Goal: Task Accomplishment & Management: Complete application form

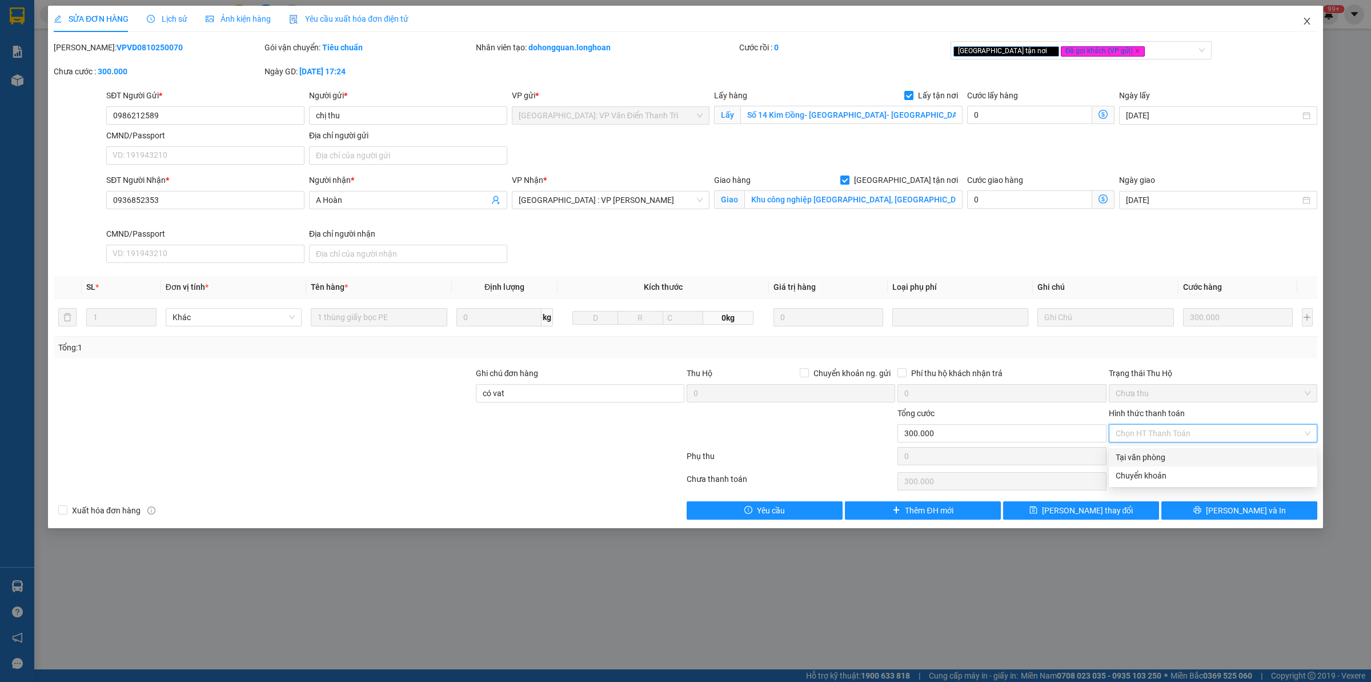
click at [1306, 25] on icon "close" at bounding box center [1306, 21] width 9 height 9
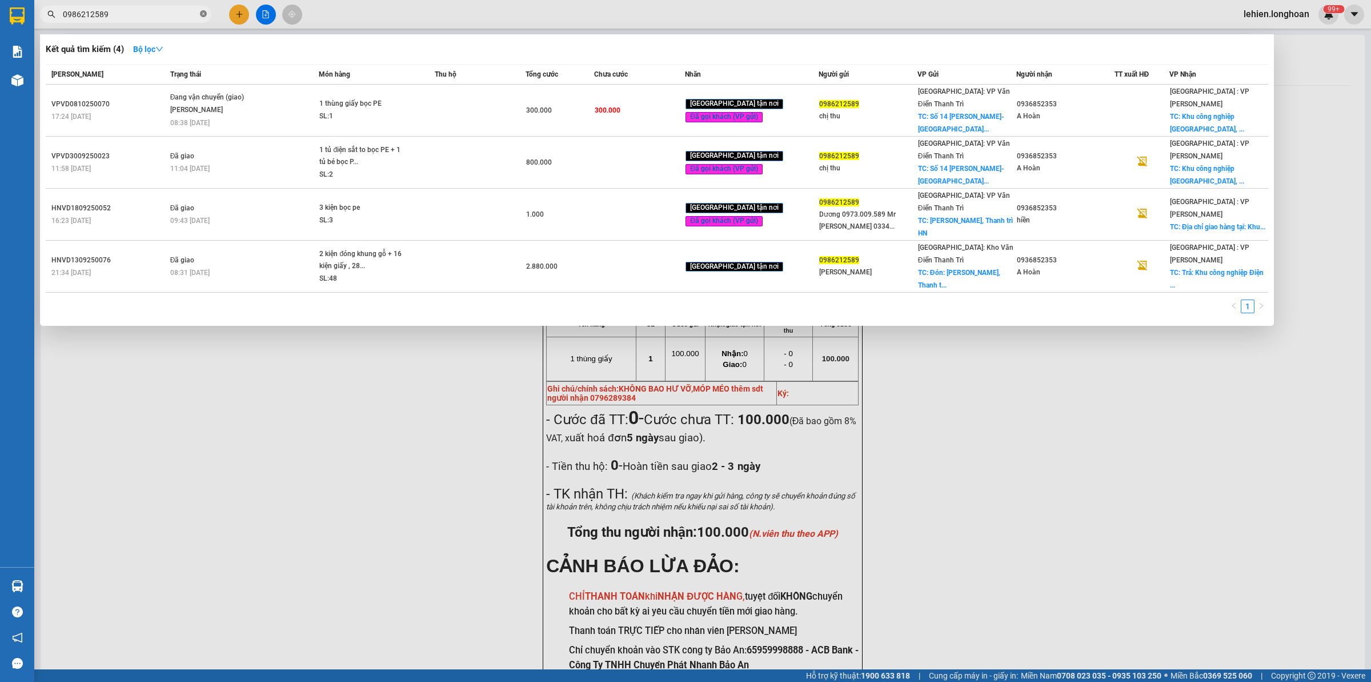
click at [204, 14] on icon "close-circle" at bounding box center [203, 13] width 7 height 7
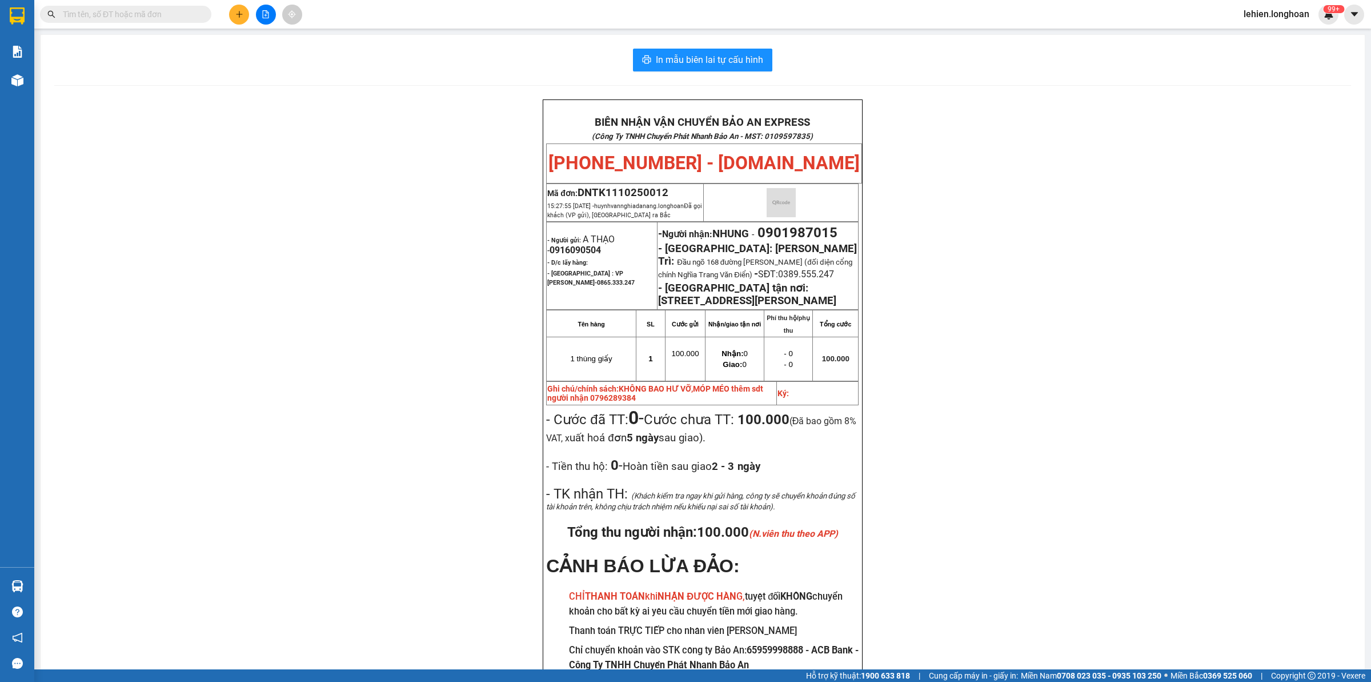
paste input "Nguyễn Ngọc Mai"
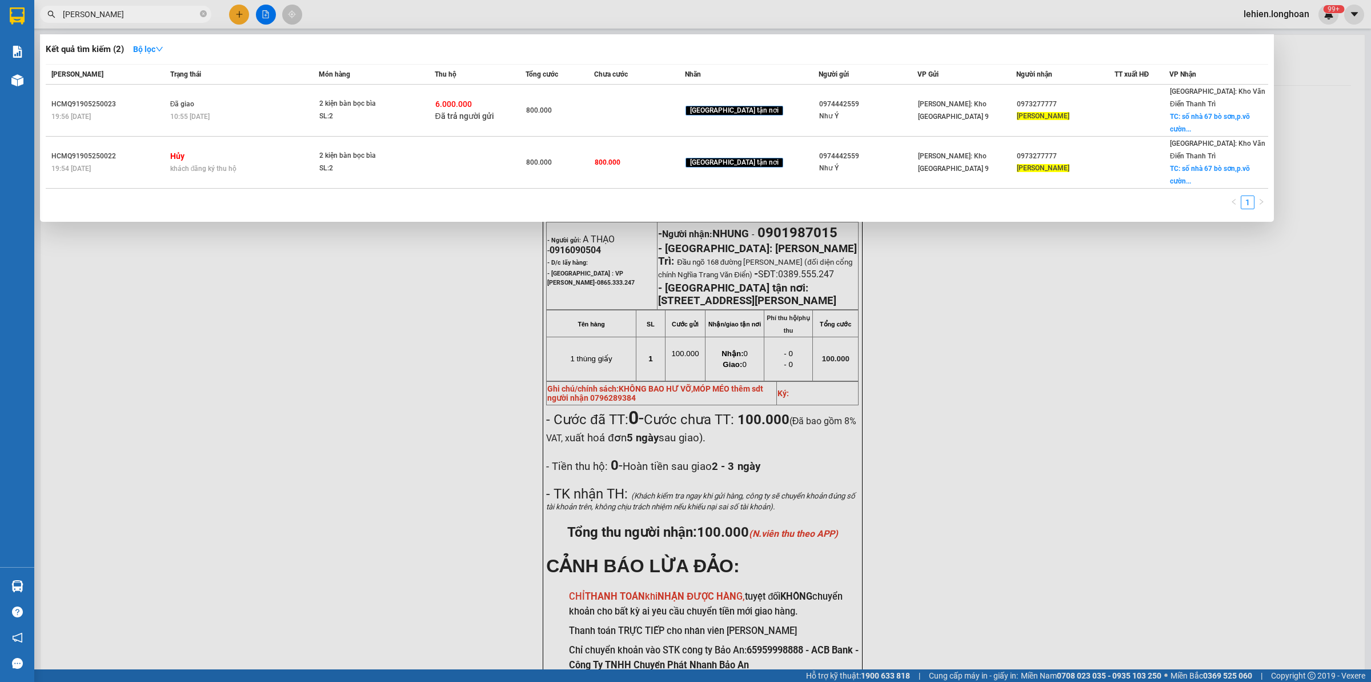
type input "Nguyễn Ngọc Mai"
click at [200, 11] on icon "close-circle" at bounding box center [203, 13] width 7 height 7
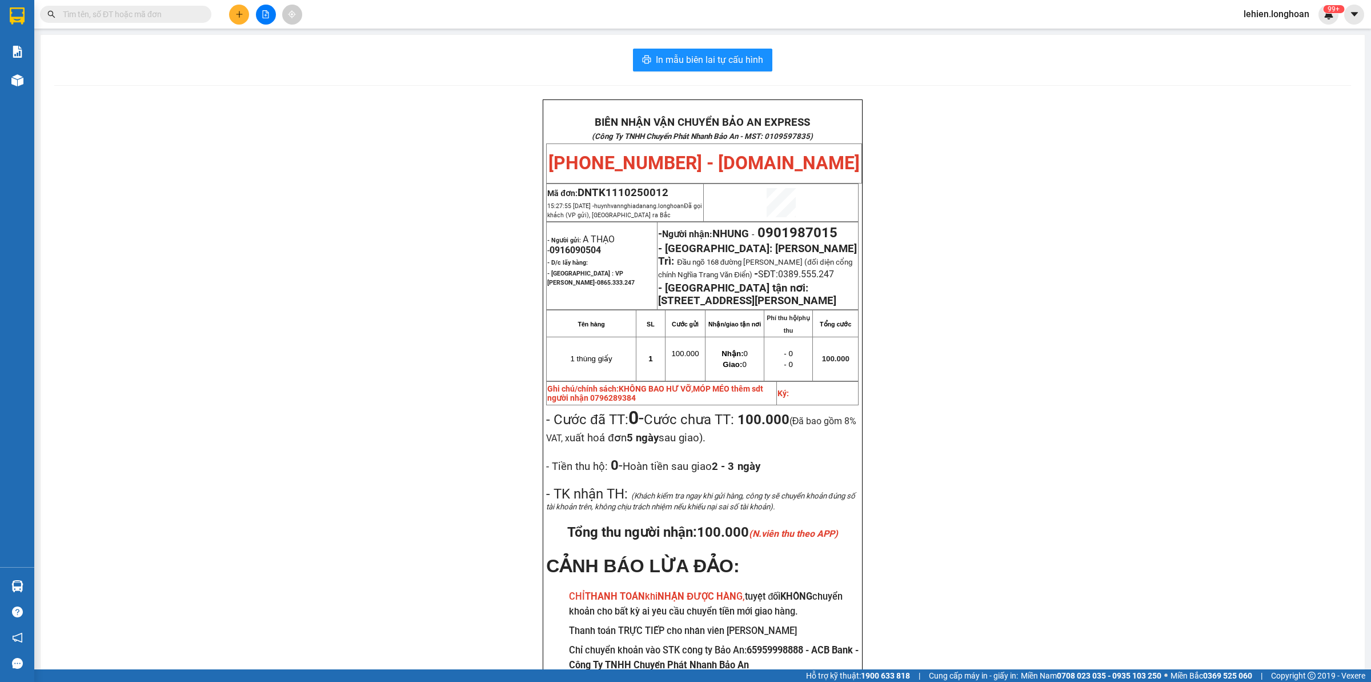
click at [177, 9] on input "text" at bounding box center [130, 14] width 135 height 13
paste input "0833823639"
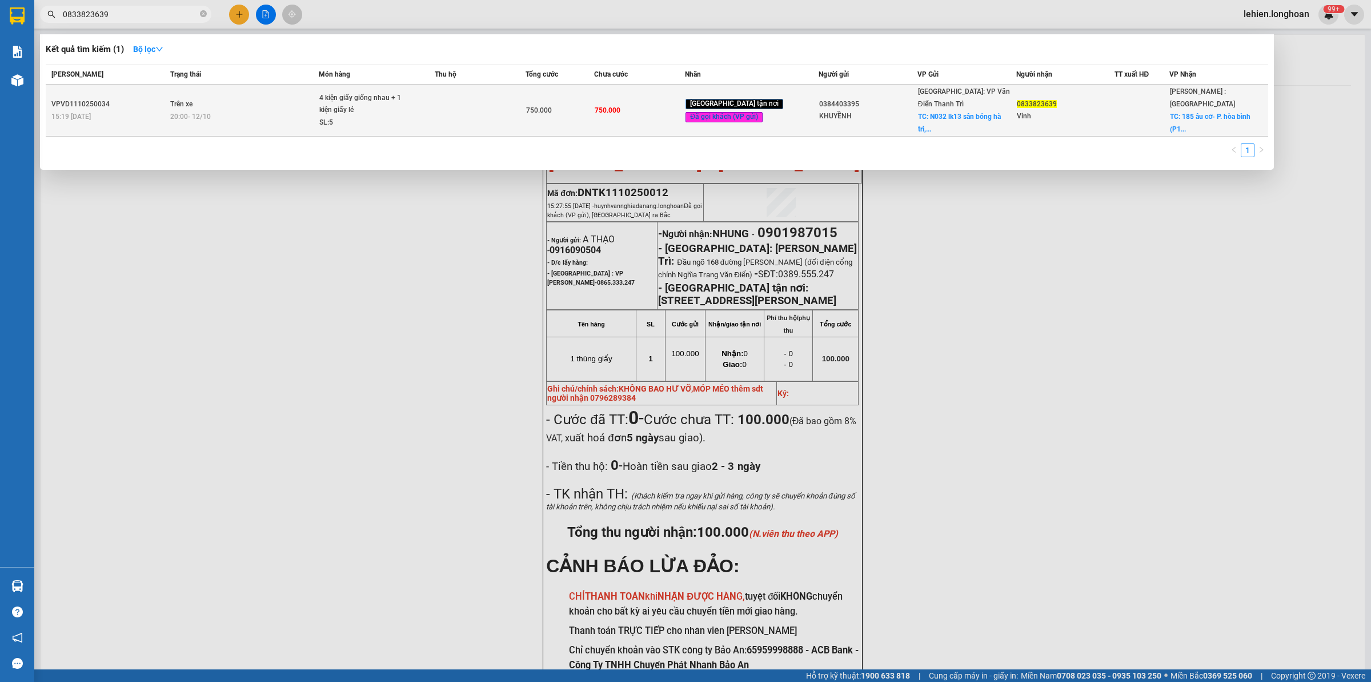
type input "0833823639"
click at [290, 114] on div "20:00 - 12/10" at bounding box center [244, 116] width 149 height 13
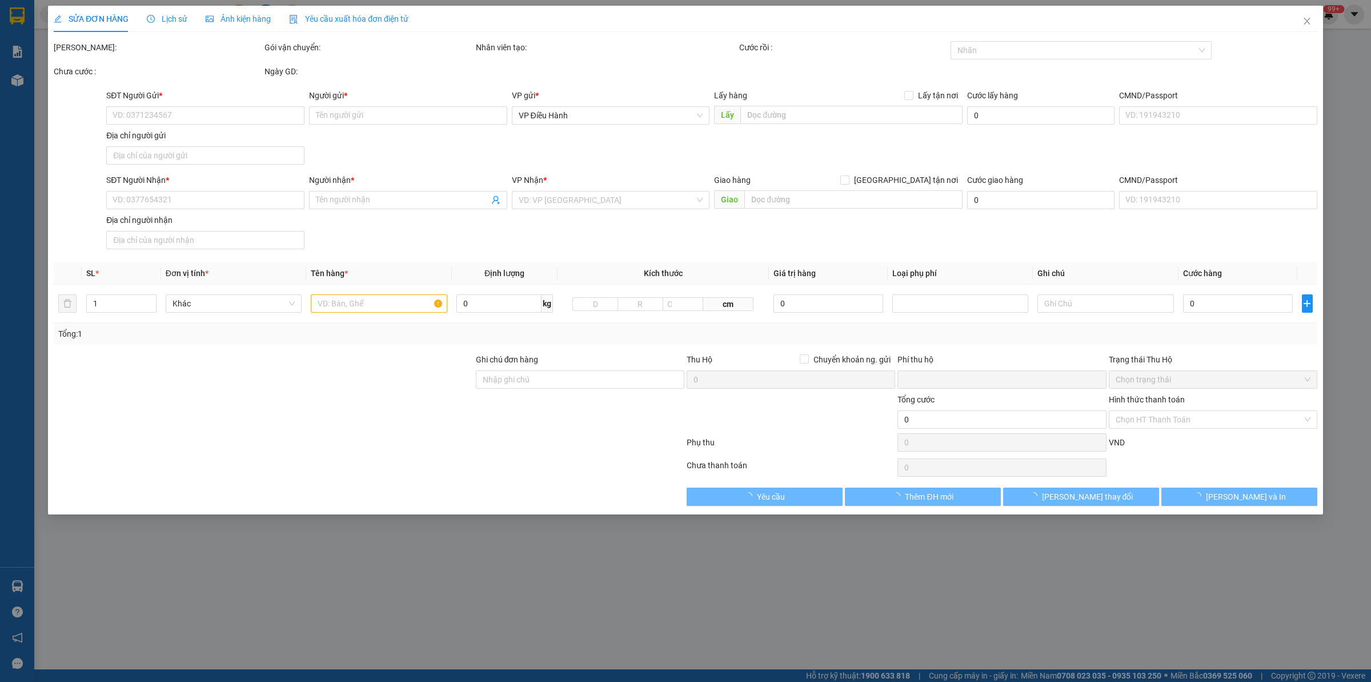
type input "0384403395"
type input "KHUYỀNH"
checkbox input "true"
type input "N032 lk13 sân bóng hà trì, hà cầu, hà đông, hà nội"
type input "0833823639"
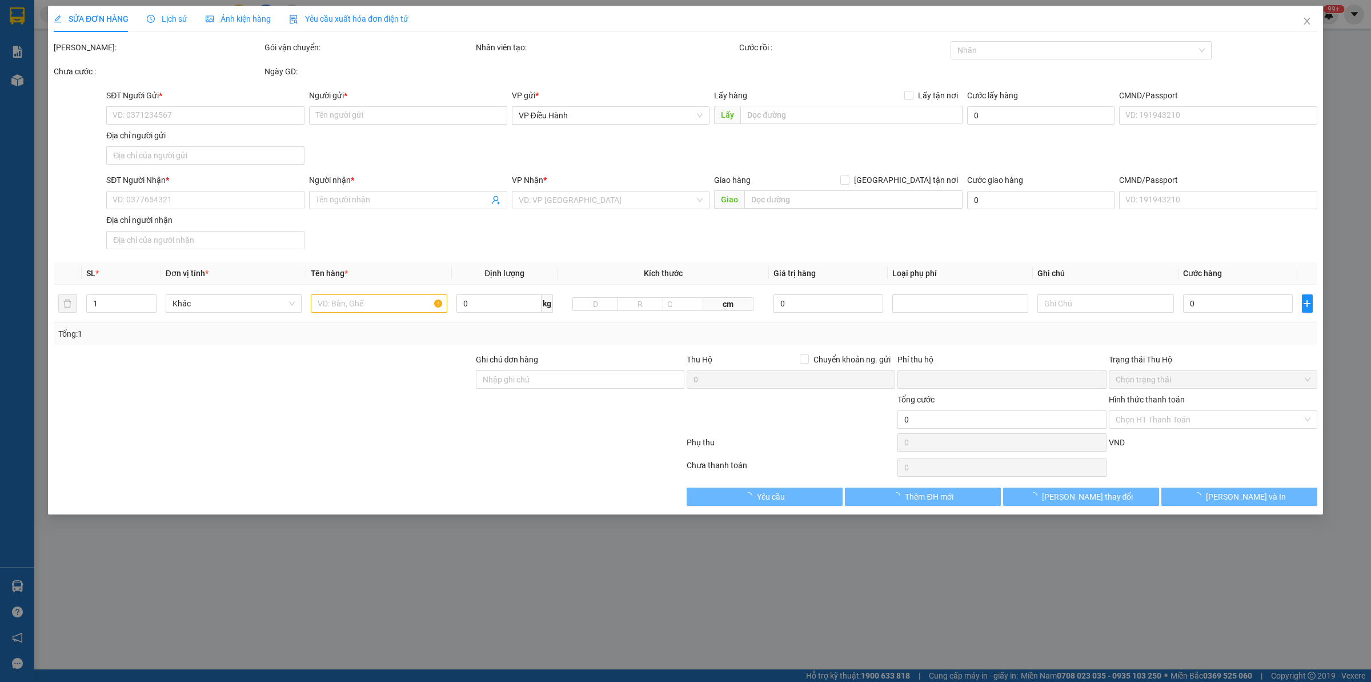
type input "Vinh"
checkbox input "true"
type input "185 âu cơ- P. hòa bình (P14 cũ) , Q11, TPCHM"
type input "0"
type input "750.000"
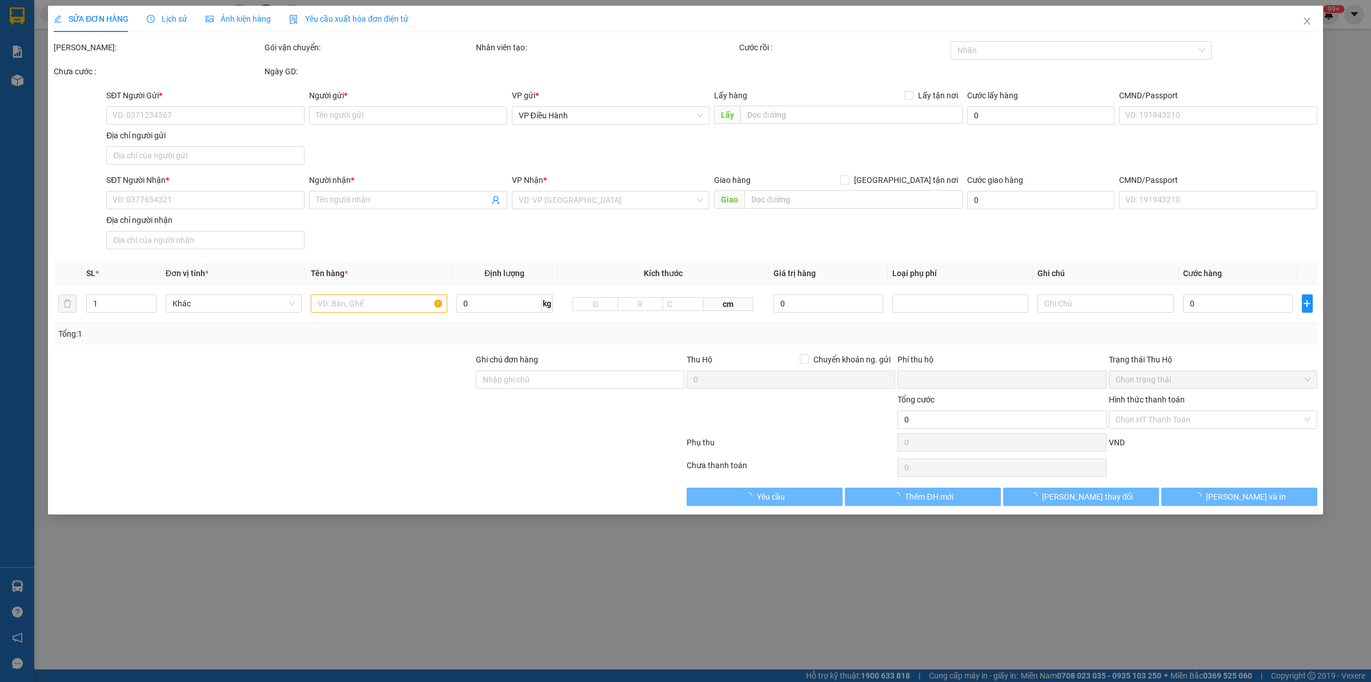
type input "750.000"
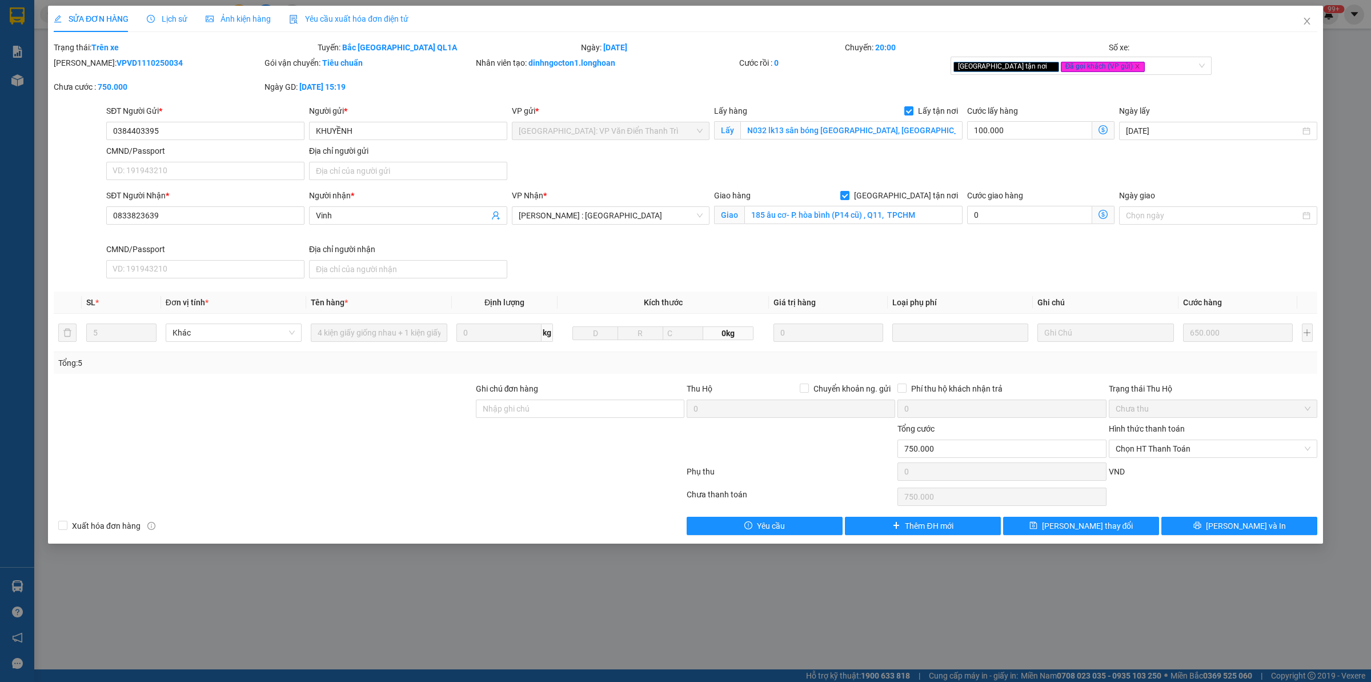
click at [129, 60] on b "VPVD1110250034" at bounding box center [150, 62] width 66 height 9
copy b "VPVD1110250034"
click at [129, 61] on b "VPVD1110250034" at bounding box center [150, 62] width 66 height 9
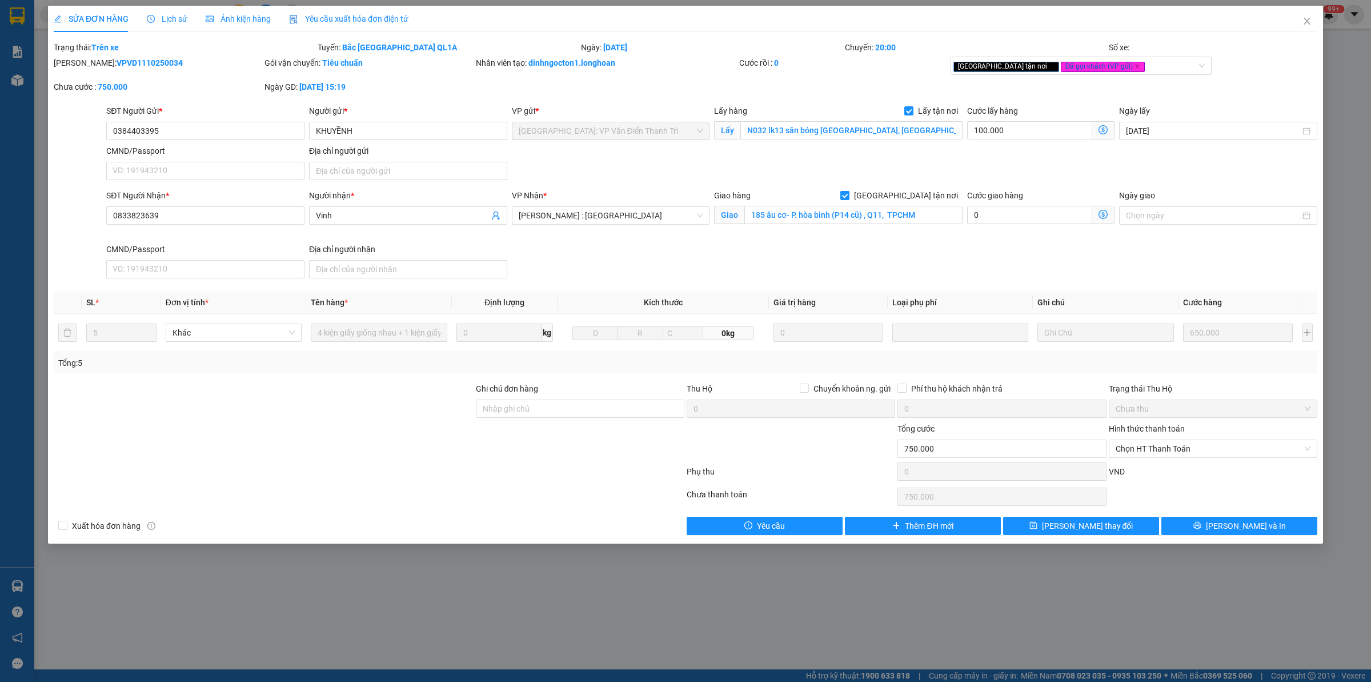
copy b "VPVD1110250034"
click at [1300, 26] on span "Close" at bounding box center [1307, 22] width 32 height 32
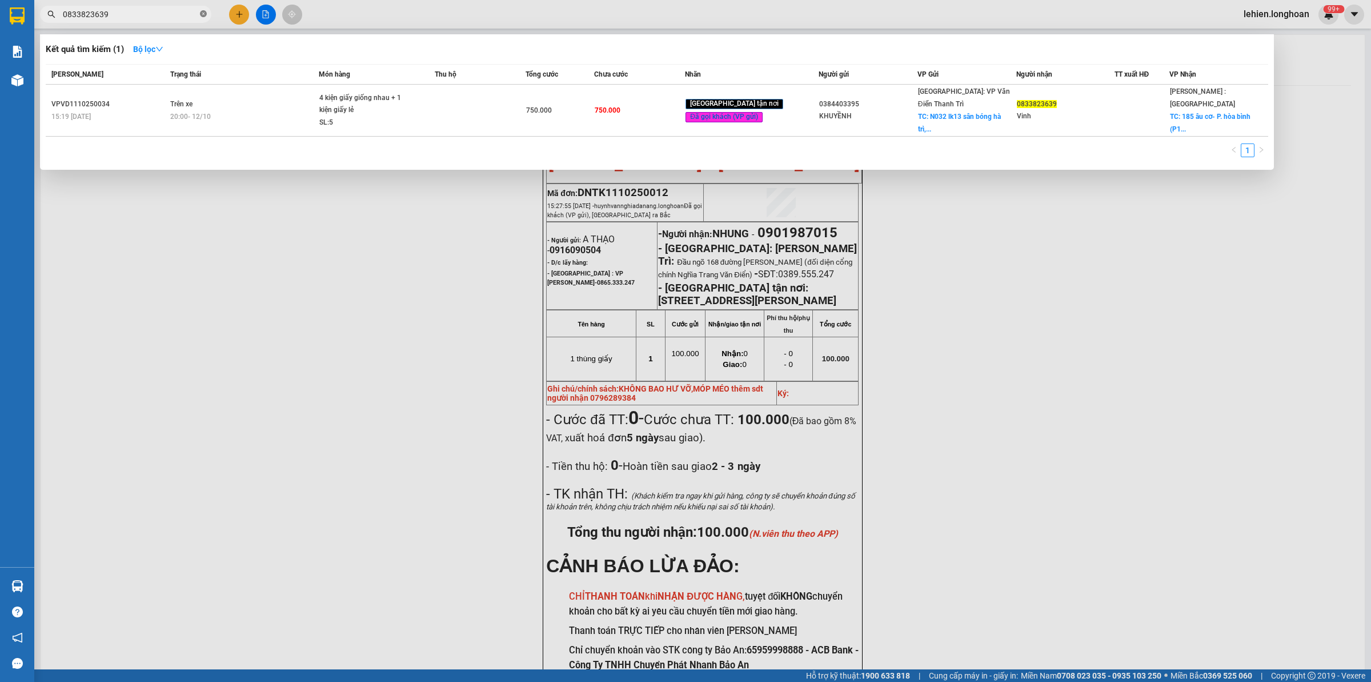
click at [206, 12] on icon "close-circle" at bounding box center [203, 13] width 7 height 7
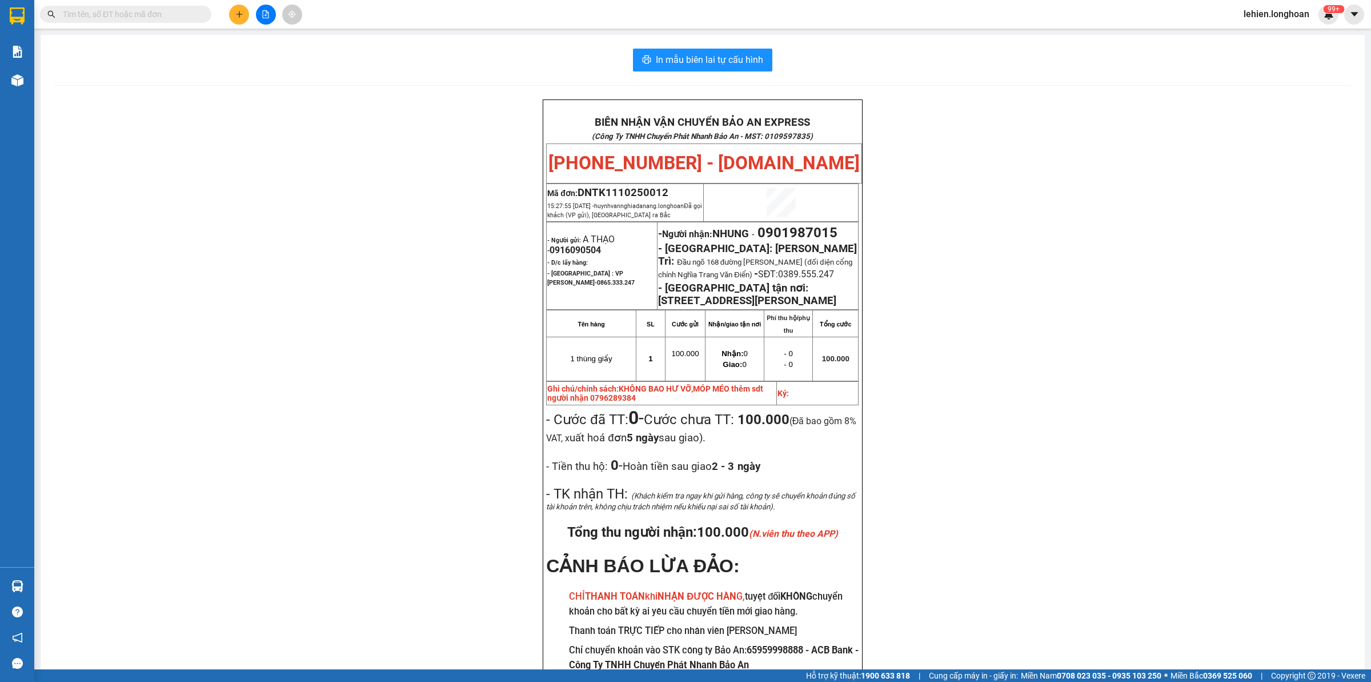
paste input "0969859846"
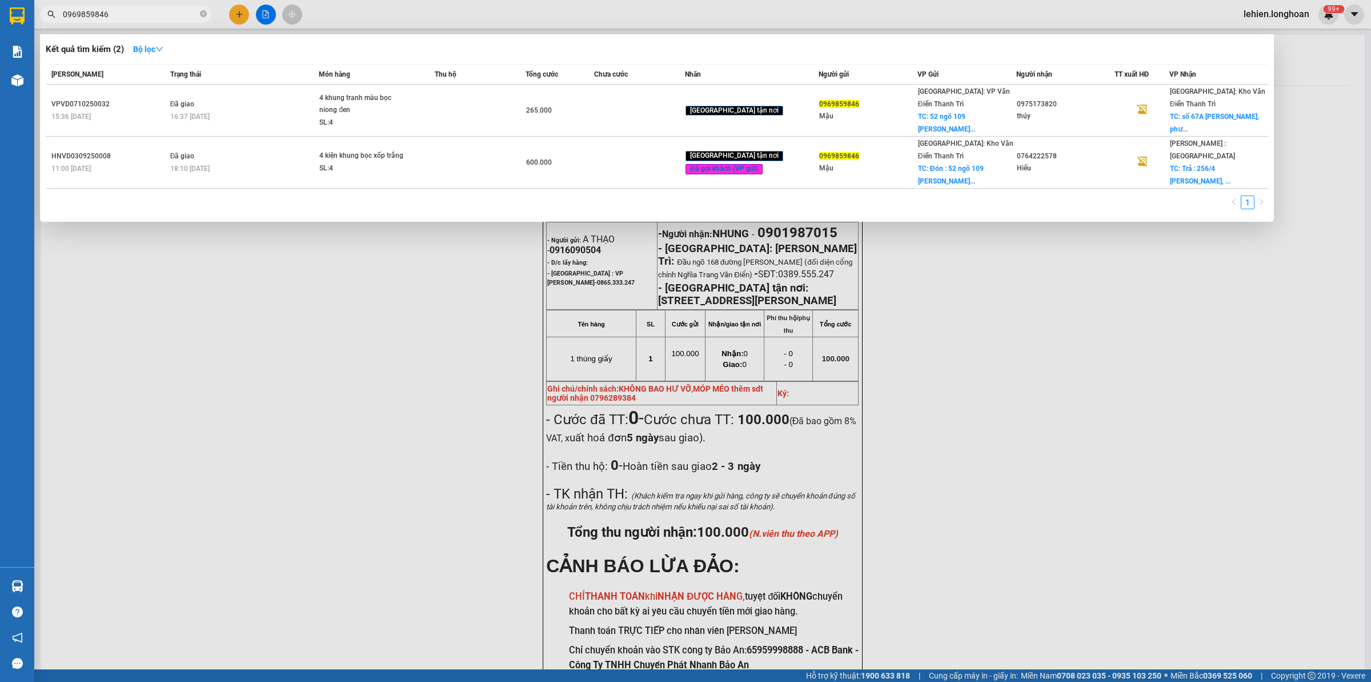
type input "0969859846"
click at [203, 14] on icon "close-circle" at bounding box center [203, 13] width 7 height 7
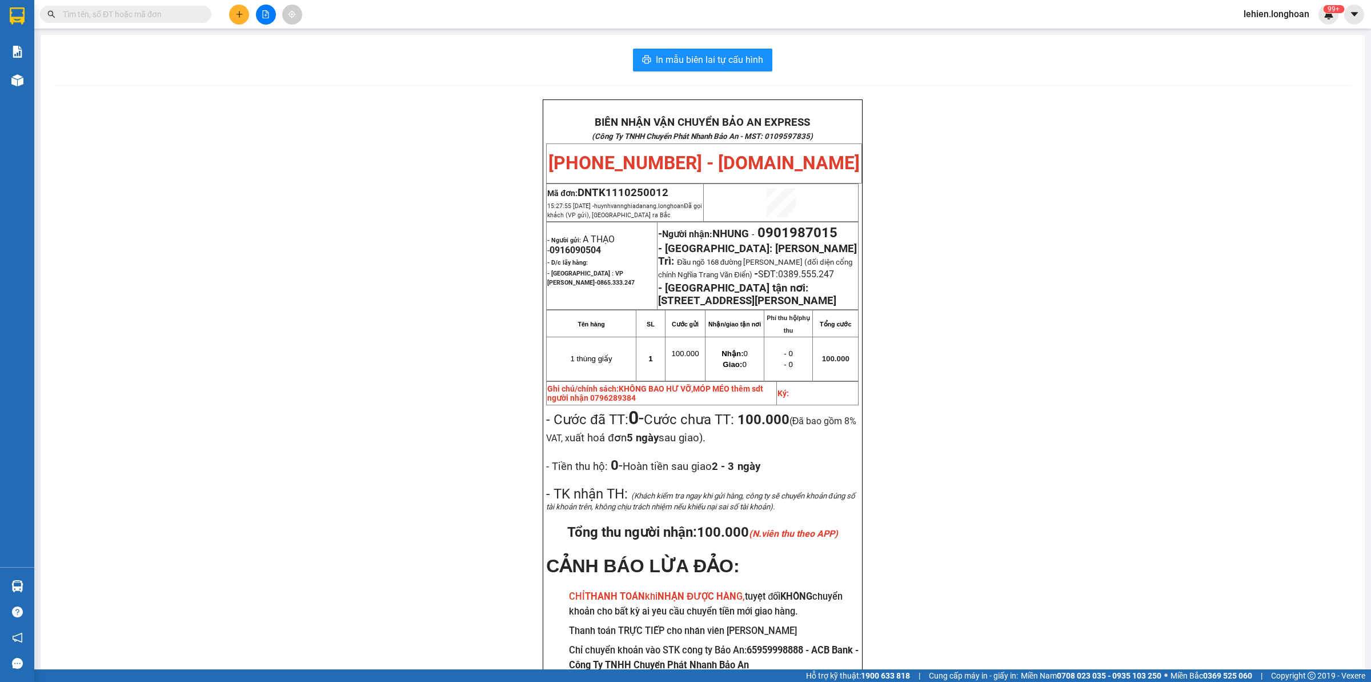
paste input "0969859846"
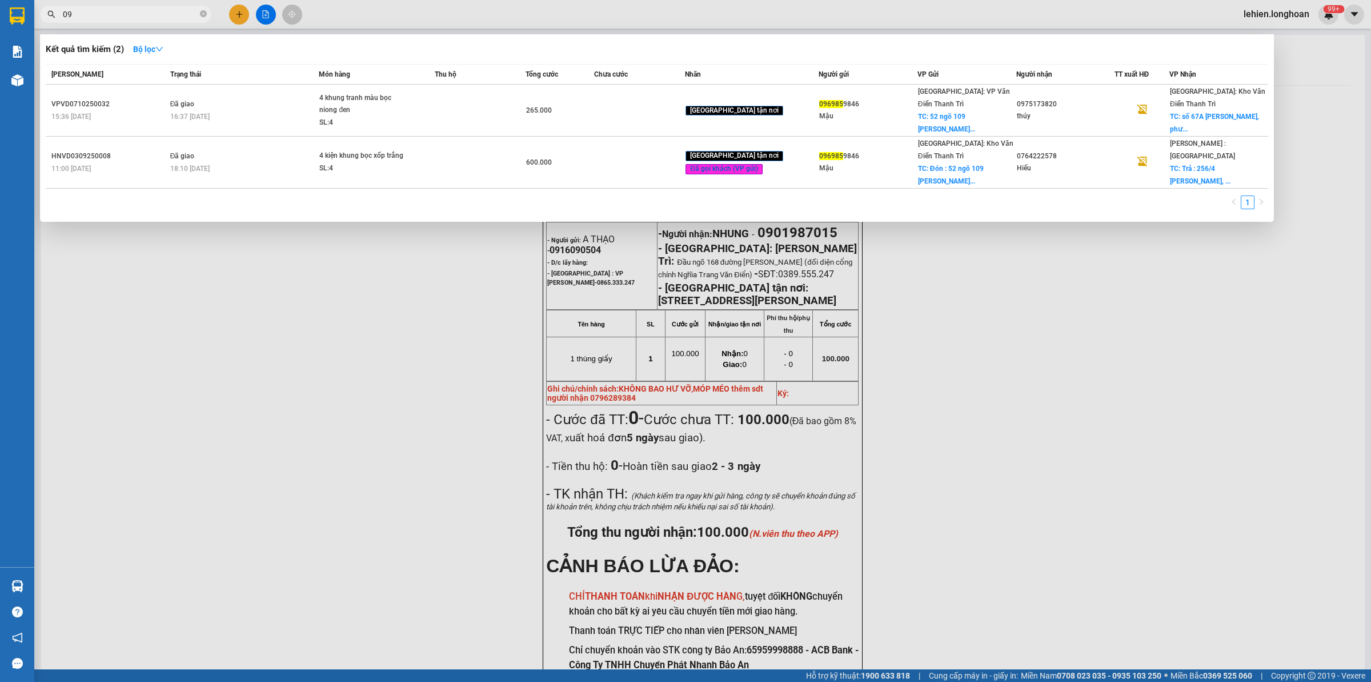
type input "0"
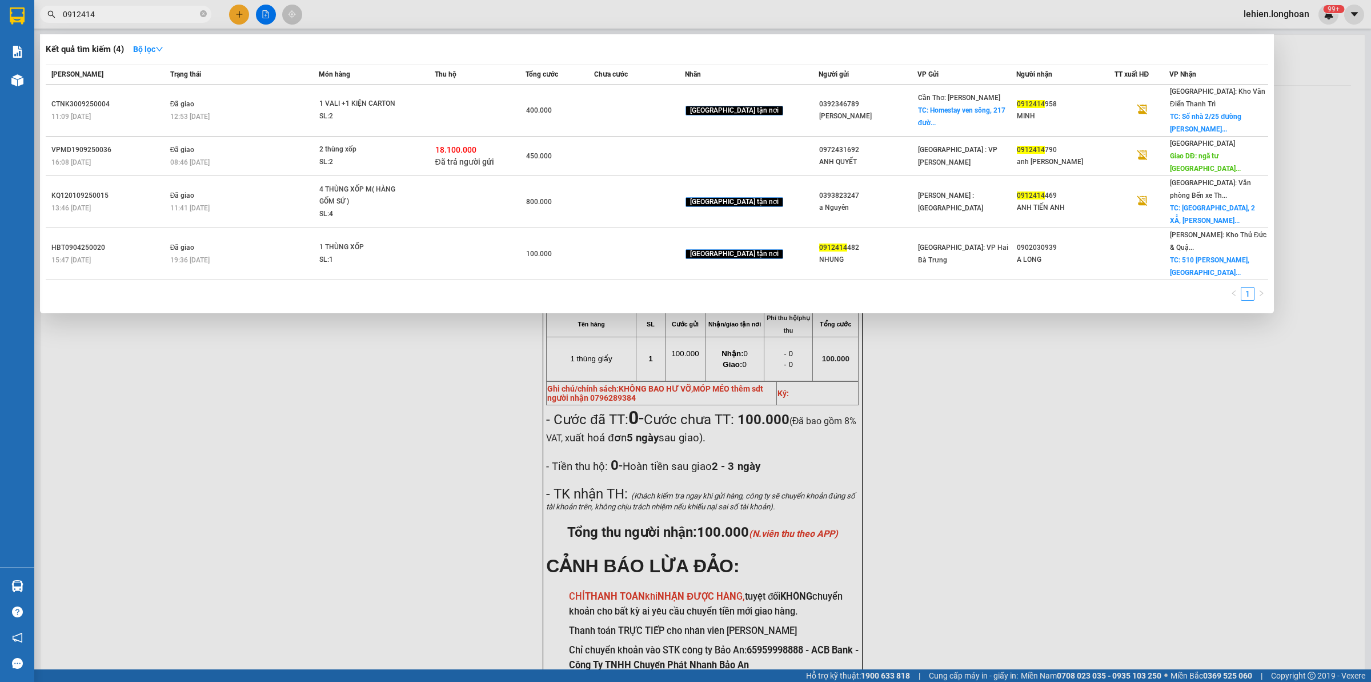
type input "0912414"
click at [202, 16] on icon "close-circle" at bounding box center [203, 13] width 7 height 7
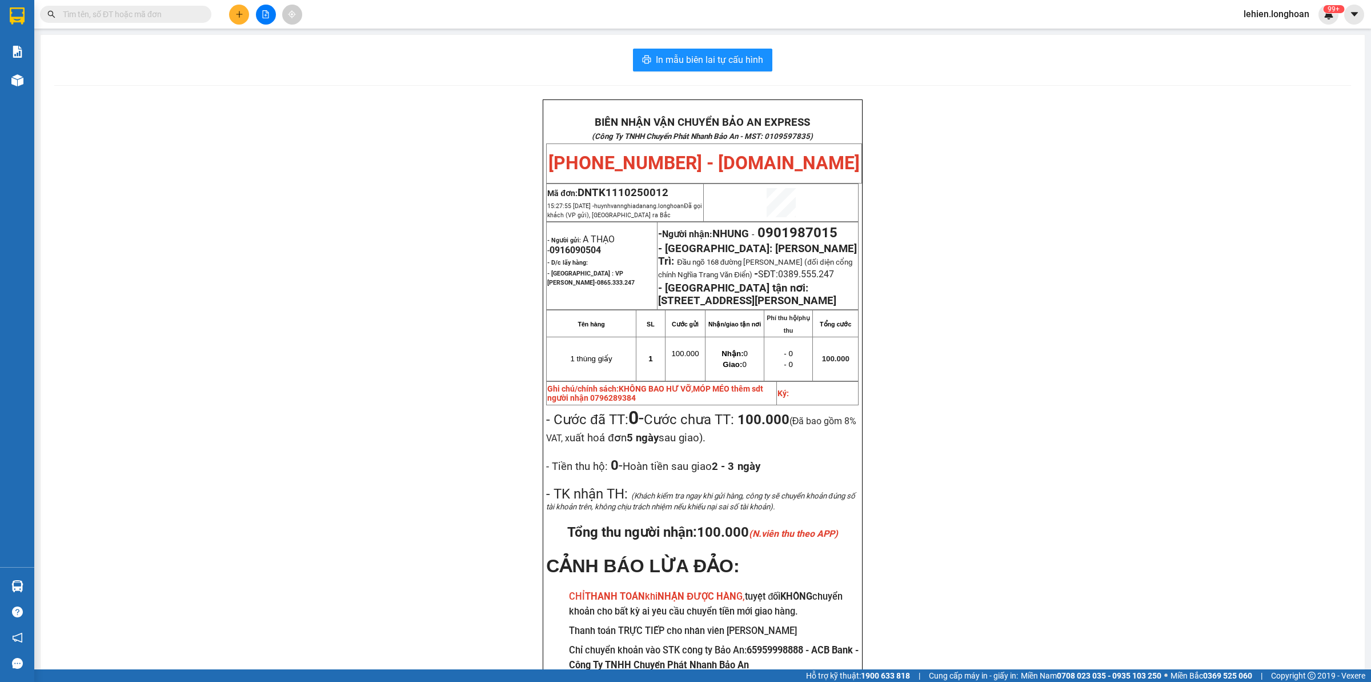
paste input "090 6456427"
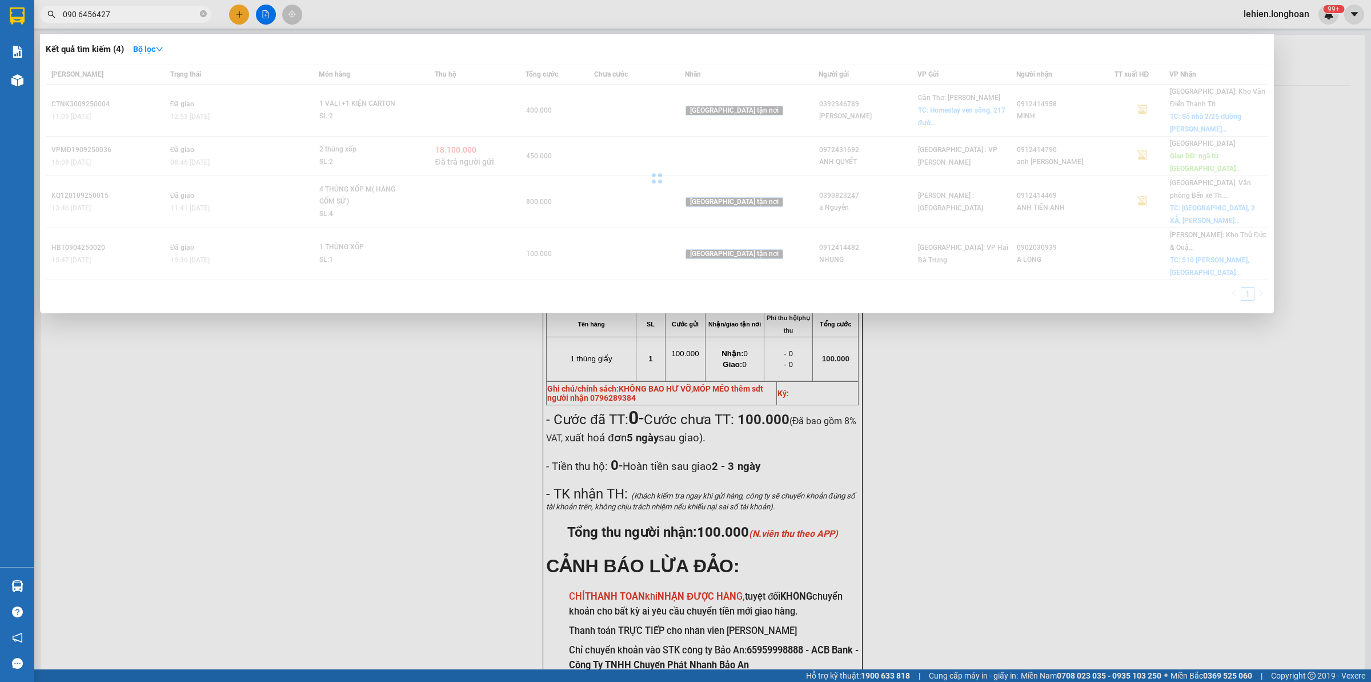
click at [79, 15] on input "090 6456427" at bounding box center [130, 14] width 135 height 13
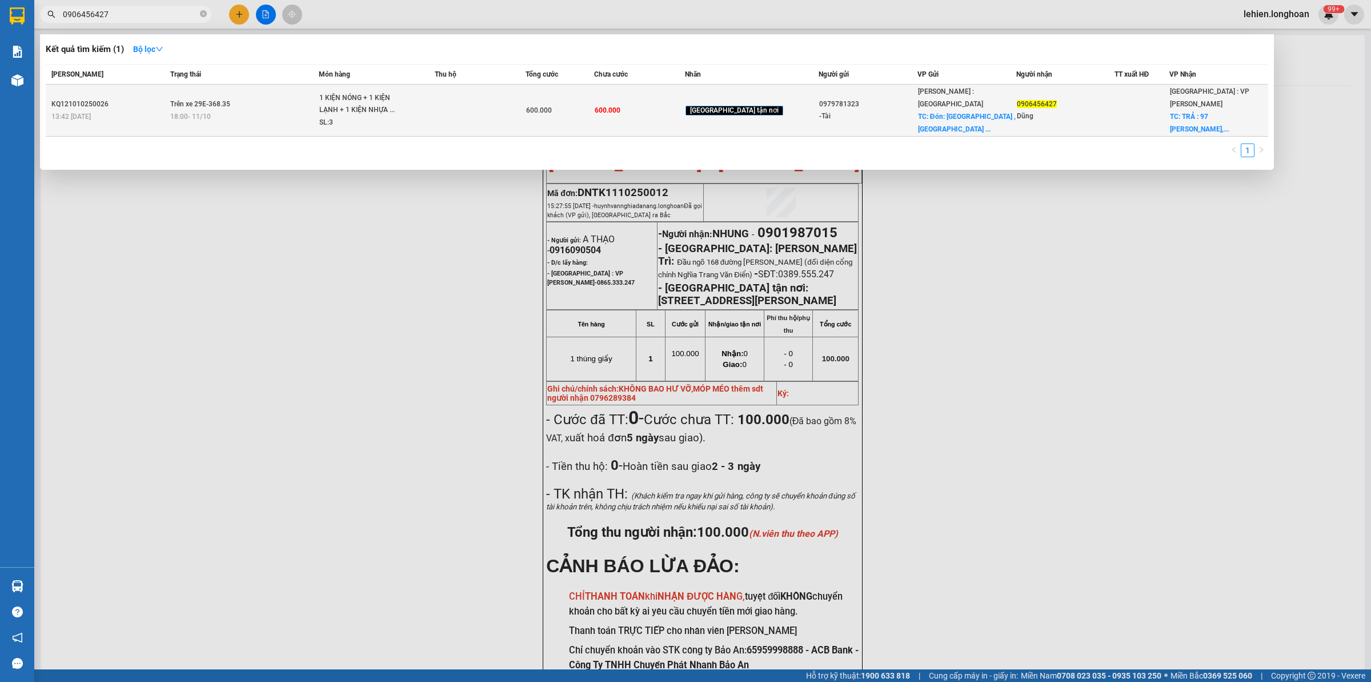
type input "0906456427"
click at [195, 90] on td "Trên xe 29E-368.35 18:00 - 11/10" at bounding box center [243, 111] width 152 height 52
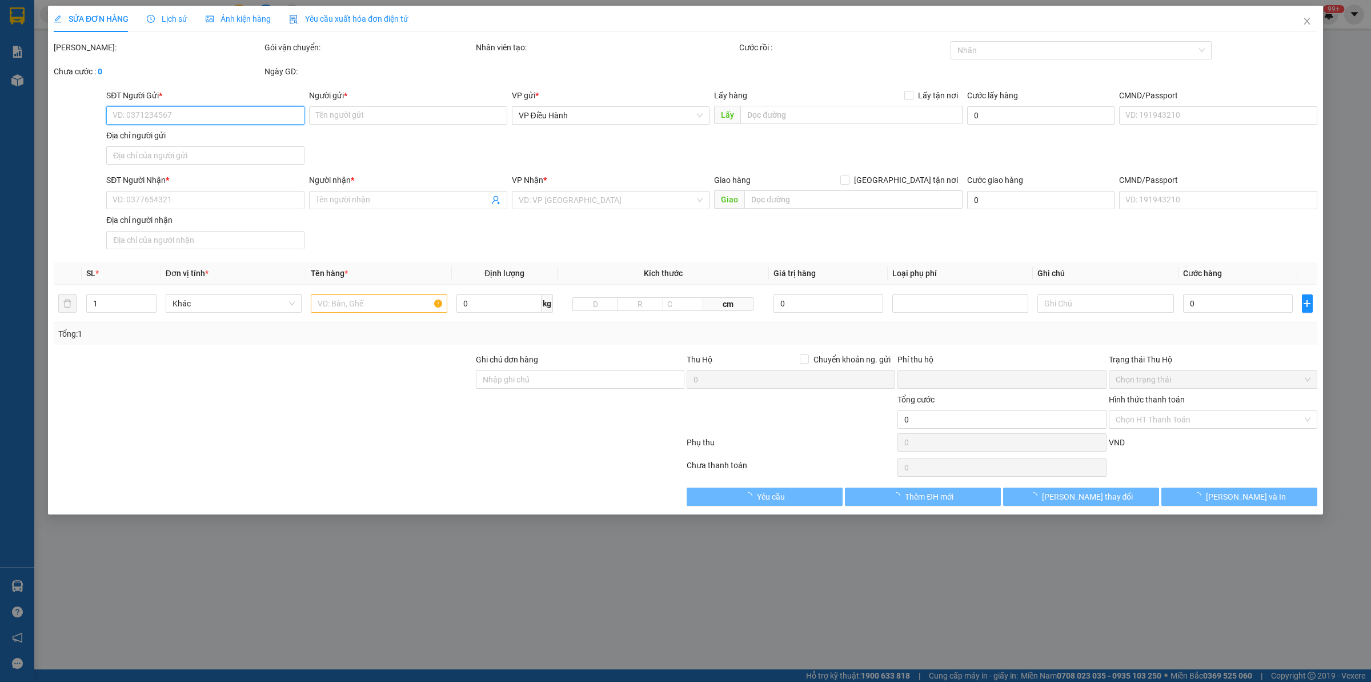
type input "0979781323"
type input "-Tài"
checkbox input "true"
type input "Đón: Phú Mỹ , Thủ Dầu Một BD"
type input "0906456427"
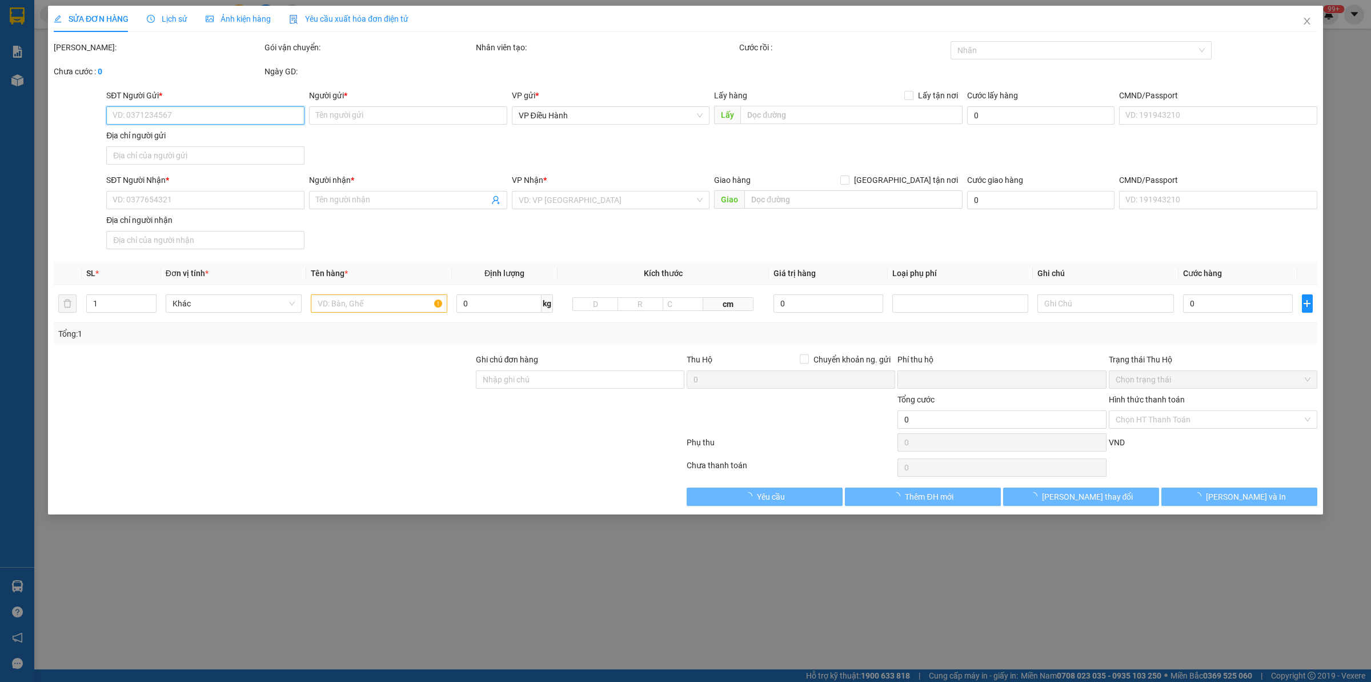
type input "Dũng"
checkbox input "true"
type input "TRẢ : 97 nguyễn văn thuận, ngũ hành sơn Đà Nẵng"
type input "0"
type input "600.000"
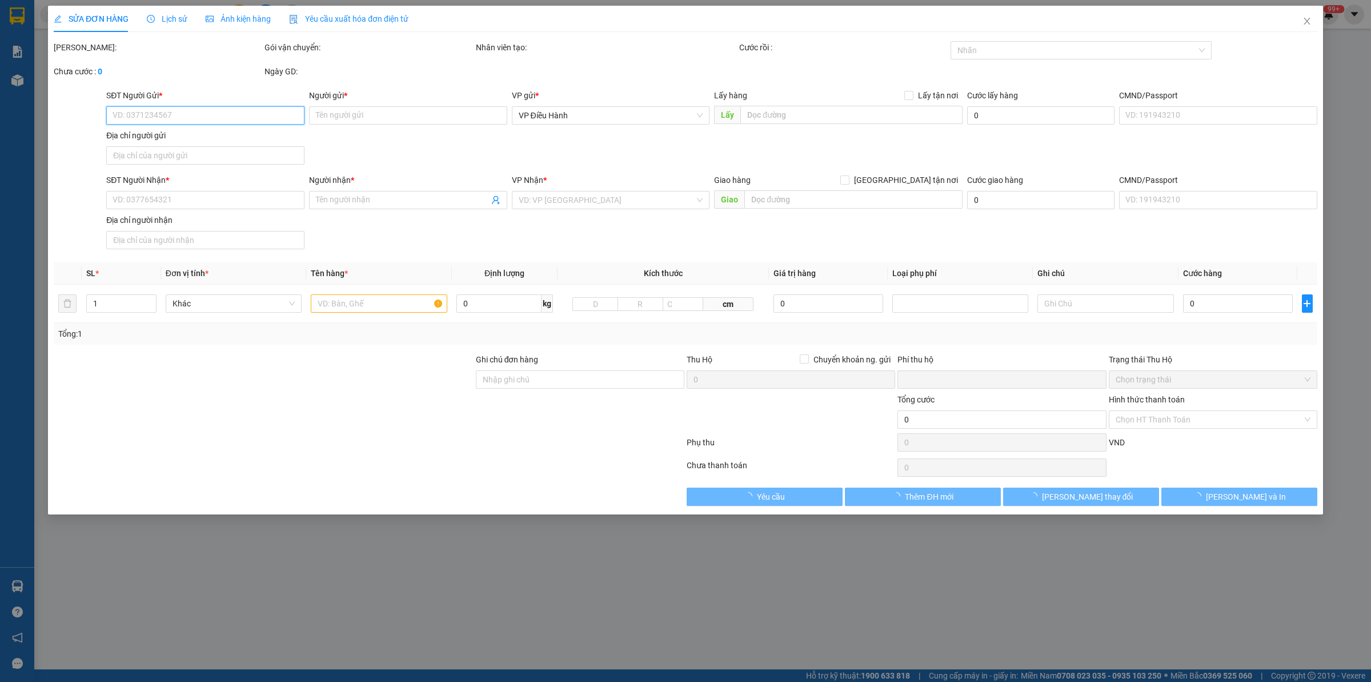
type input "600.000"
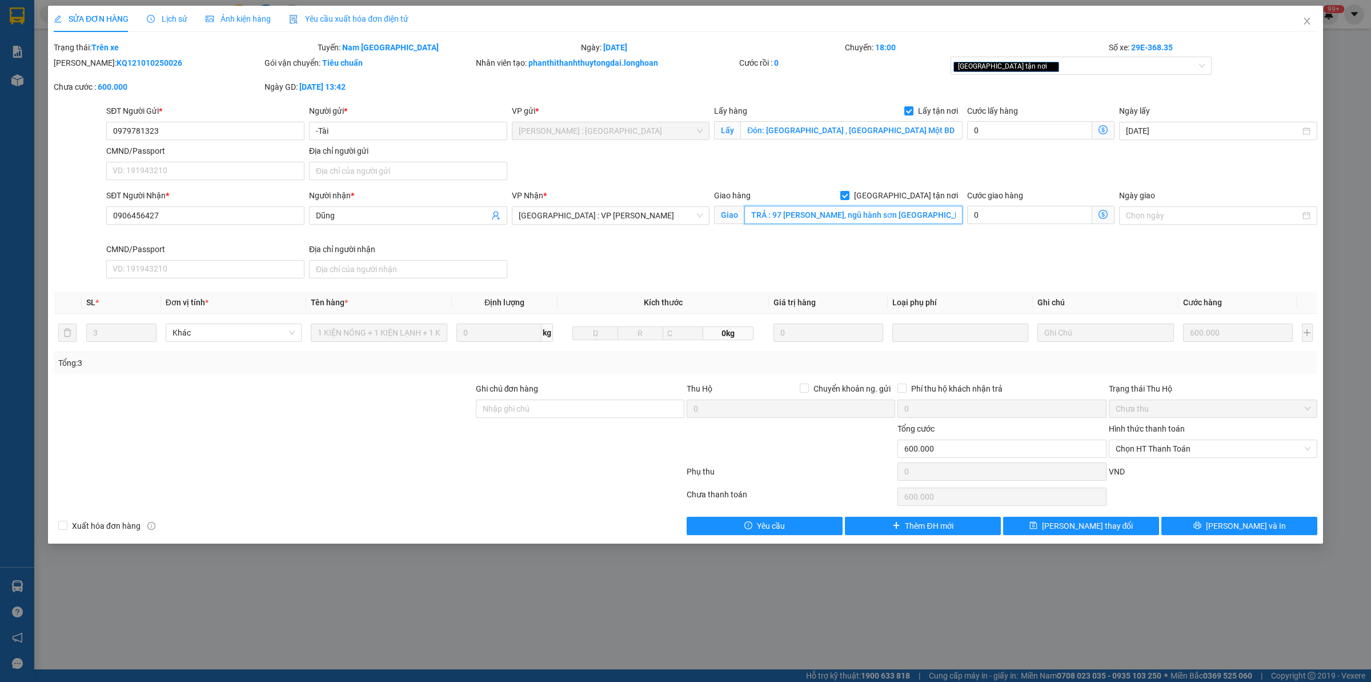
click at [829, 215] on input "TRẢ : 97 nguyễn văn thuận, ngũ hành sơn Đà Nẵng" at bounding box center [853, 215] width 218 height 18
drag, startPoint x: 807, startPoint y: 213, endPoint x: 780, endPoint y: 213, distance: 27.4
click at [807, 213] on input "TRẢ : 97 nguyễn văn thuận, ngũ hành sơn Đà Nẵng" at bounding box center [853, 215] width 218 height 18
click at [793, 219] on input "TRẢ : 97 nguyễn văn thuận, ngũ hành sơn Đà Nẵng" at bounding box center [853, 215] width 218 height 18
drag, startPoint x: 772, startPoint y: 219, endPoint x: 974, endPoint y: 213, distance: 202.3
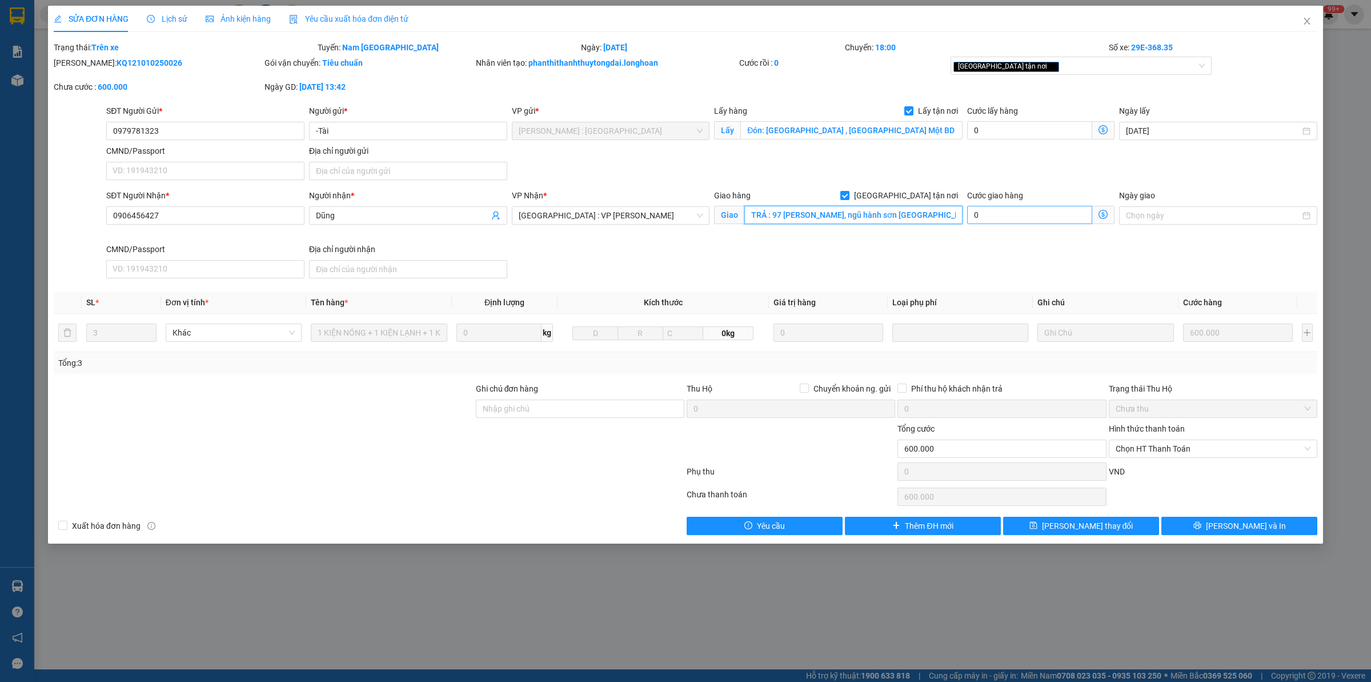
click at [974, 213] on div "SĐT Người Nhận * 0906456427 Người nhận * Dũng VP Nhận * Đà Nẵng : VP Thanh Khê …" at bounding box center [712, 236] width 1216 height 94
click at [794, 216] on input "TRẢ :" at bounding box center [853, 215] width 218 height 18
paste input "79 nguyễn văn thuận ngũ hành sơn đà nẵng"
type input "TRẢ : 79 nguyễn văn thuận ngũ hành sơn đà nẵng"
click at [620, 407] on input "Ghi chú đơn hàng" at bounding box center [580, 408] width 209 height 18
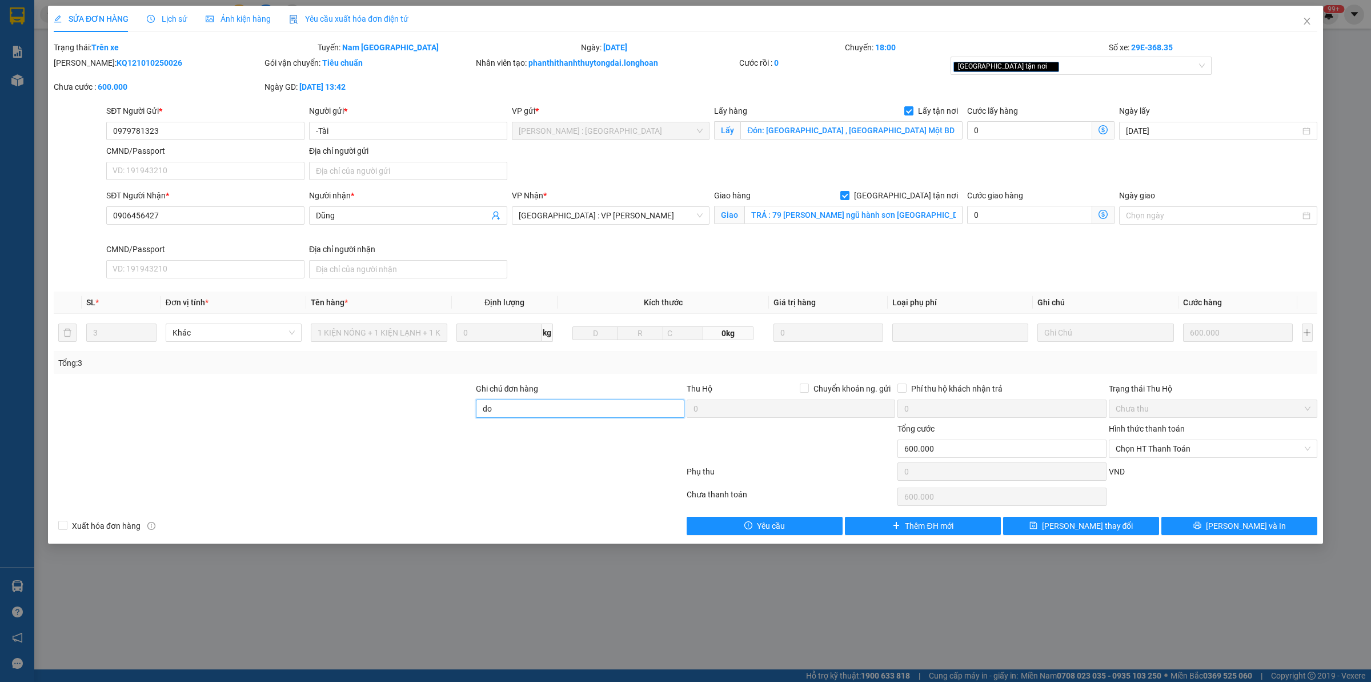
type input "d"
click at [1043, 61] on div "Giao tận nơi" at bounding box center [1075, 66] width 244 height 14
type input "đổi địa chỉ giao"
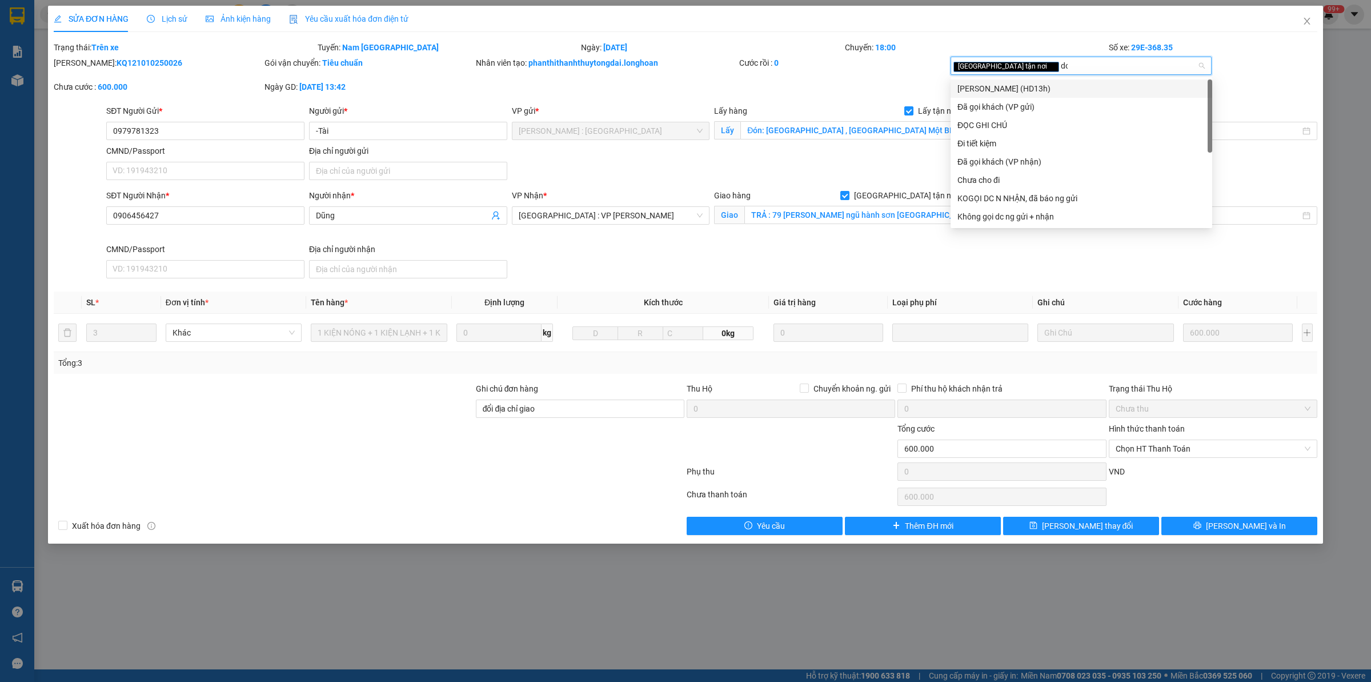
type input "doc"
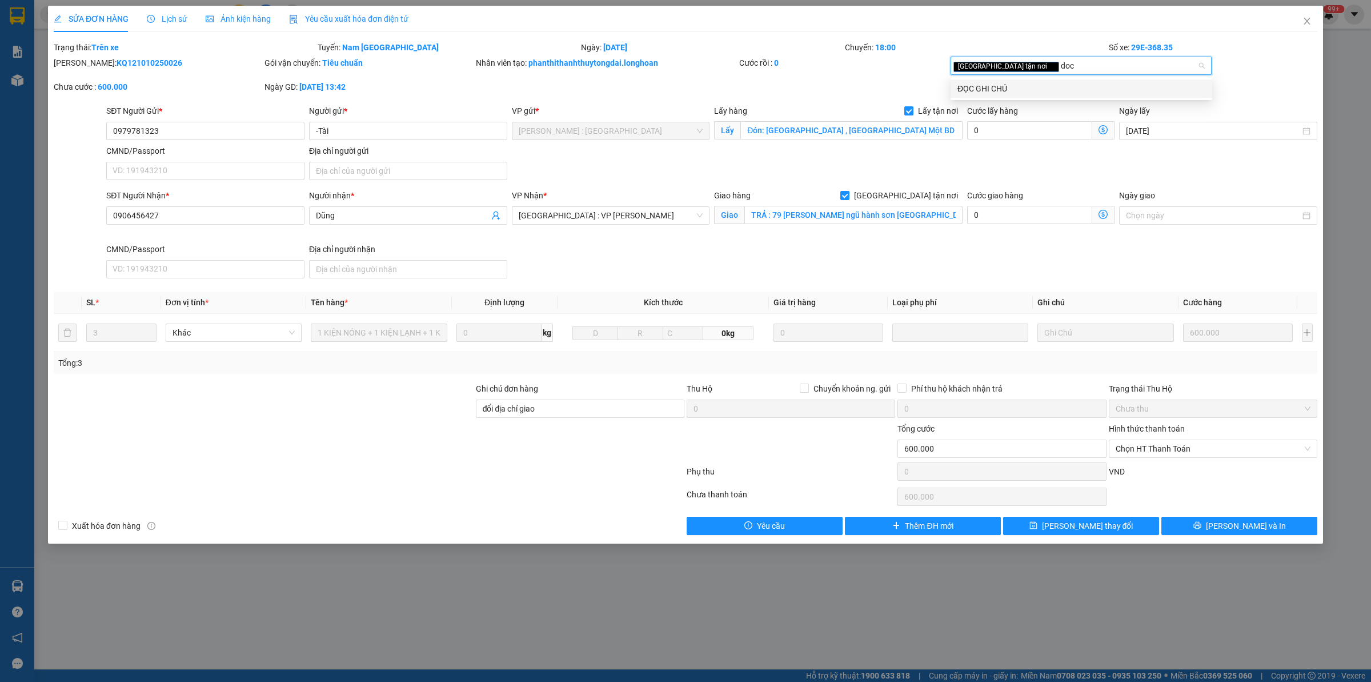
click at [1021, 79] on div "ĐỌC GHI CHÚ" at bounding box center [1082, 88] width 262 height 18
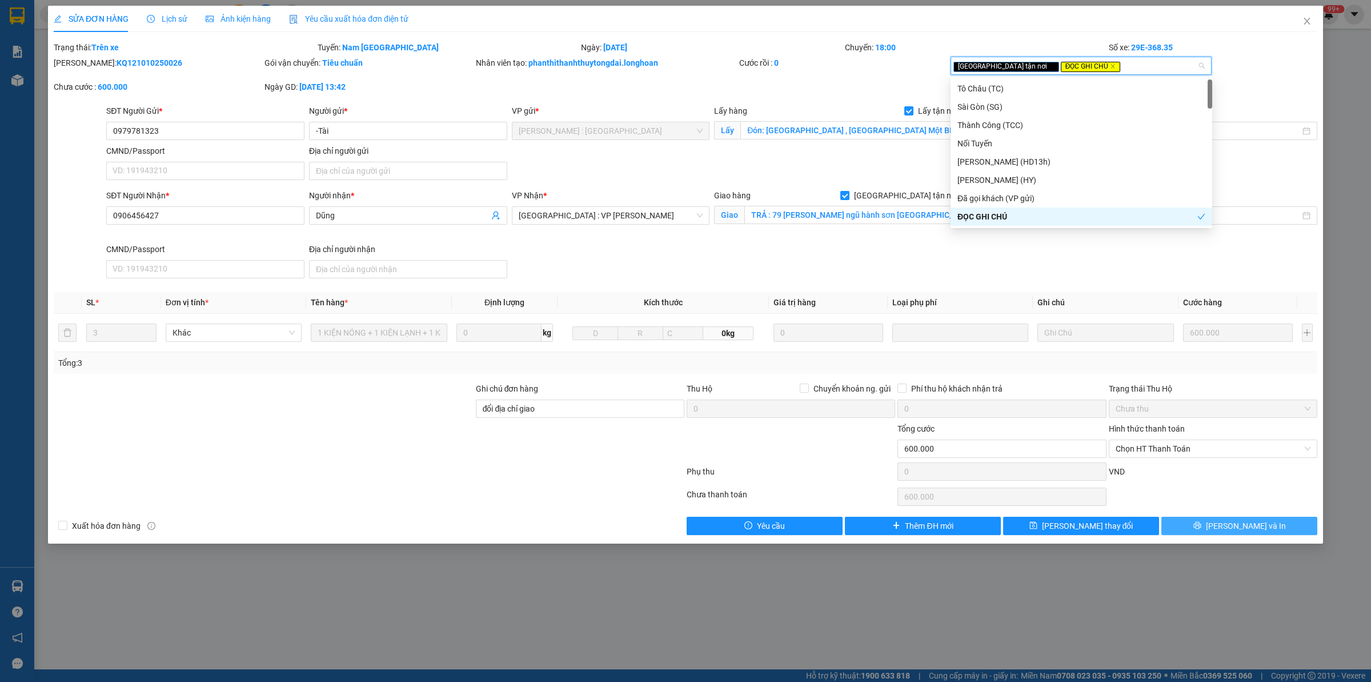
drag, startPoint x: 1232, startPoint y: 528, endPoint x: 1221, endPoint y: 528, distance: 11.4
click at [1232, 529] on span "Lưu và In" at bounding box center [1246, 525] width 80 height 13
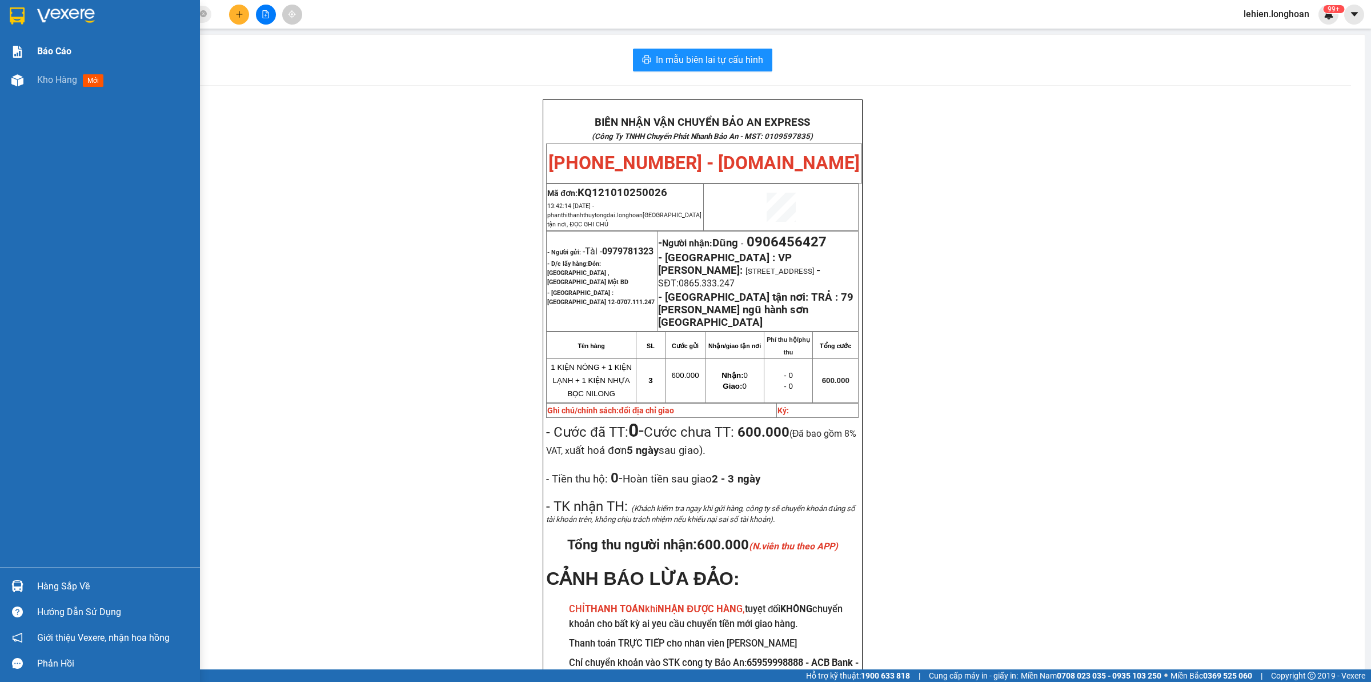
click at [69, 55] on span "Báo cáo" at bounding box center [54, 51] width 34 height 14
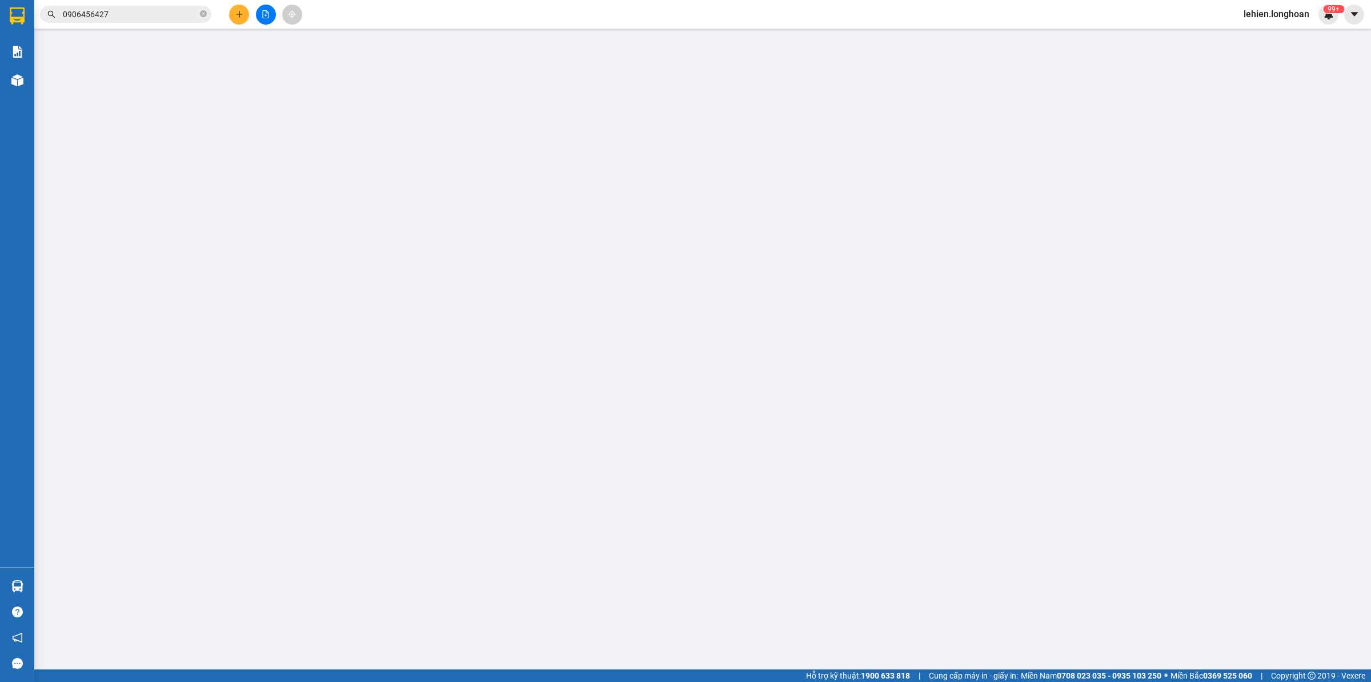
click at [146, 17] on input "0906456427" at bounding box center [130, 14] width 135 height 13
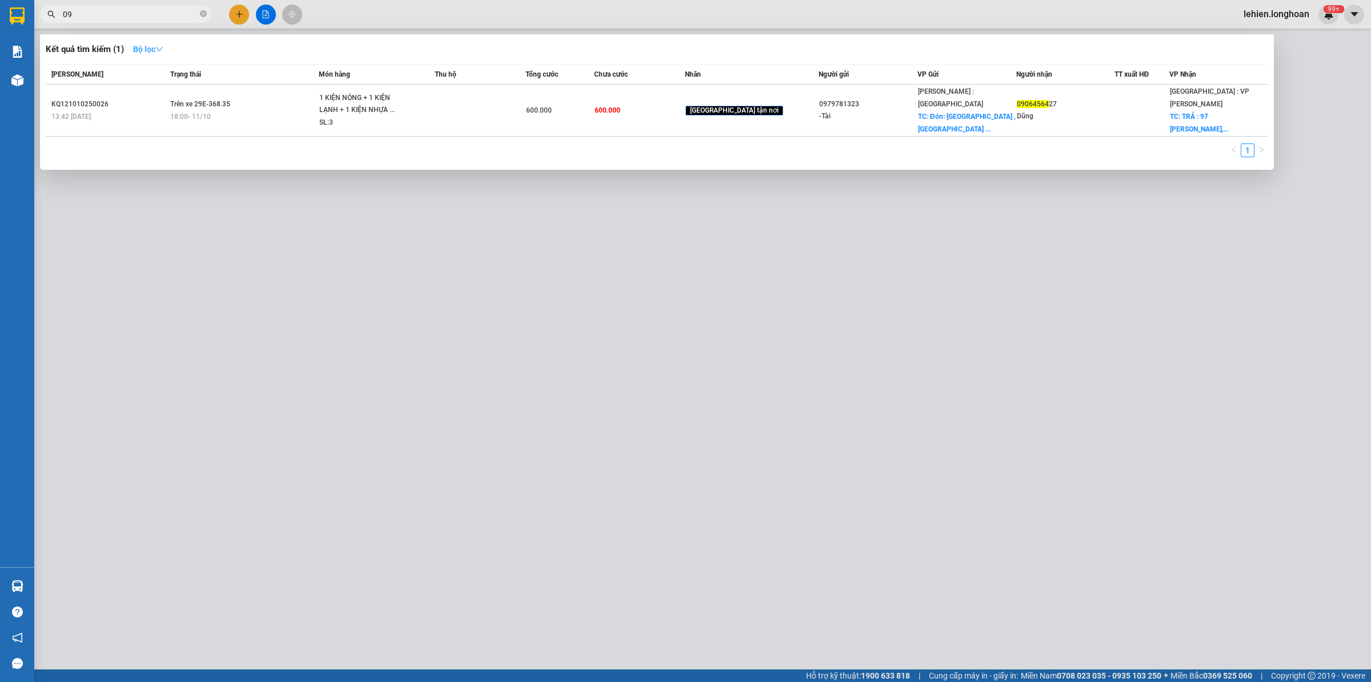
type input "0"
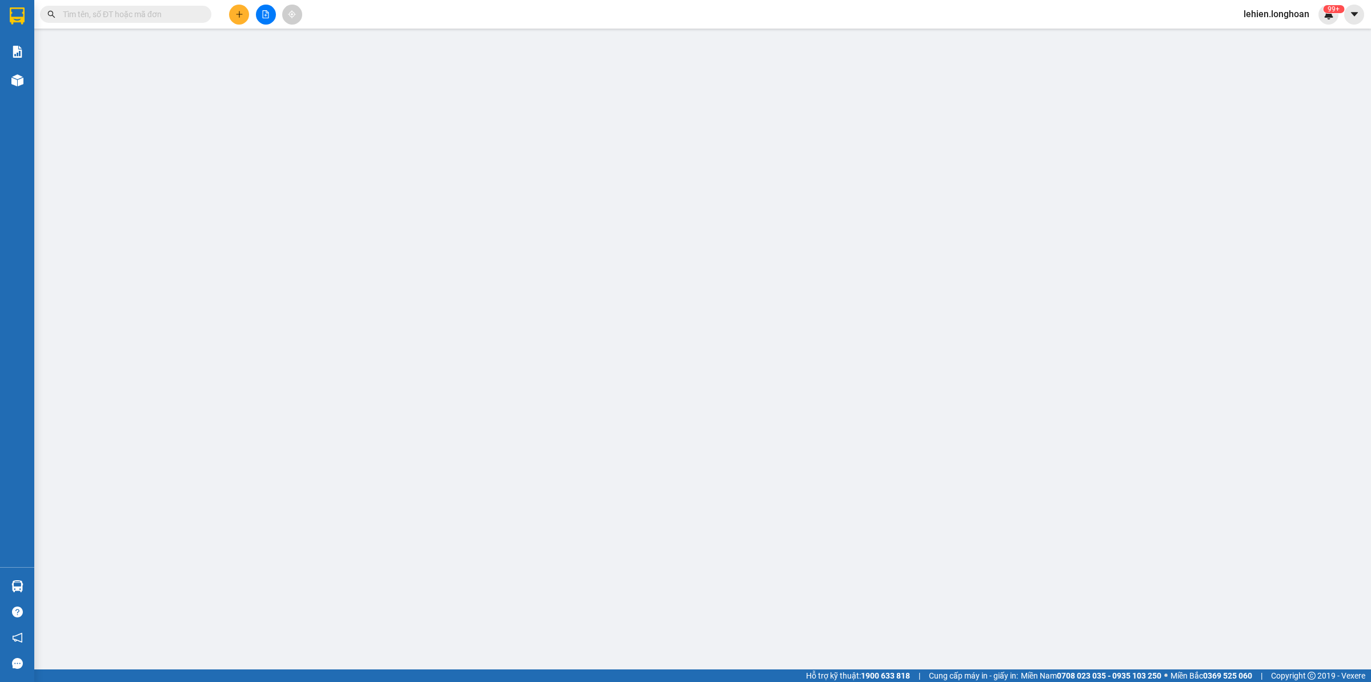
click at [178, 15] on input "text" at bounding box center [130, 14] width 135 height 13
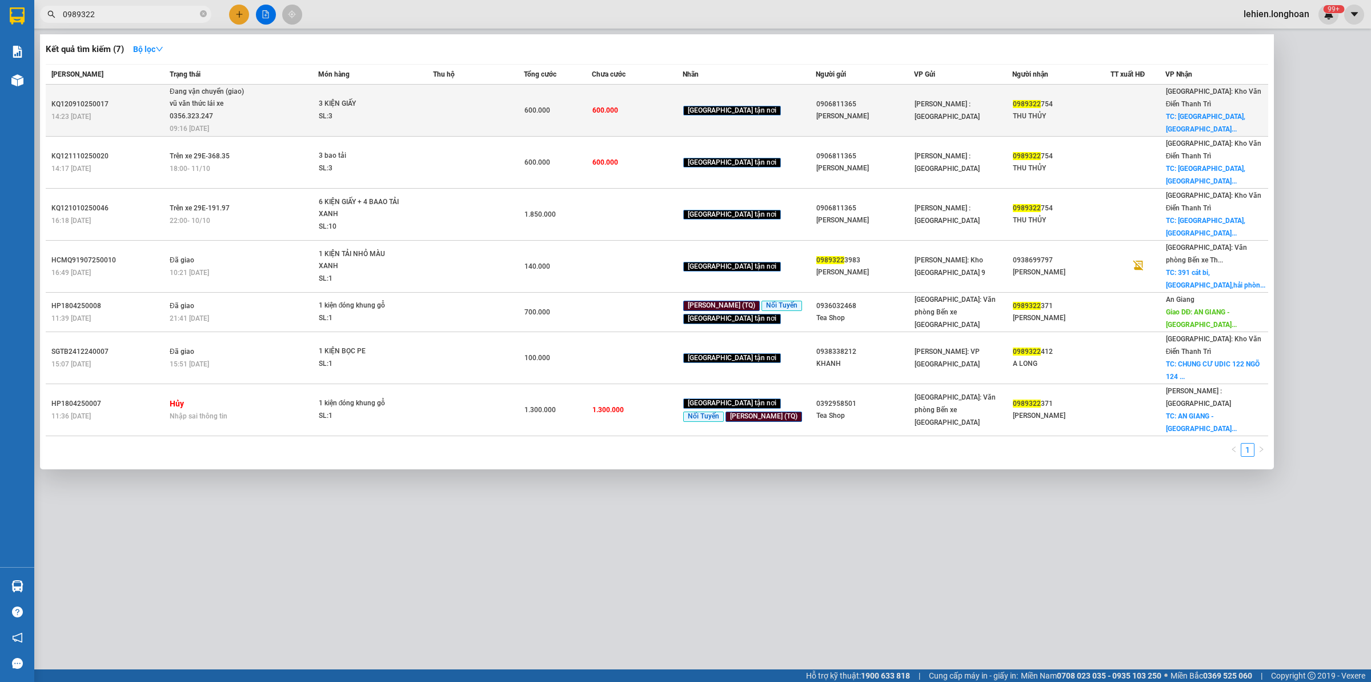
type input "0989322"
click at [278, 107] on span "Đang vận chuyển (giao) vũ văn thức lái xe 0356.323.247 09:16 - 12/10" at bounding box center [244, 109] width 148 height 47
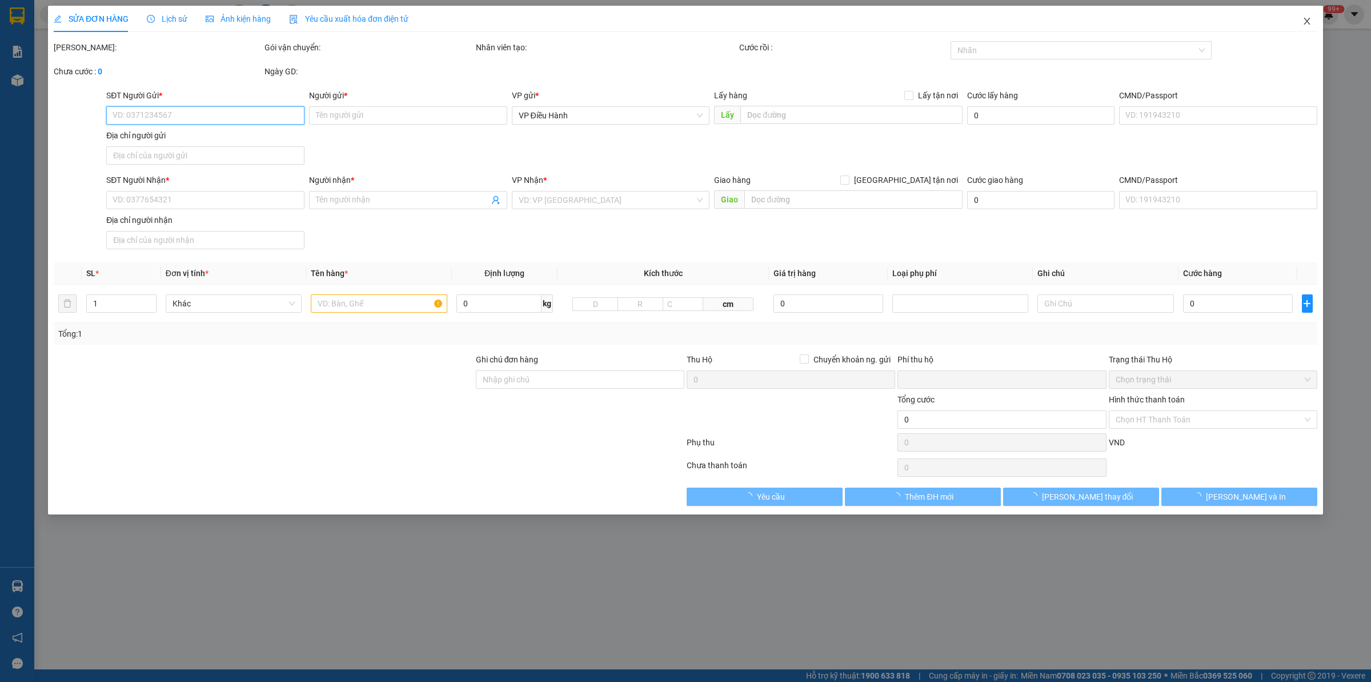
type input "0906811365"
type input "QUỲNH NHƯ CASACO"
type input "0989322754"
type input "THU THỦY"
checkbox input "true"
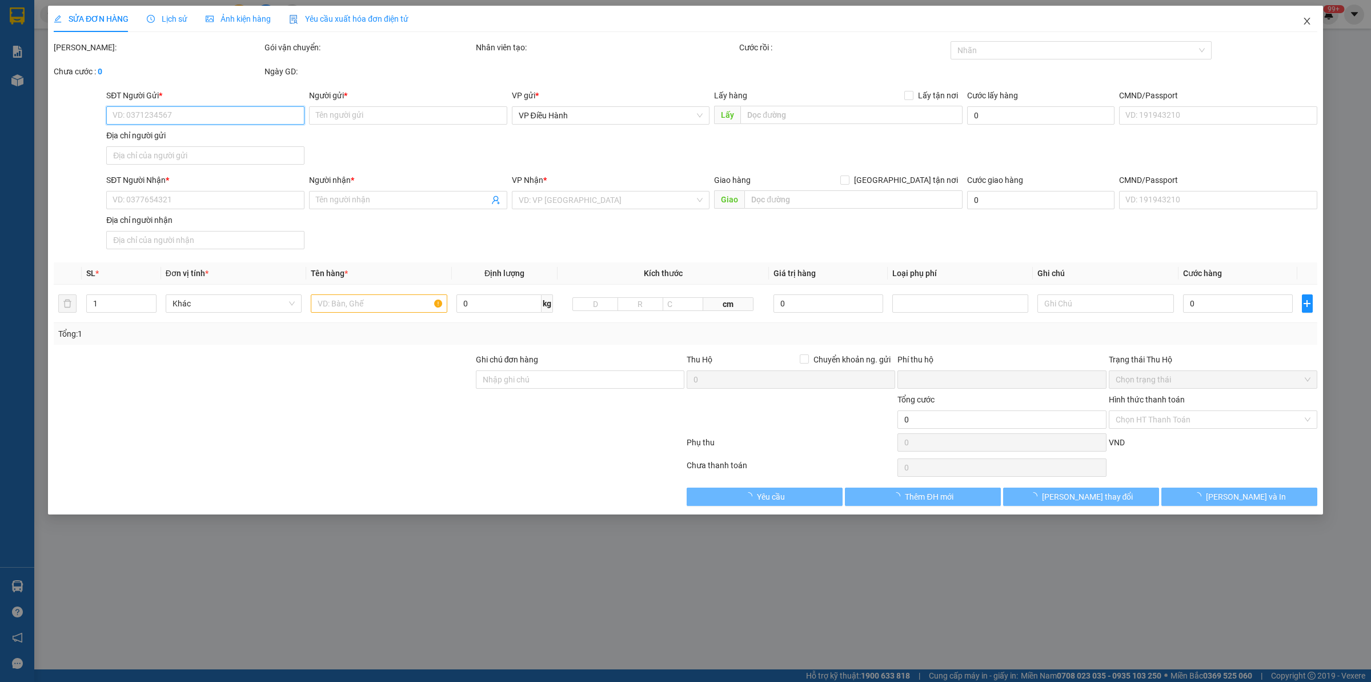
type input "130A PHỐ THỤY KHUÊ, TÂY HỒ, HN"
type input "0"
type input "600.000"
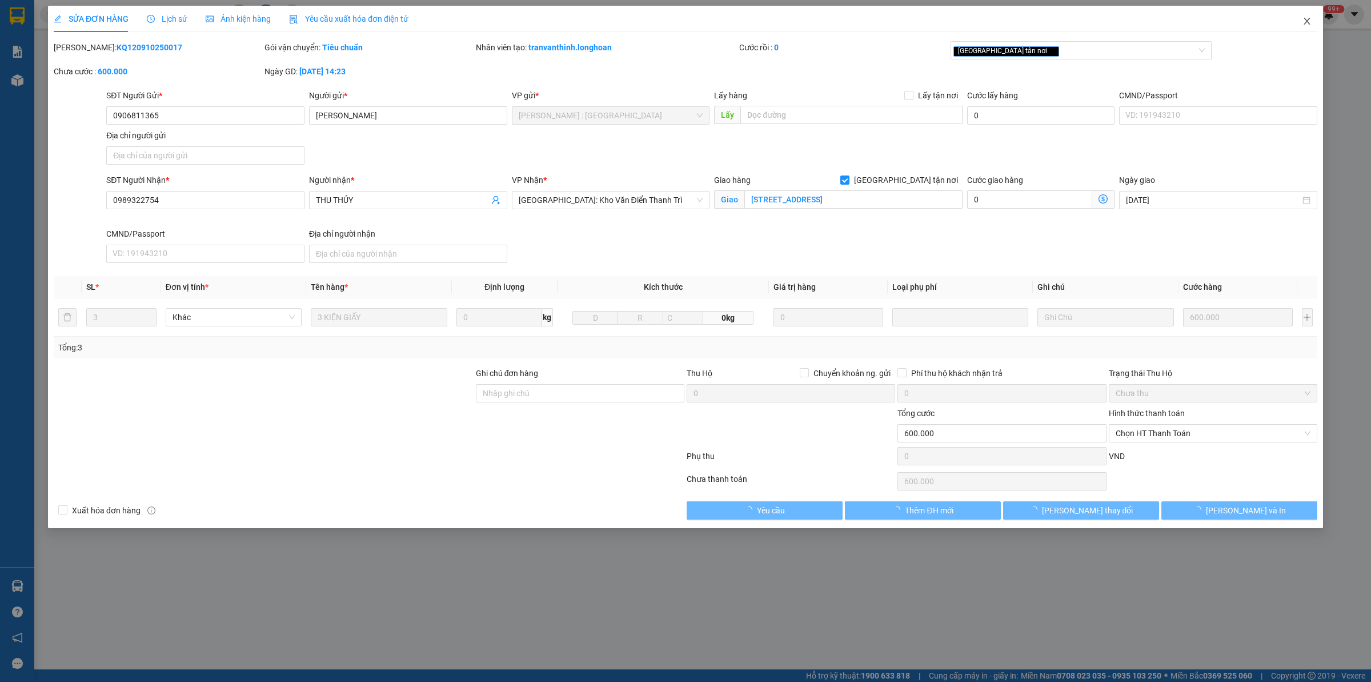
click at [1309, 19] on icon "close" at bounding box center [1306, 21] width 9 height 9
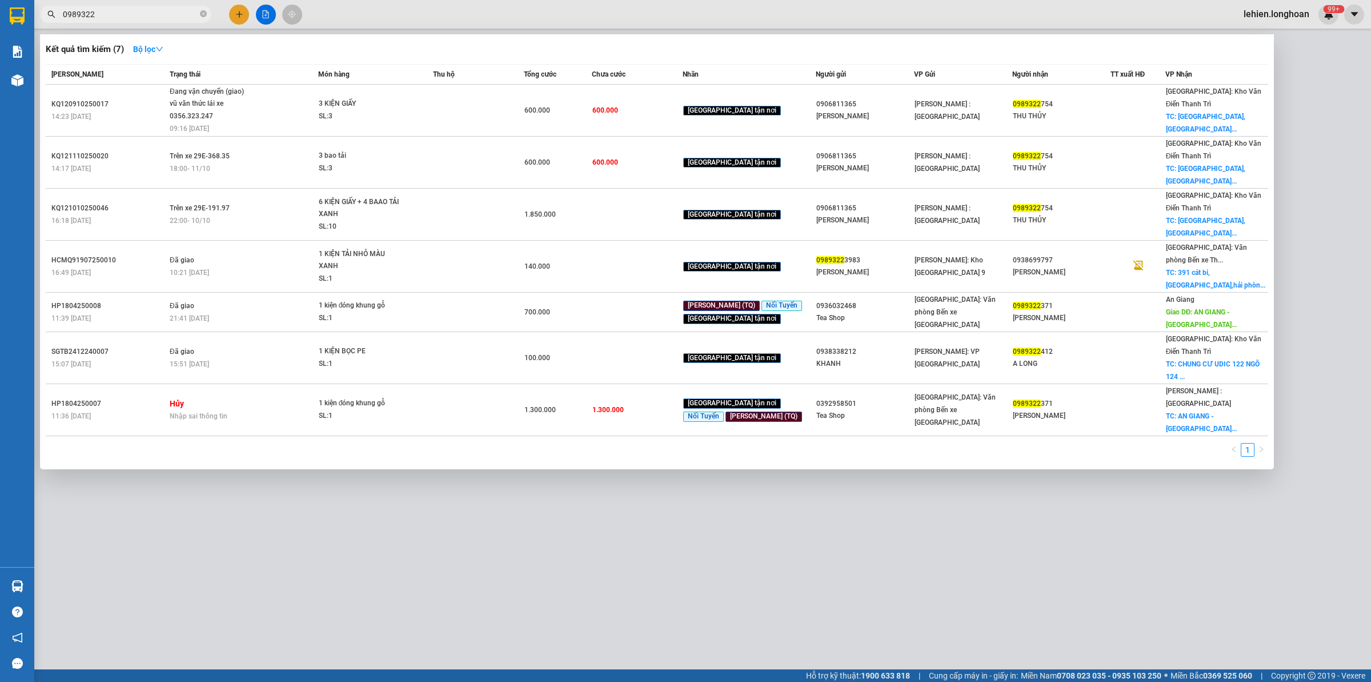
click at [173, 19] on input "0989322" at bounding box center [130, 14] width 135 height 13
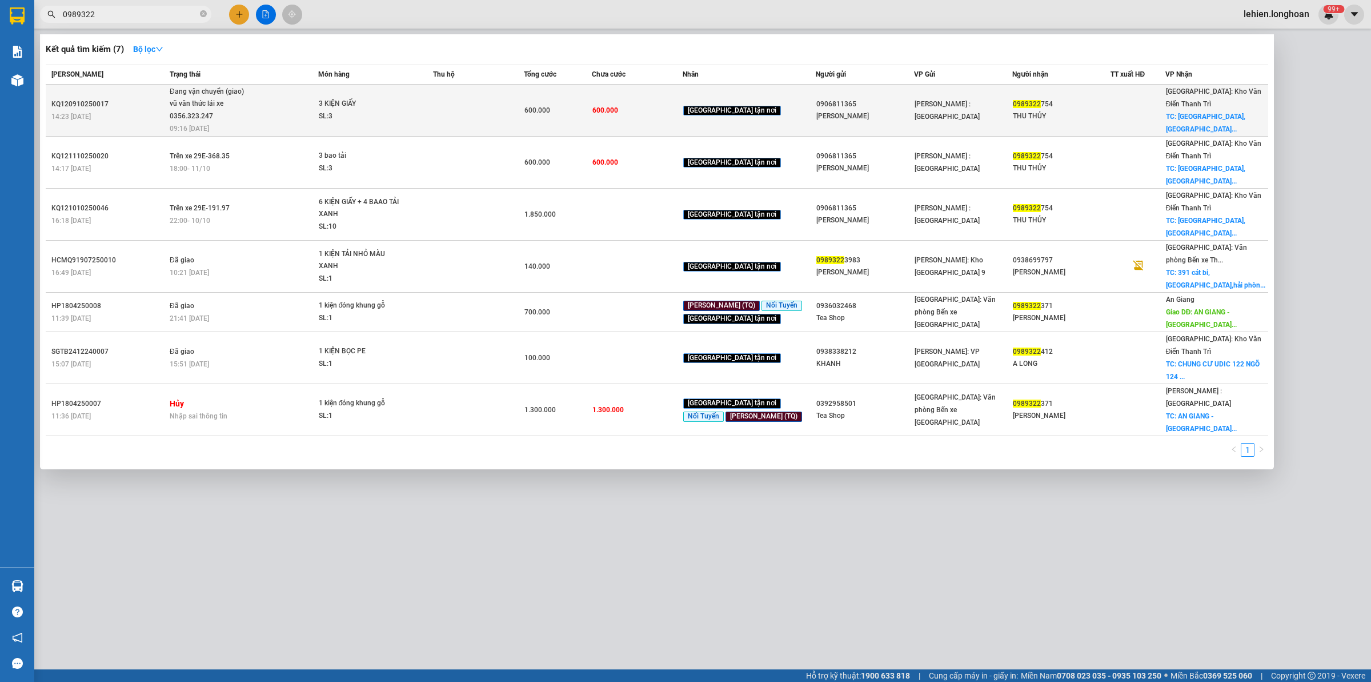
click at [203, 99] on div "vũ văn thức lái xe 0356.323.247" at bounding box center [213, 110] width 86 height 25
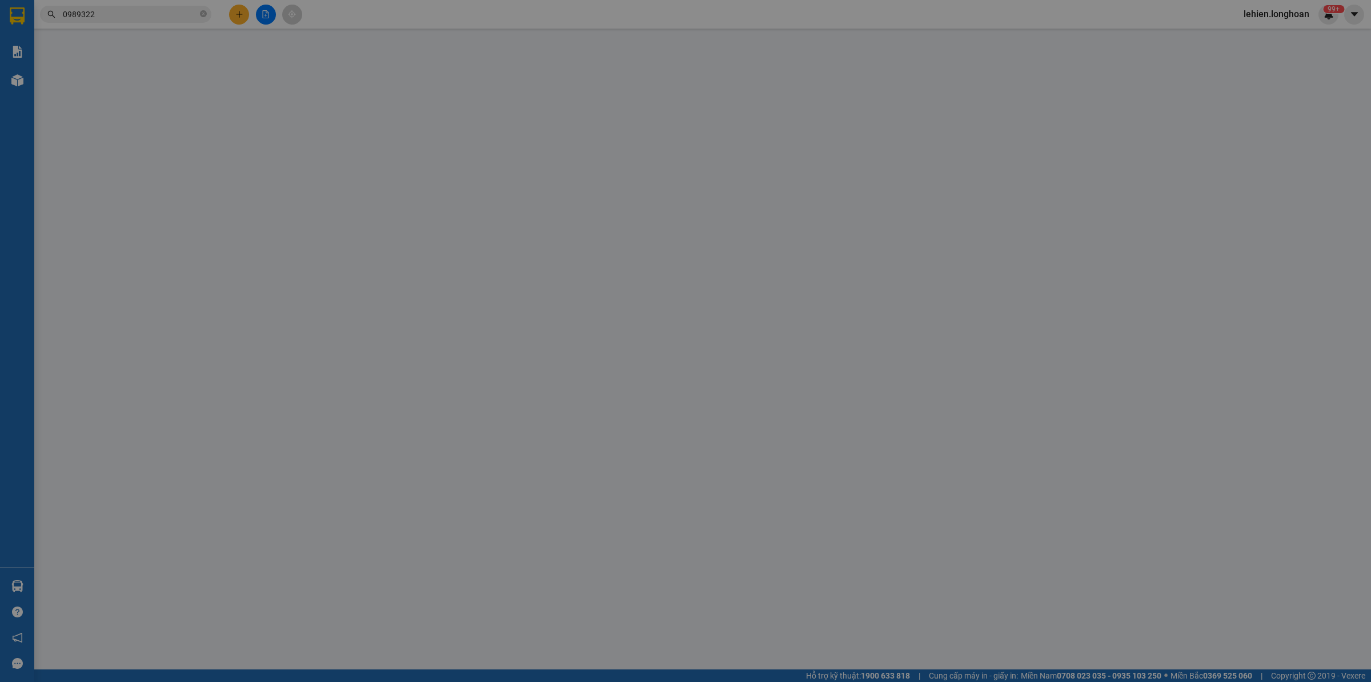
type input "0906811365"
type input "QUỲNH NHƯ CASACO"
type input "0989322754"
type input "THU THỦY"
checkbox input "true"
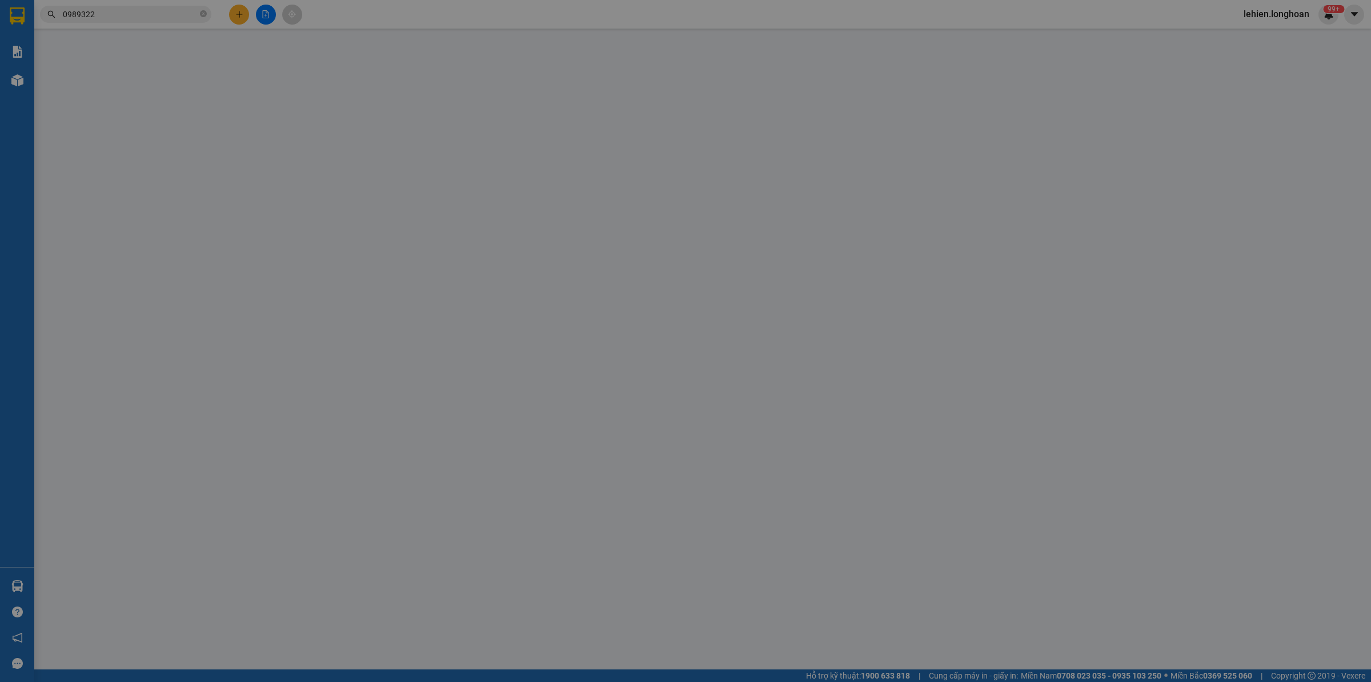
type input "130A PHỐ THỤY KHUÊ, TÂY HỒ, HN"
type input "0"
type input "600.000"
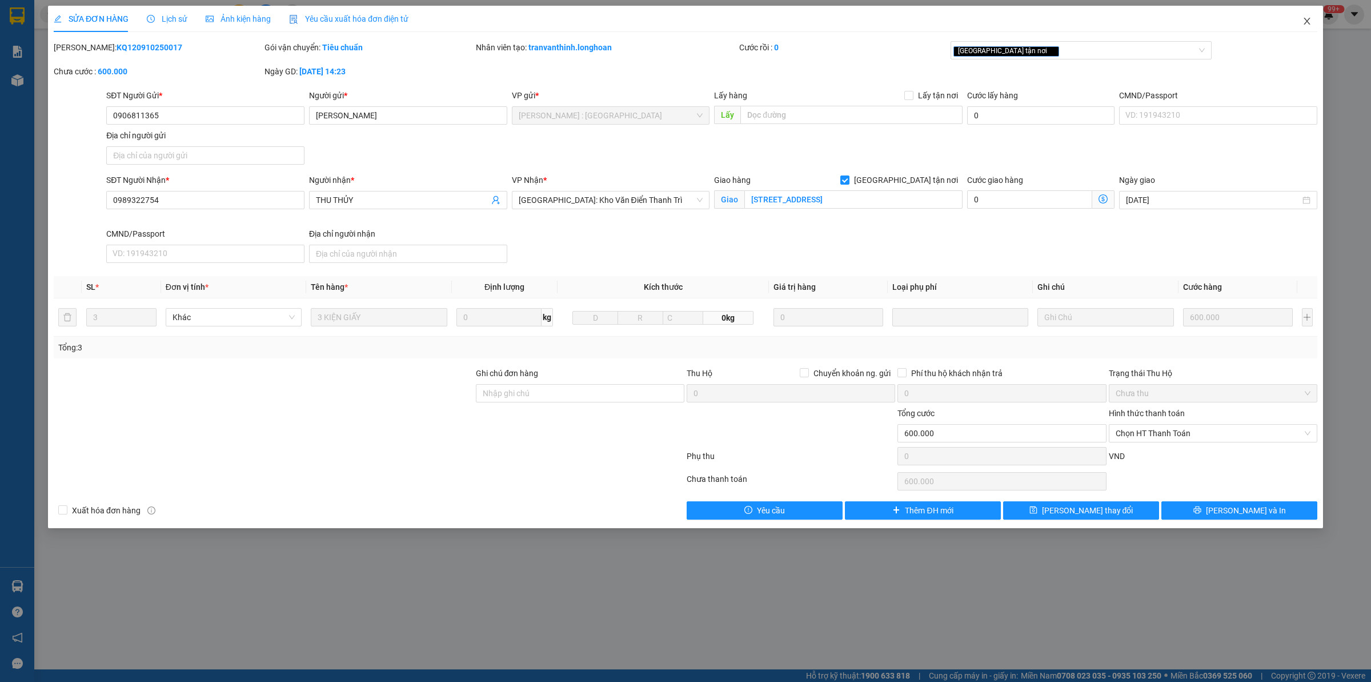
click at [1317, 19] on span "Close" at bounding box center [1307, 22] width 32 height 32
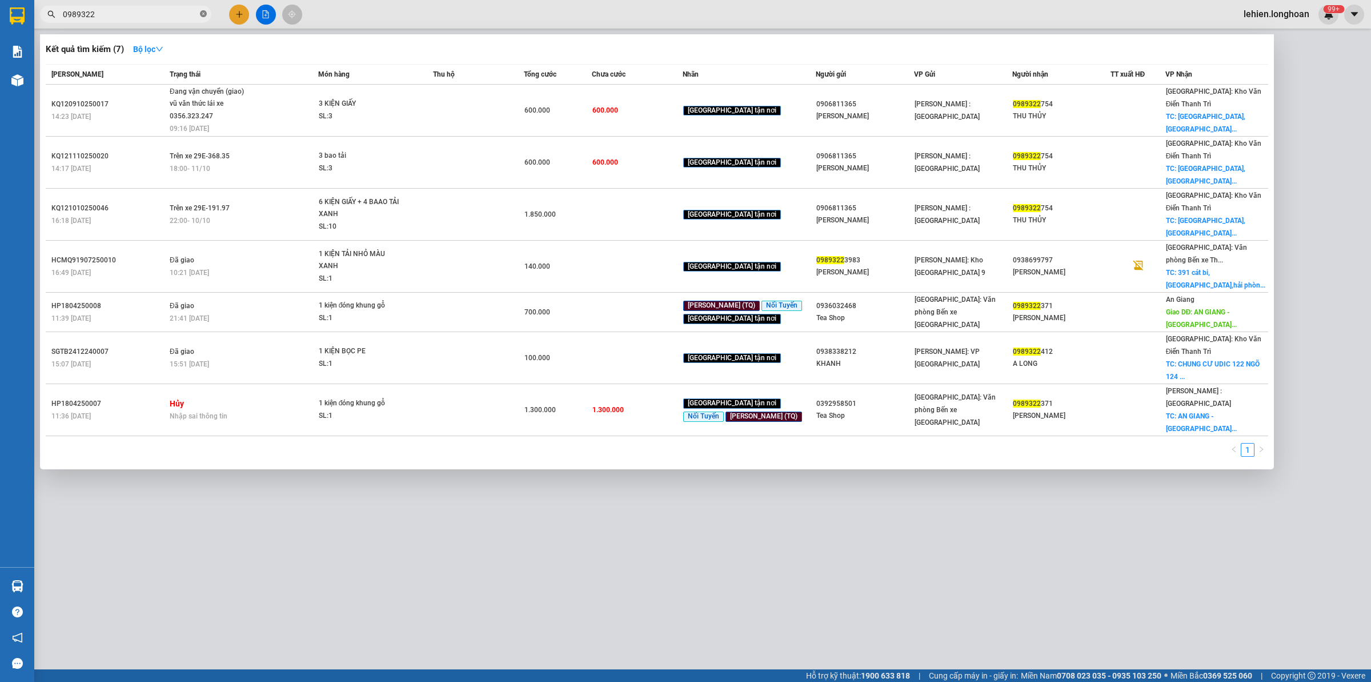
click at [203, 17] on icon "close-circle" at bounding box center [203, 13] width 7 height 7
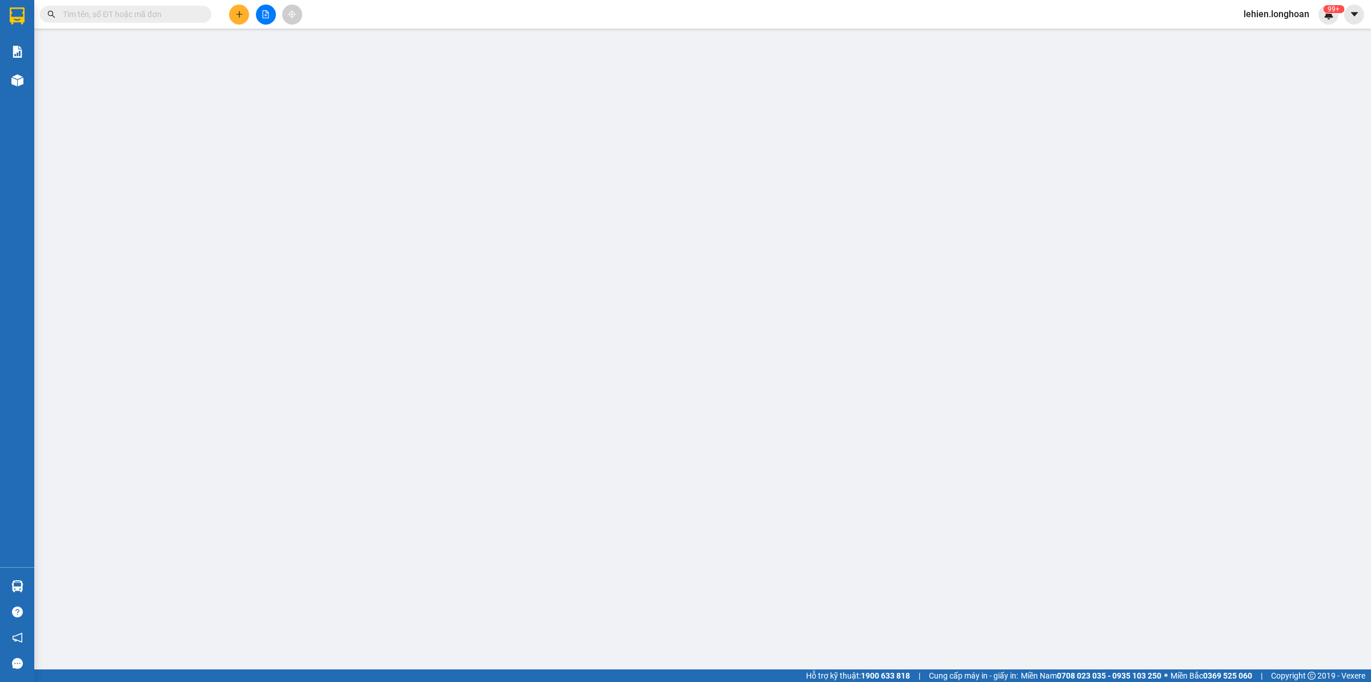
paste input "0904 673 144"
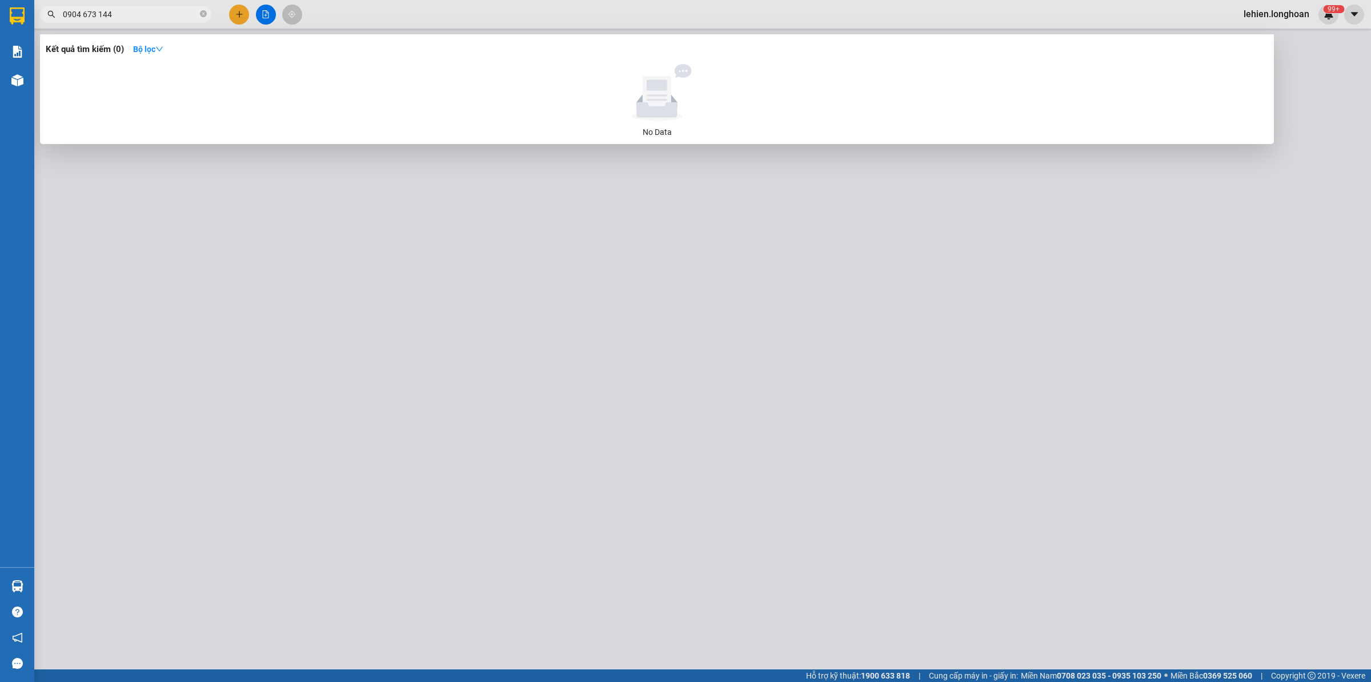
click at [81, 14] on input "0904 673 144" at bounding box center [130, 14] width 135 height 13
click at [85, 15] on input "0904 673 144" at bounding box center [130, 14] width 135 height 13
click at [83, 11] on input "0904 673 144" at bounding box center [130, 14] width 135 height 13
click at [95, 17] on input "0904673 144" at bounding box center [130, 14] width 135 height 13
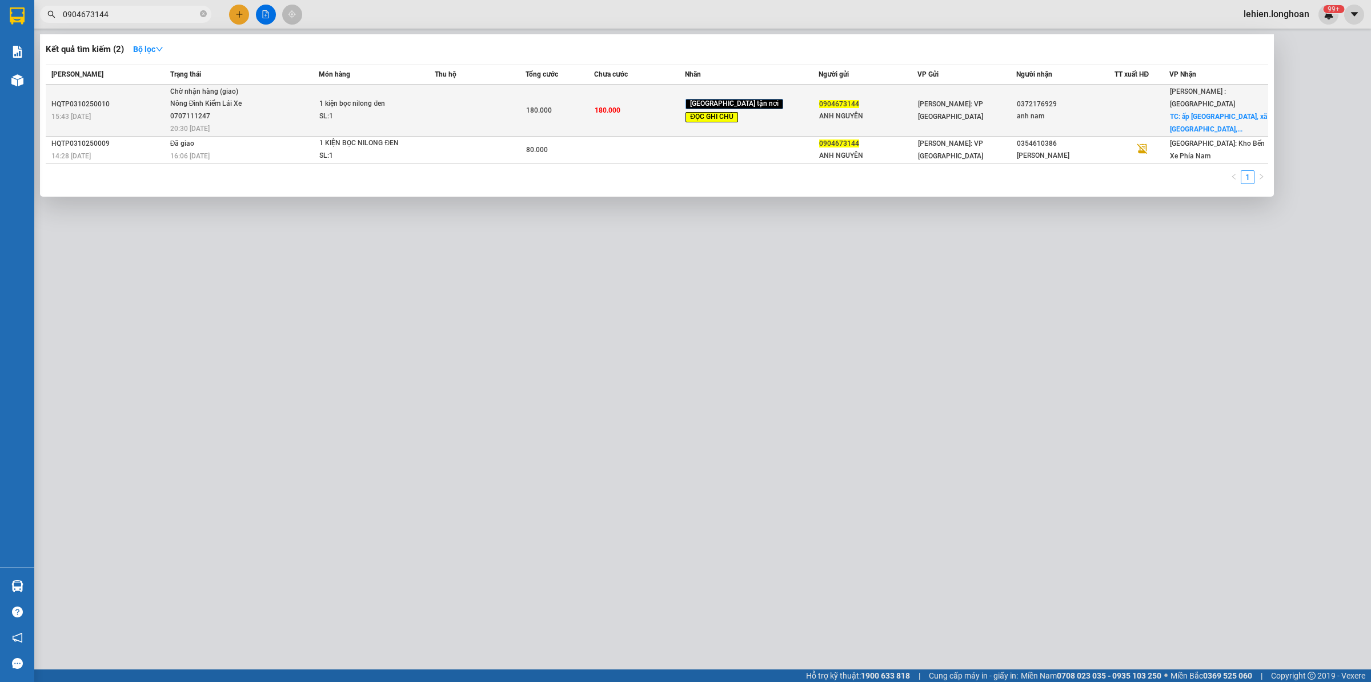
type input "0904673144"
click at [292, 118] on span "Chờ nhận hàng (giao) Nông Đình Kiểm Lái Xe 0707111247 20:30 - 11/10" at bounding box center [244, 109] width 149 height 47
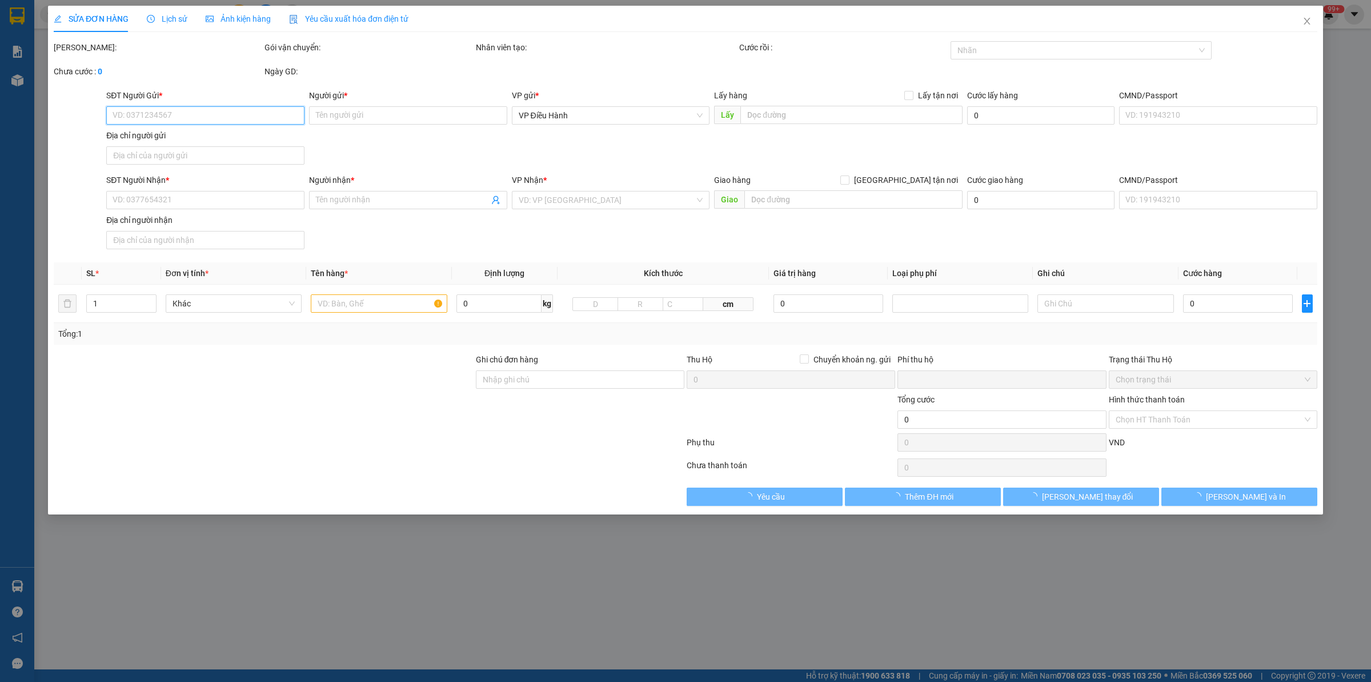
type input "0904673144"
type input "ANH NGUYÊN"
type input "0372176929"
type input "anh nam"
checkbox input "true"
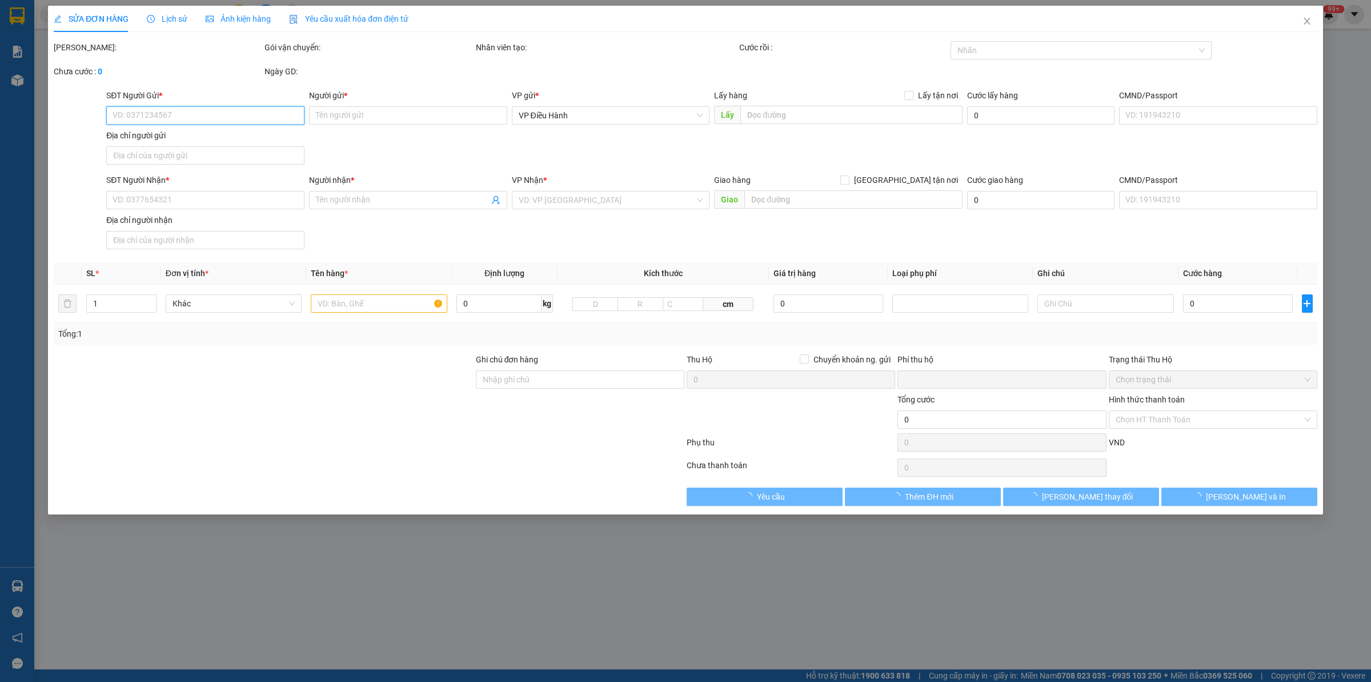
type input "ấp hố môn, xã long nguyên, huyện bàu bàng, bình dương"
type input "hàng lạc hà nội, về sg con xe 94- 10/10, về đến a giao luôn nhé"
type input "0"
type input "180.000"
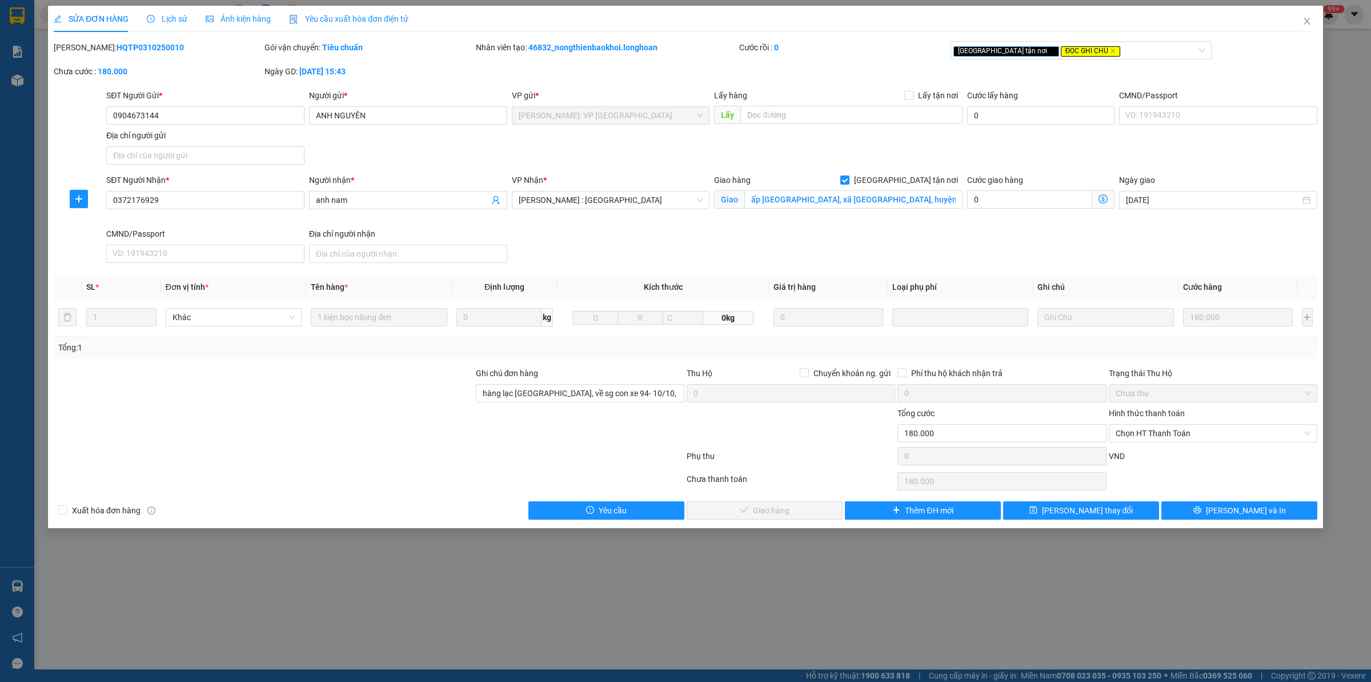
click at [159, 24] on div "Lịch sử" at bounding box center [167, 19] width 41 height 13
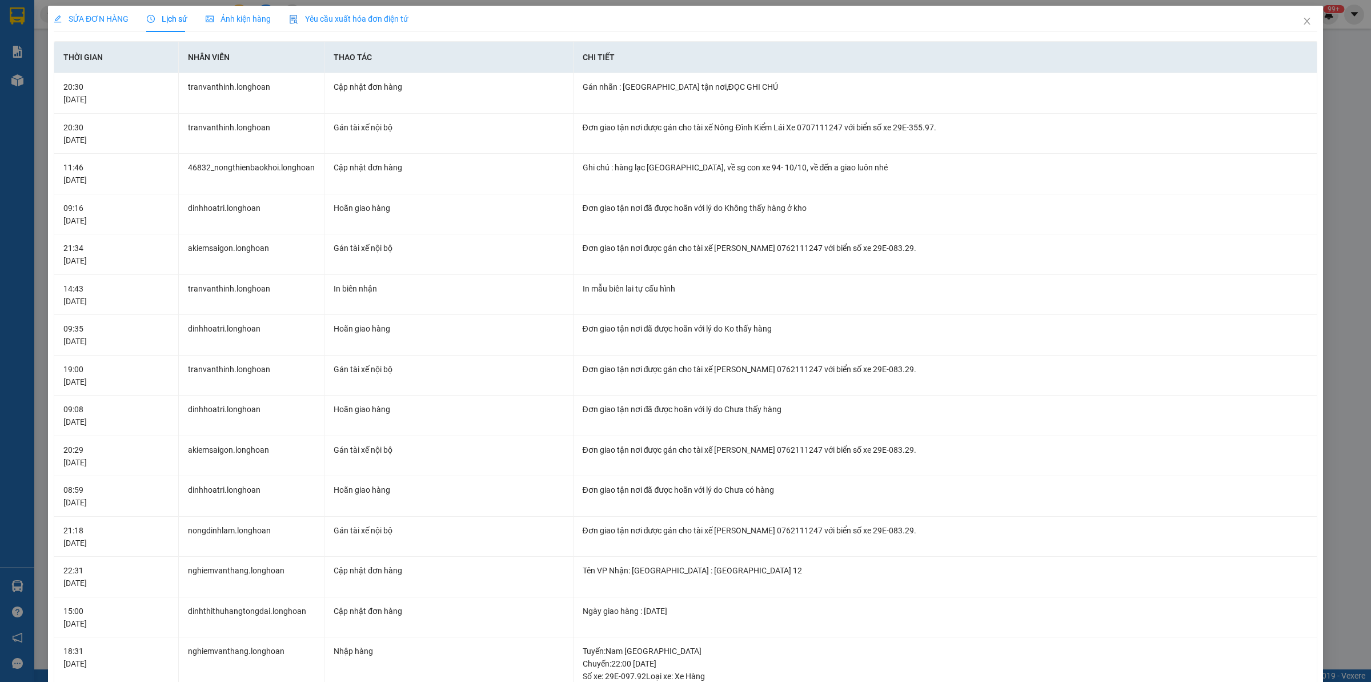
click at [107, 15] on span "SỬA ĐƠN HÀNG" at bounding box center [91, 18] width 75 height 9
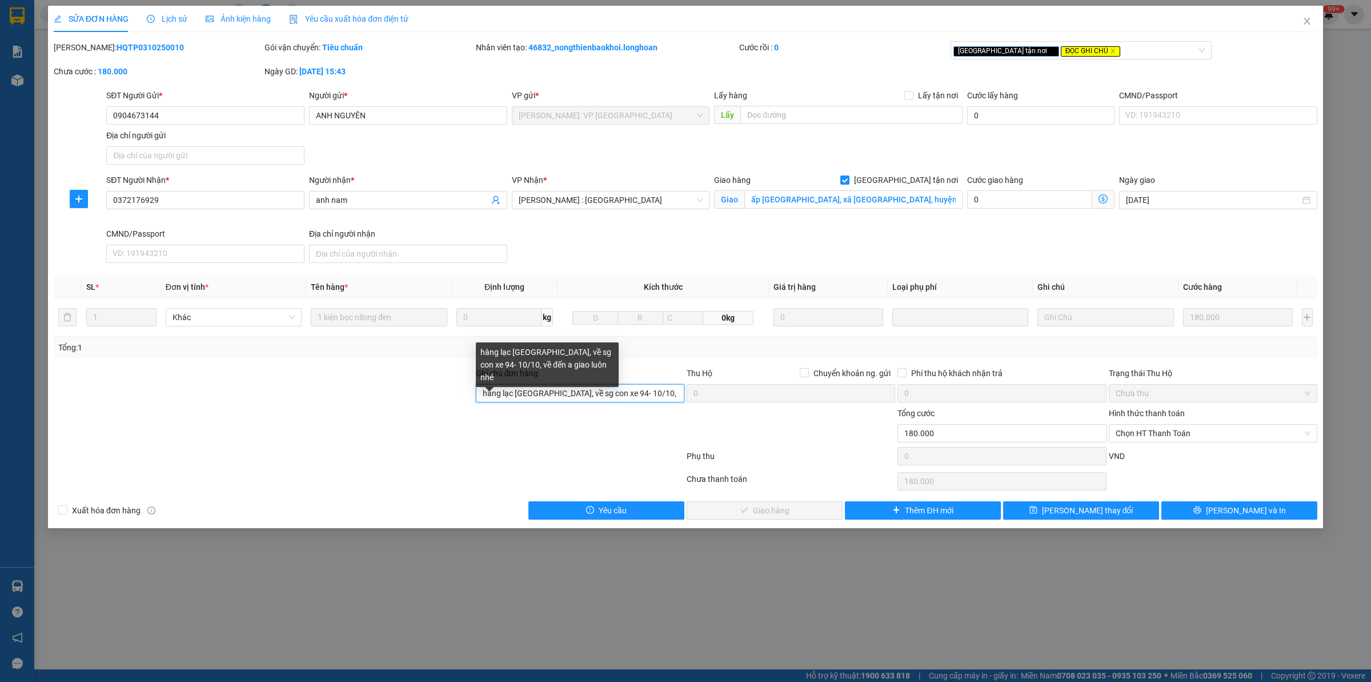
click at [556, 395] on input "hàng lạc hà nội, về sg con xe 94- 10/10, về đến a giao luôn nhé" at bounding box center [580, 393] width 209 height 18
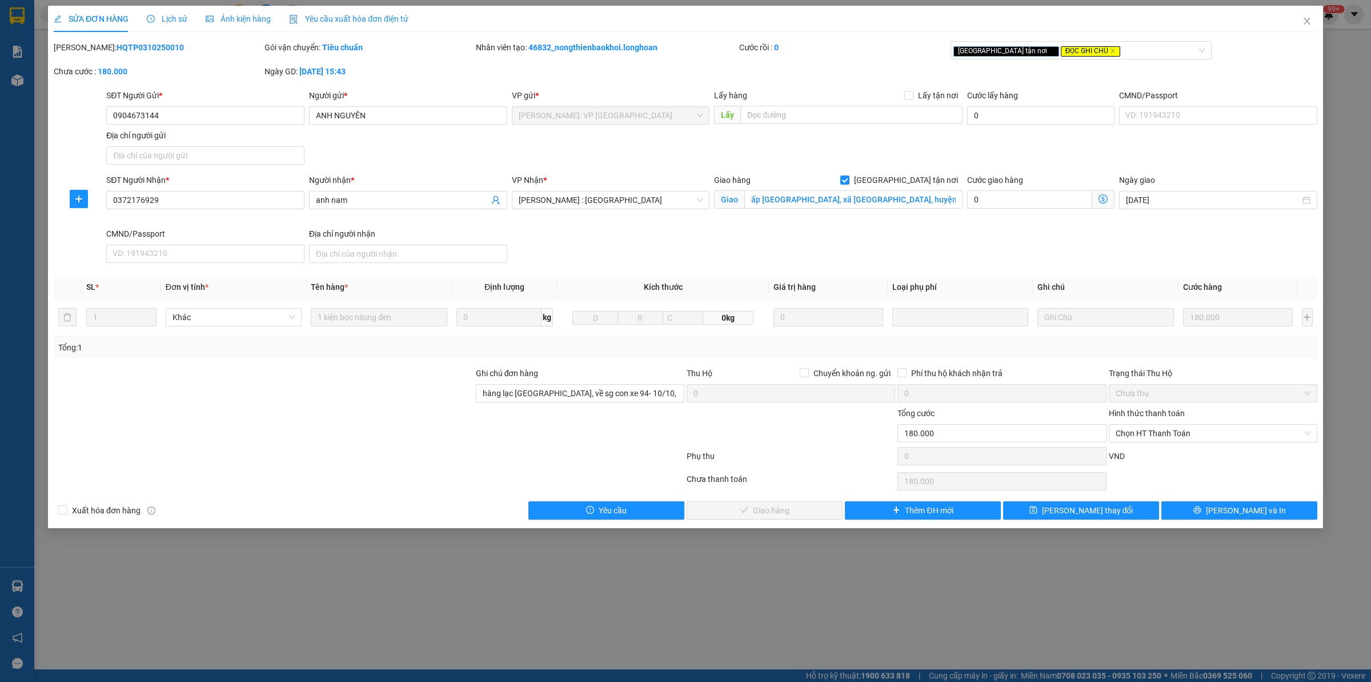
click at [173, 18] on span "Lịch sử" at bounding box center [167, 18] width 41 height 9
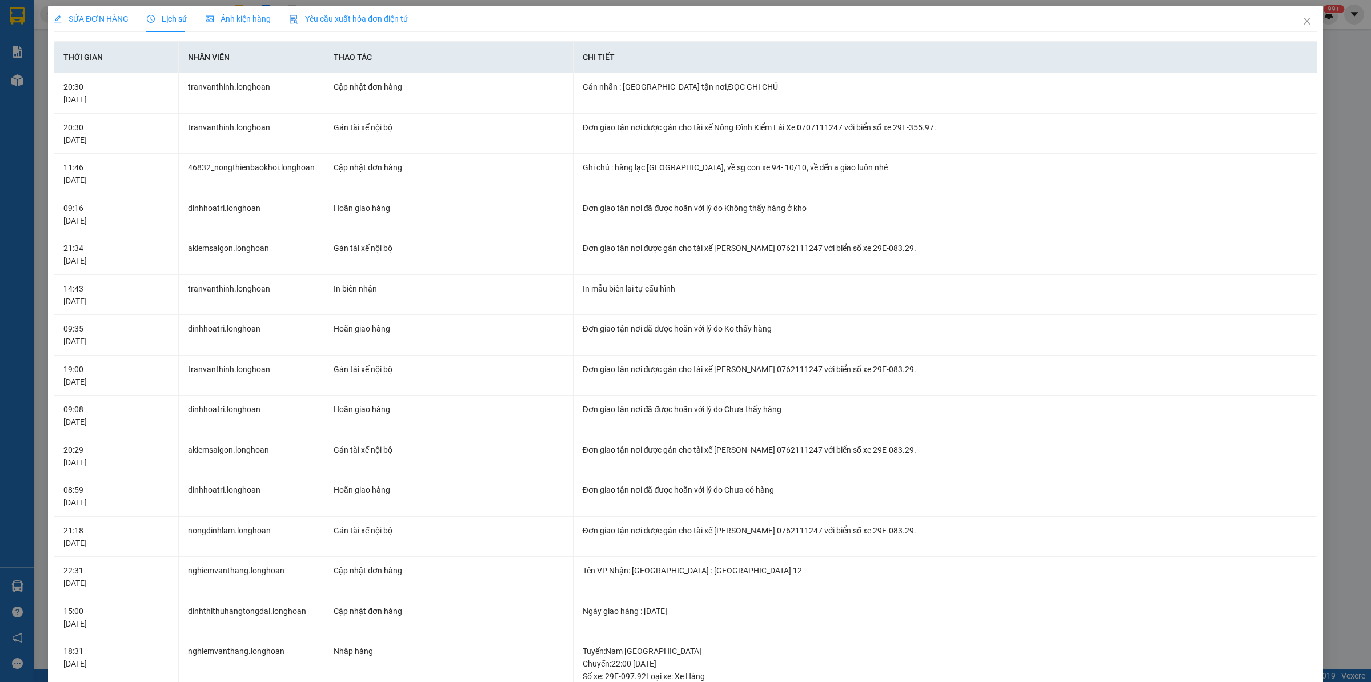
click at [115, 22] on span "SỬA ĐƠN HÀNG" at bounding box center [91, 18] width 75 height 9
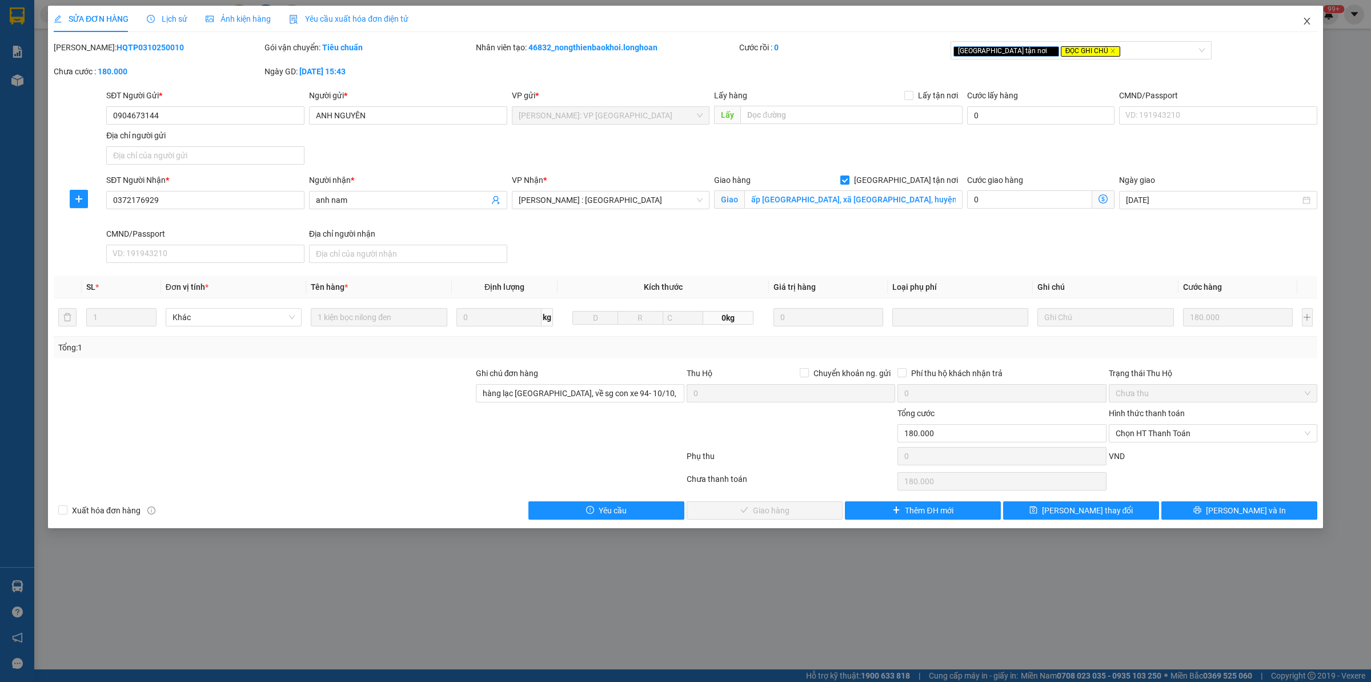
click at [1308, 20] on icon "close" at bounding box center [1307, 21] width 6 height 7
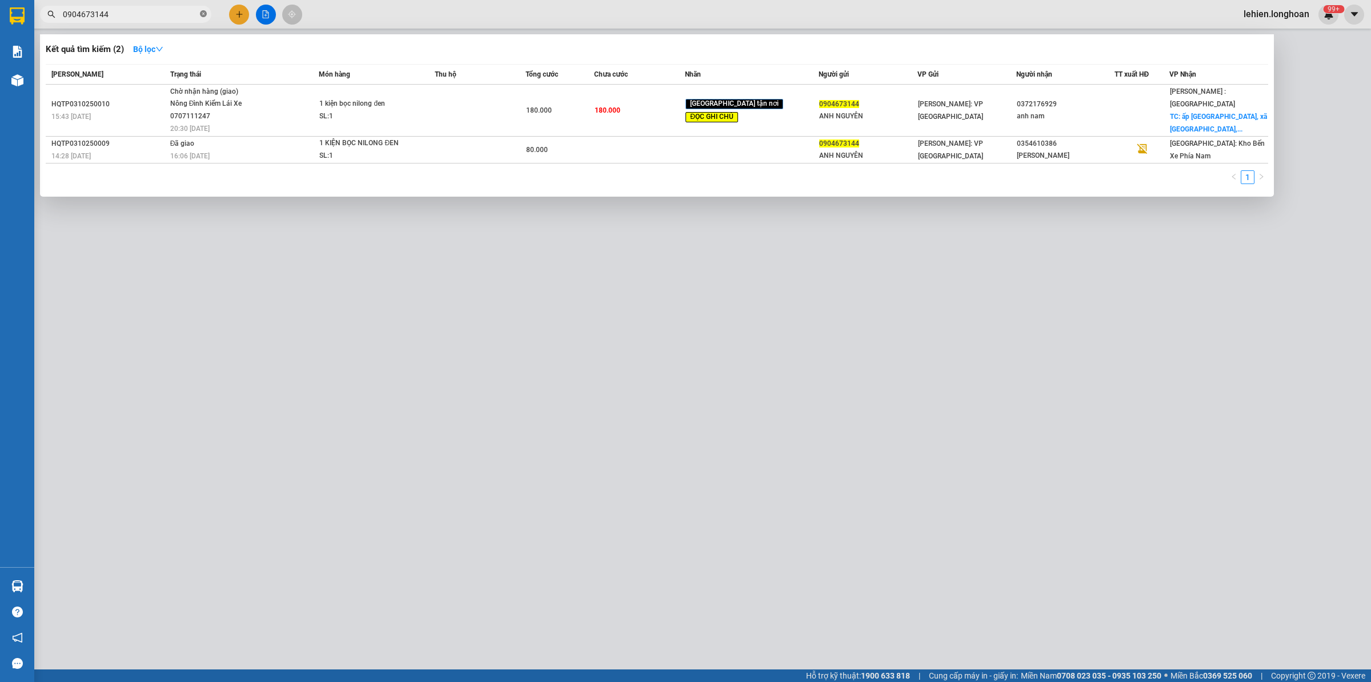
click at [205, 17] on icon "close-circle" at bounding box center [203, 13] width 7 height 7
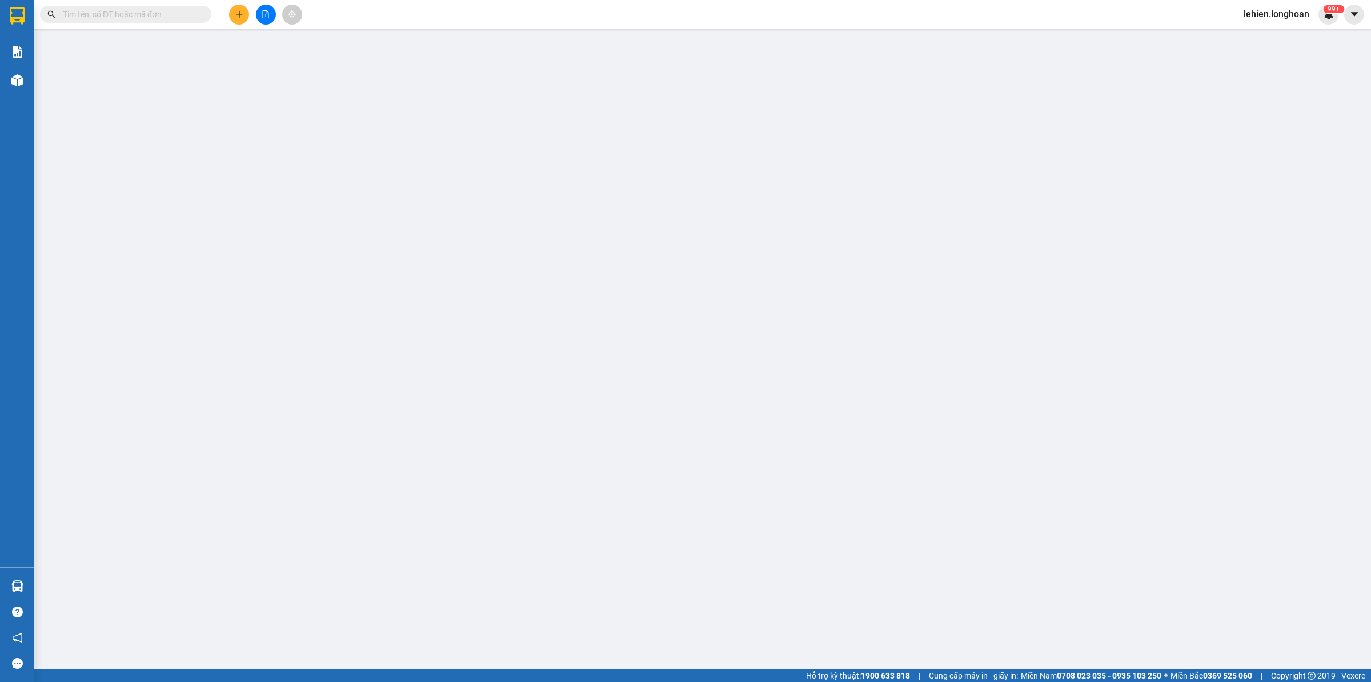
paste input "VPHM0410250015"
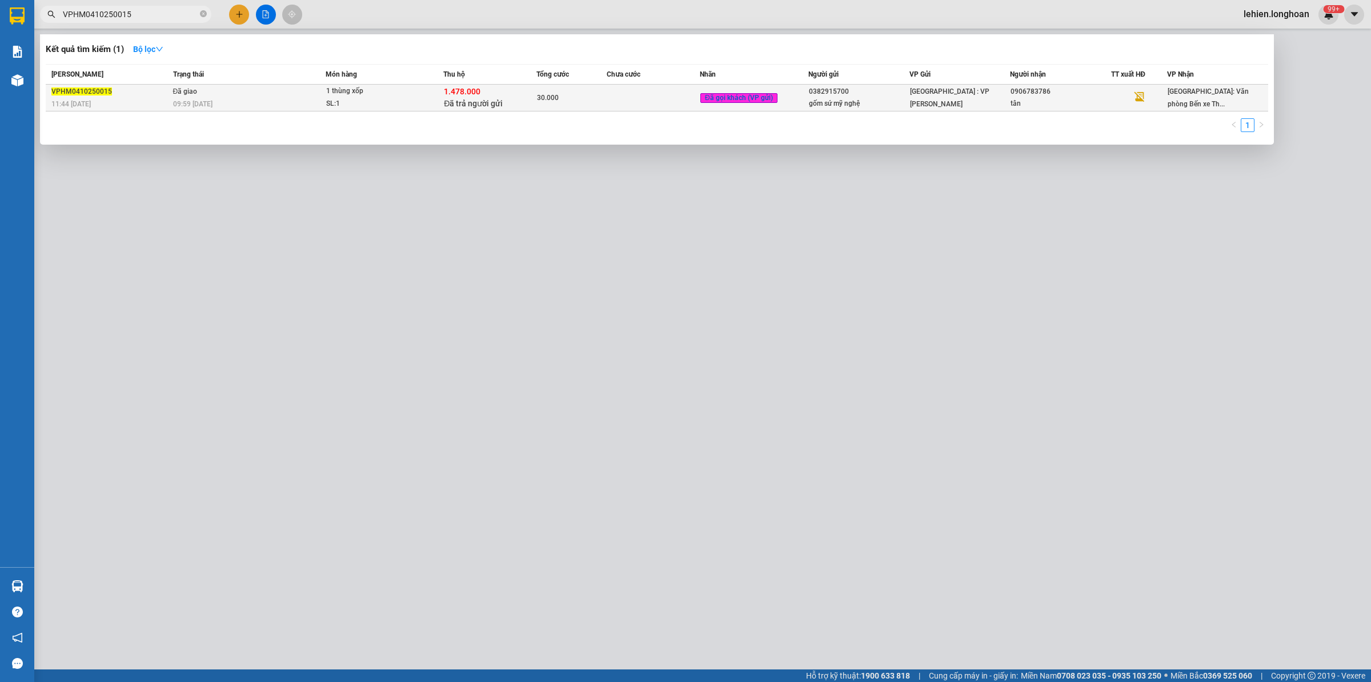
type input "VPHM0410250015"
click at [298, 101] on div "09:59 - 06/10" at bounding box center [249, 104] width 152 height 13
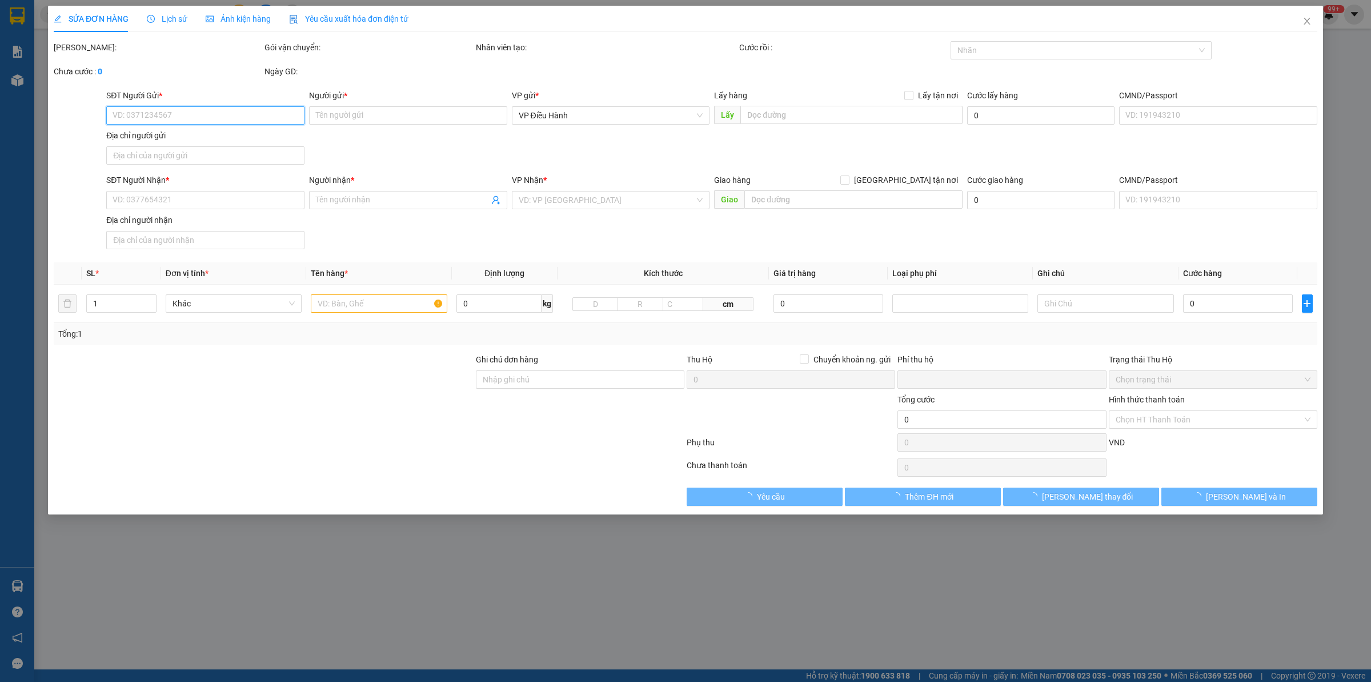
type input "0382915700"
type input "gốm sứ mỹ nghệ"
type input "0906783786"
type input "tân"
type input "nhận nguyên kiện,giao nguyên kiện,bể vỡ k đền"
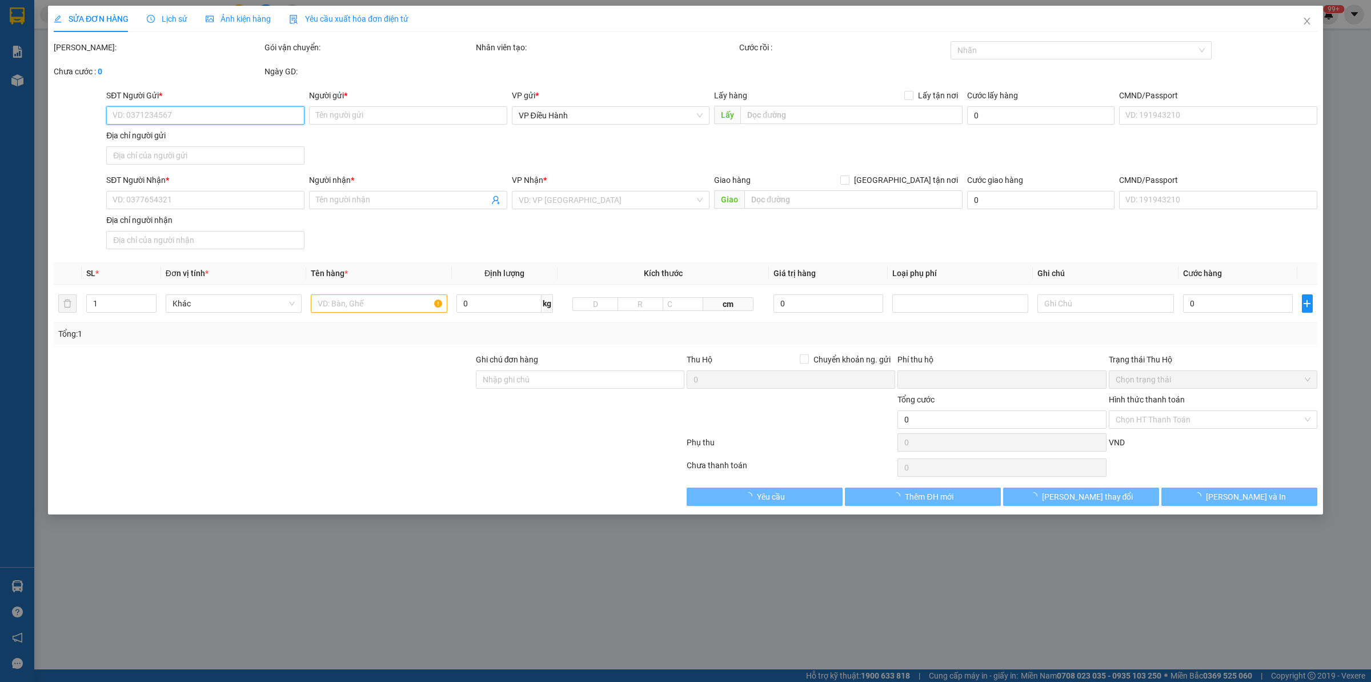
checkbox input "true"
type input "1.478.000"
type input "10.000"
type input "30.000"
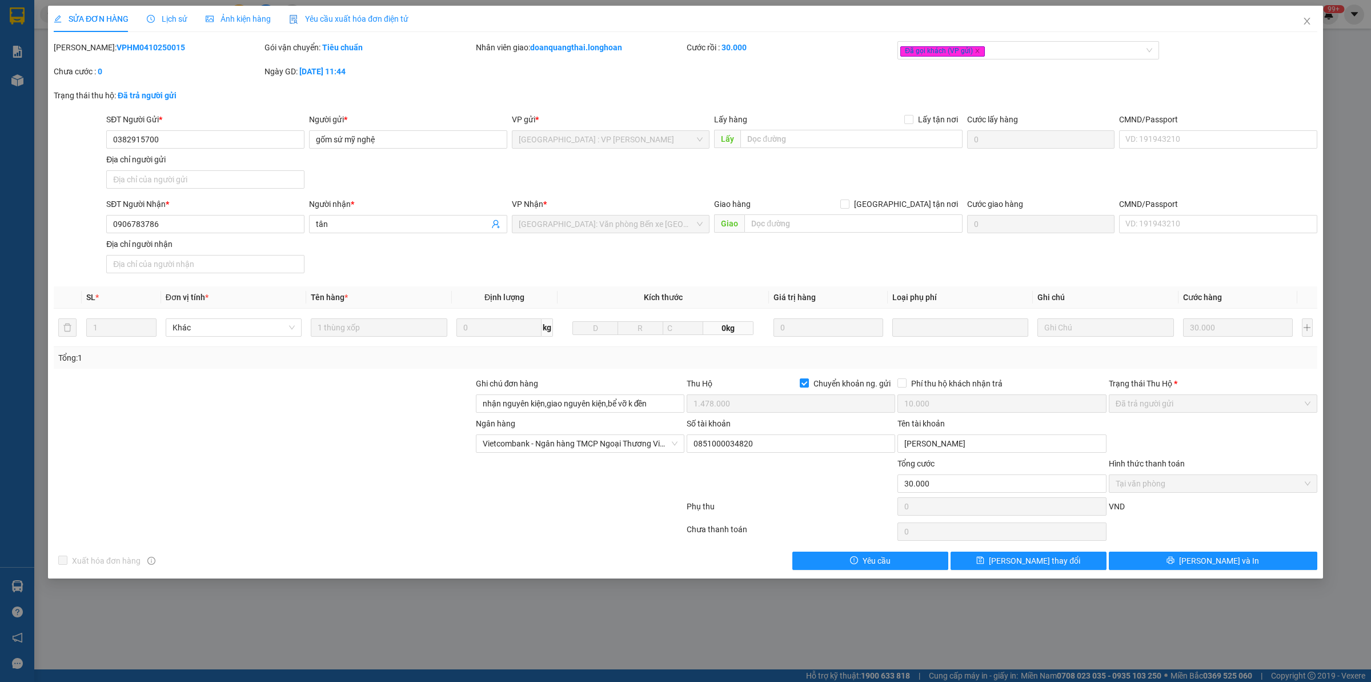
click at [178, 20] on span "Lịch sử" at bounding box center [167, 18] width 41 height 9
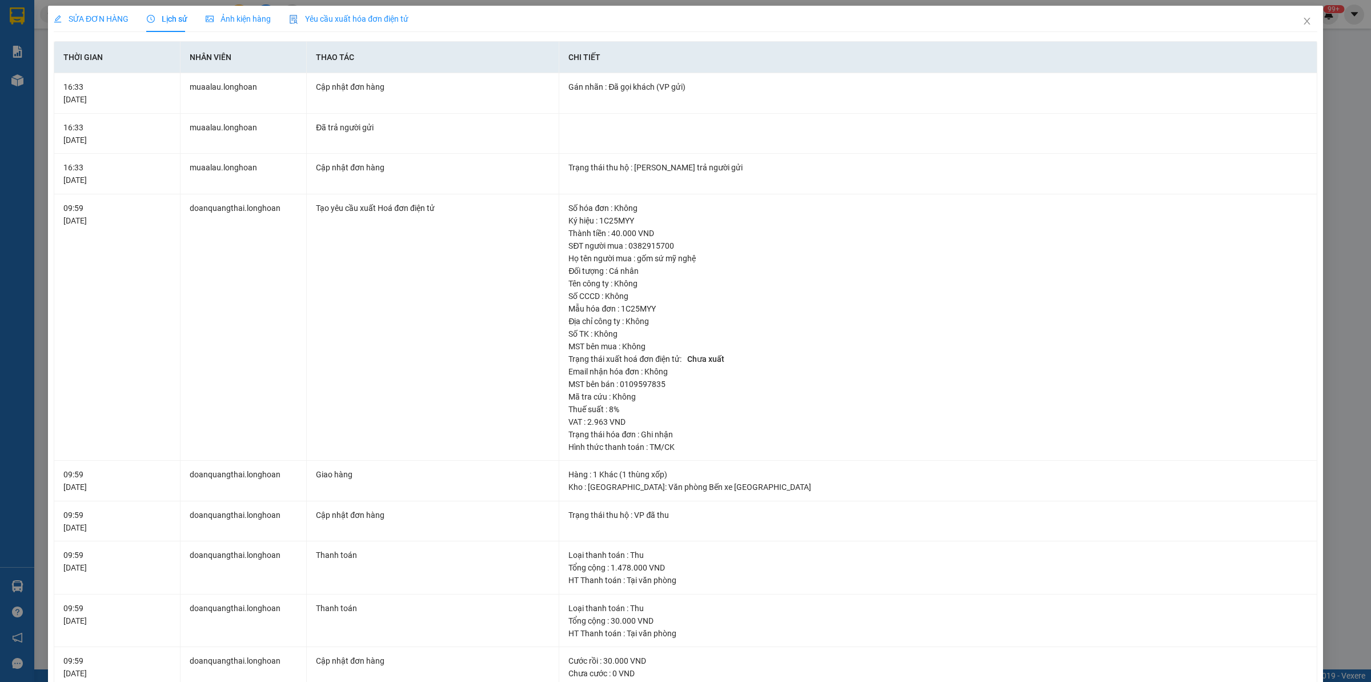
click at [121, 17] on span "SỬA ĐƠN HÀNG" at bounding box center [91, 18] width 75 height 9
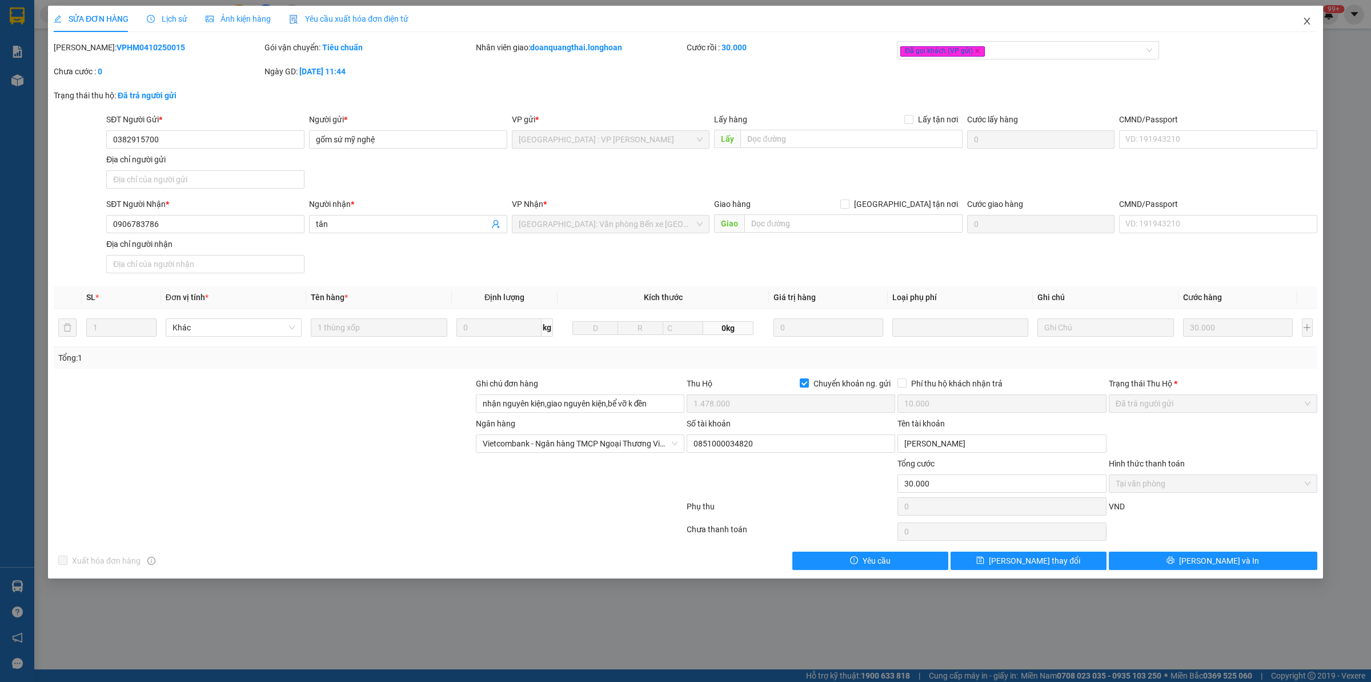
click at [1318, 18] on span "Close" at bounding box center [1307, 22] width 32 height 32
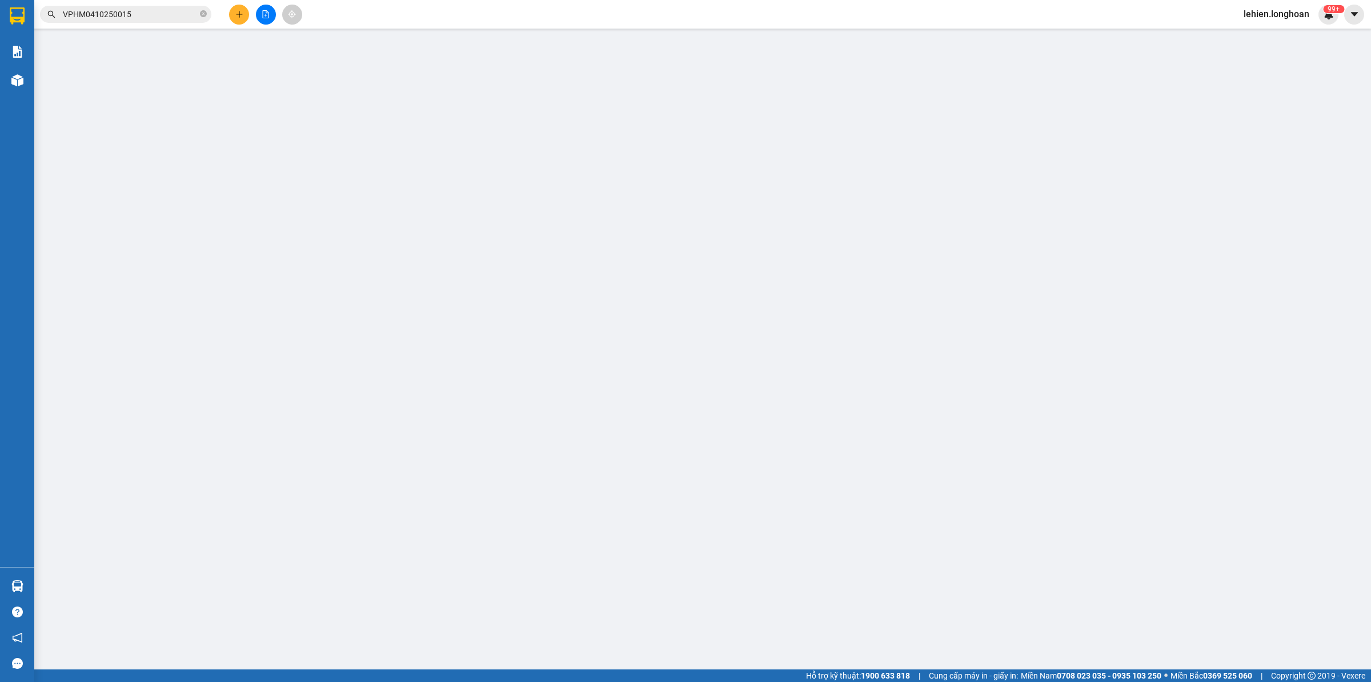
click at [141, 10] on input "VPHM0410250015" at bounding box center [130, 14] width 135 height 13
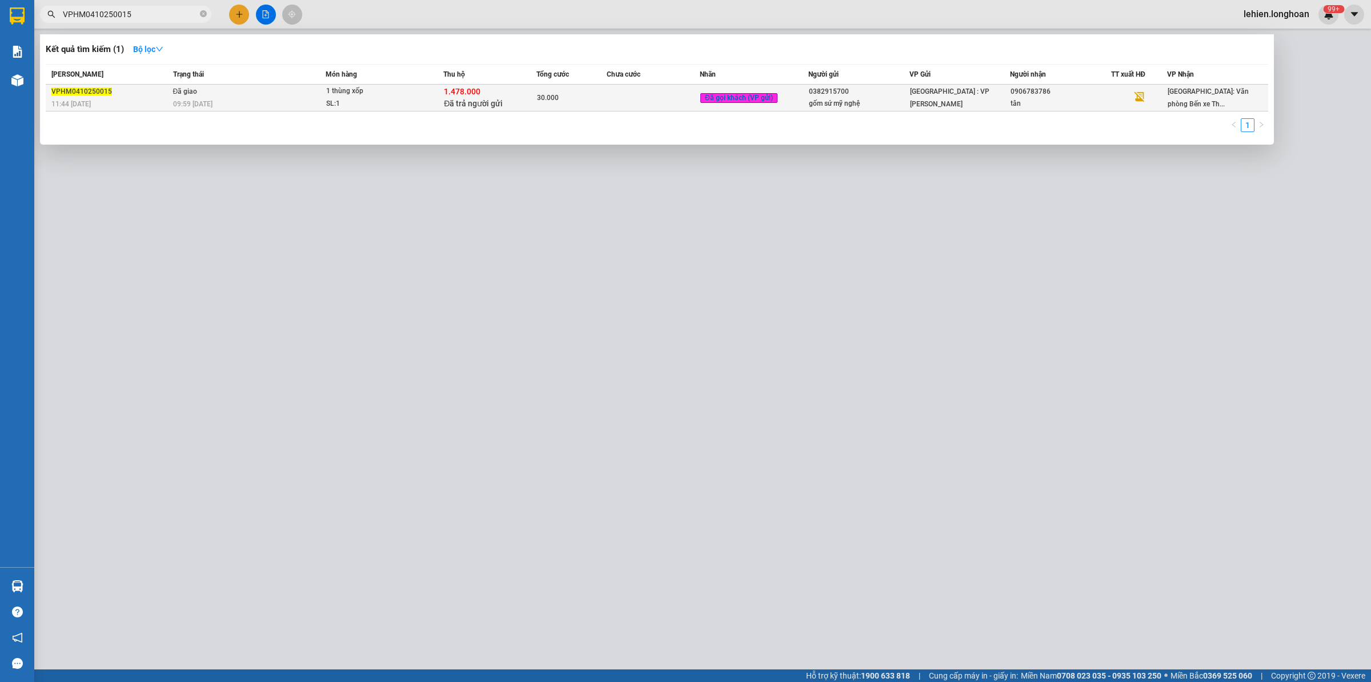
click at [620, 99] on td at bounding box center [653, 98] width 93 height 27
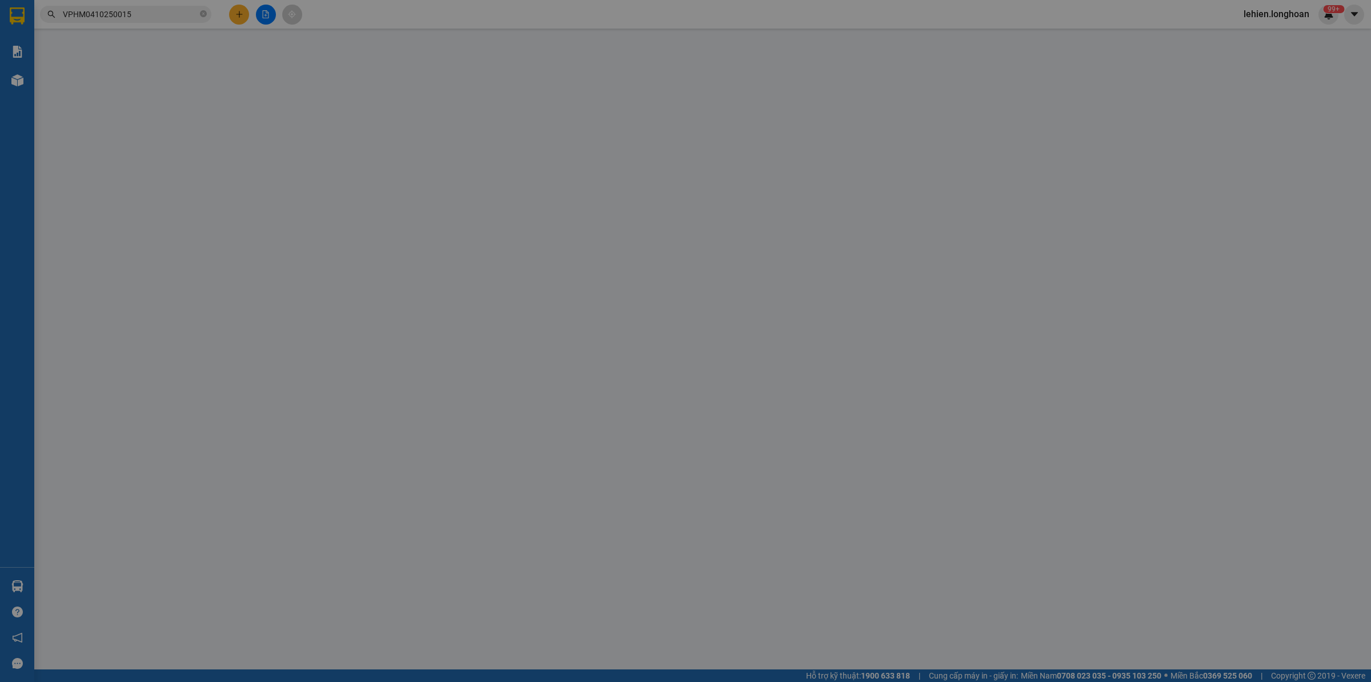
type input "0382915700"
type input "gốm sứ mỹ nghệ"
type input "0906783786"
type input "tân"
type input "nhận nguyên kiện,giao nguyên kiện,bể vỡ k đền"
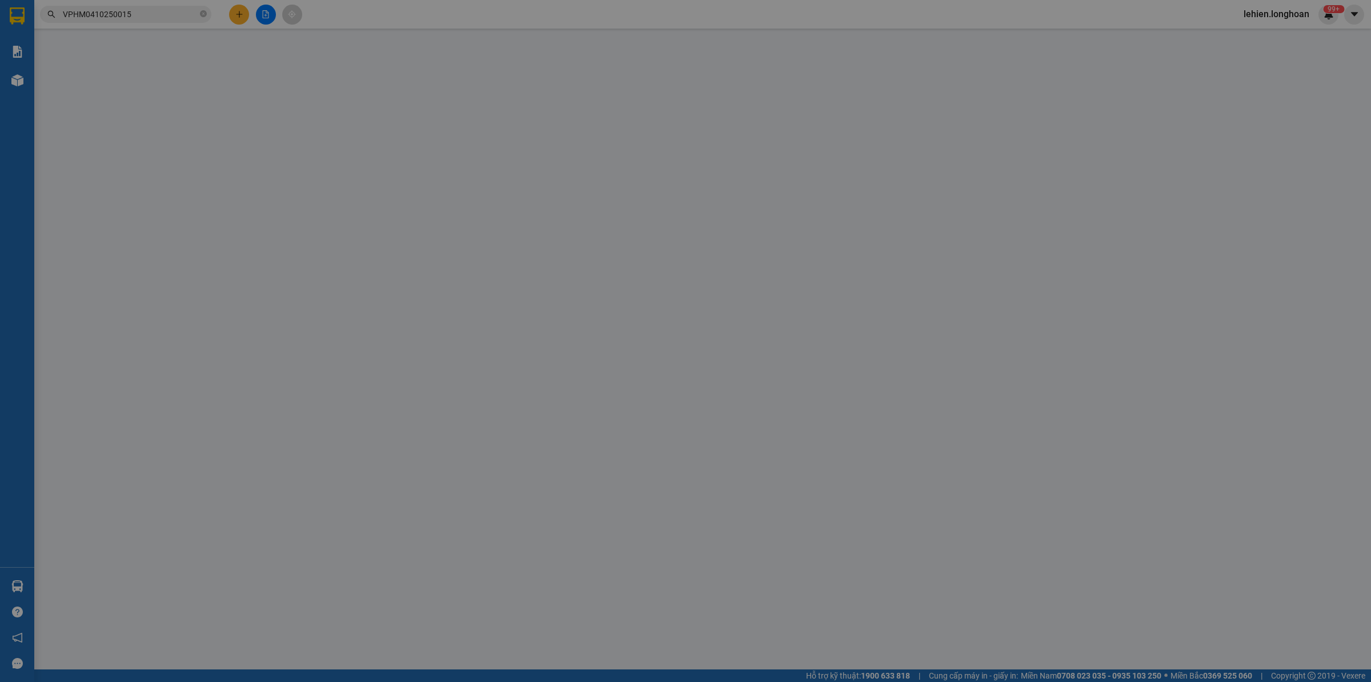
checkbox input "true"
type input "1.478.000"
type input "10.000"
type input "30.000"
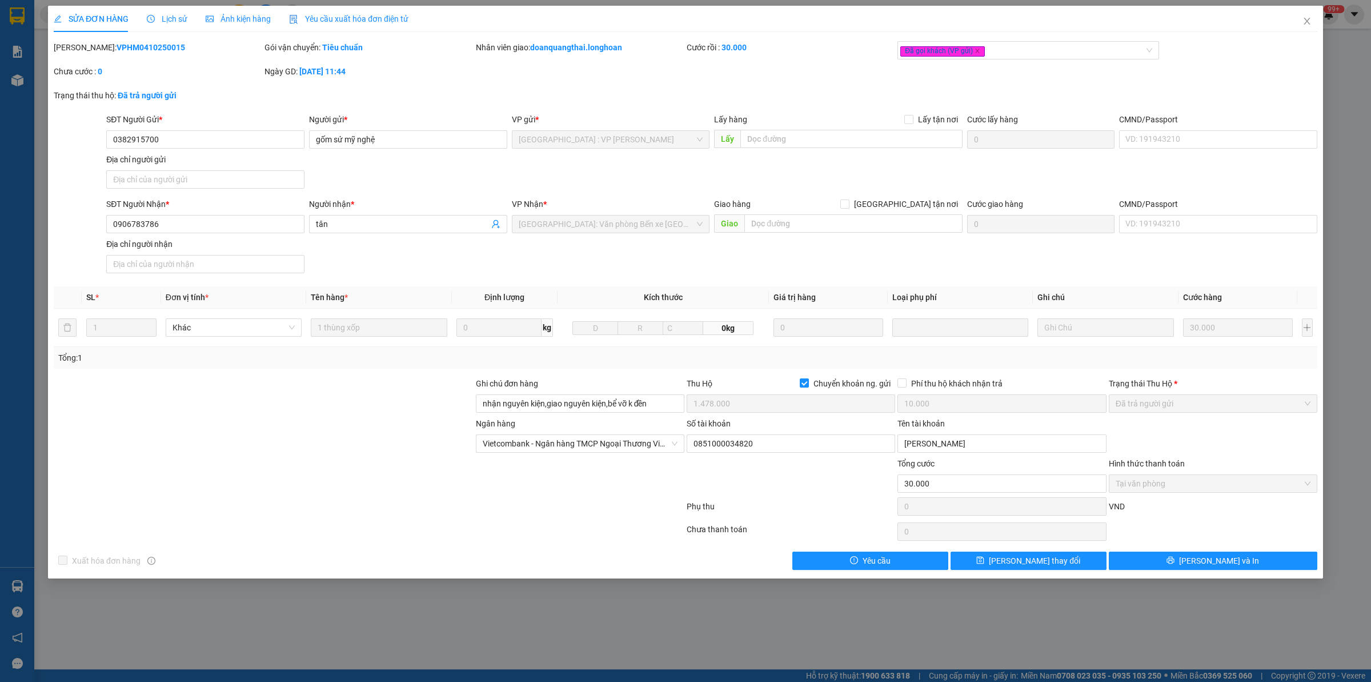
click at [169, 7] on div "Lịch sử" at bounding box center [167, 19] width 41 height 26
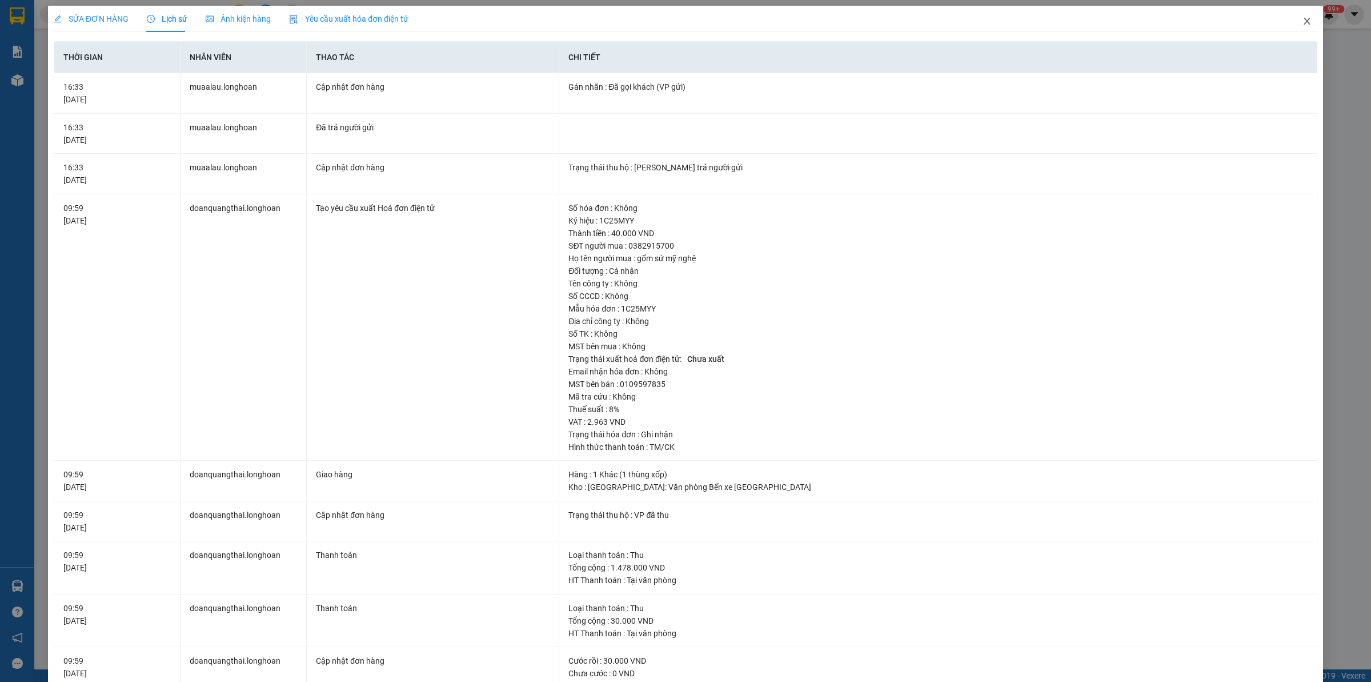
click at [1302, 25] on span "Close" at bounding box center [1307, 22] width 32 height 32
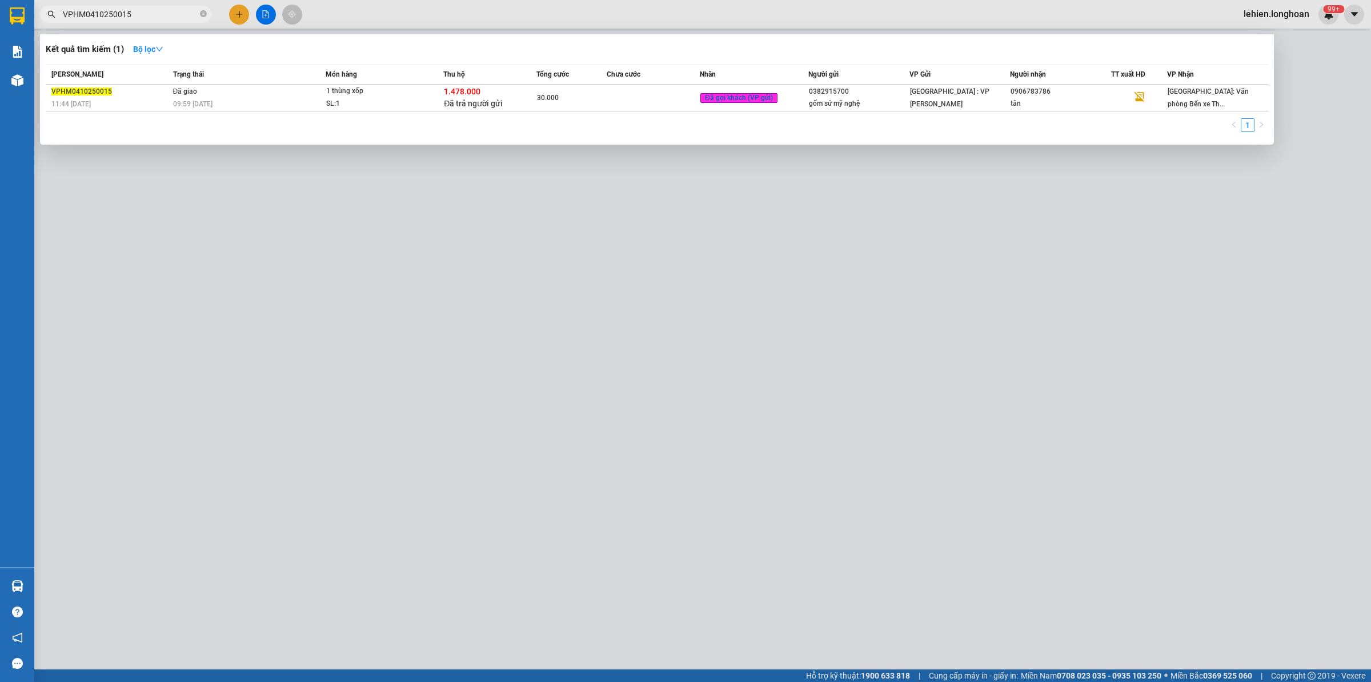
click at [155, 9] on input "VPHM0410250015" at bounding box center [130, 14] width 135 height 13
click at [203, 12] on icon "close-circle" at bounding box center [203, 13] width 7 height 7
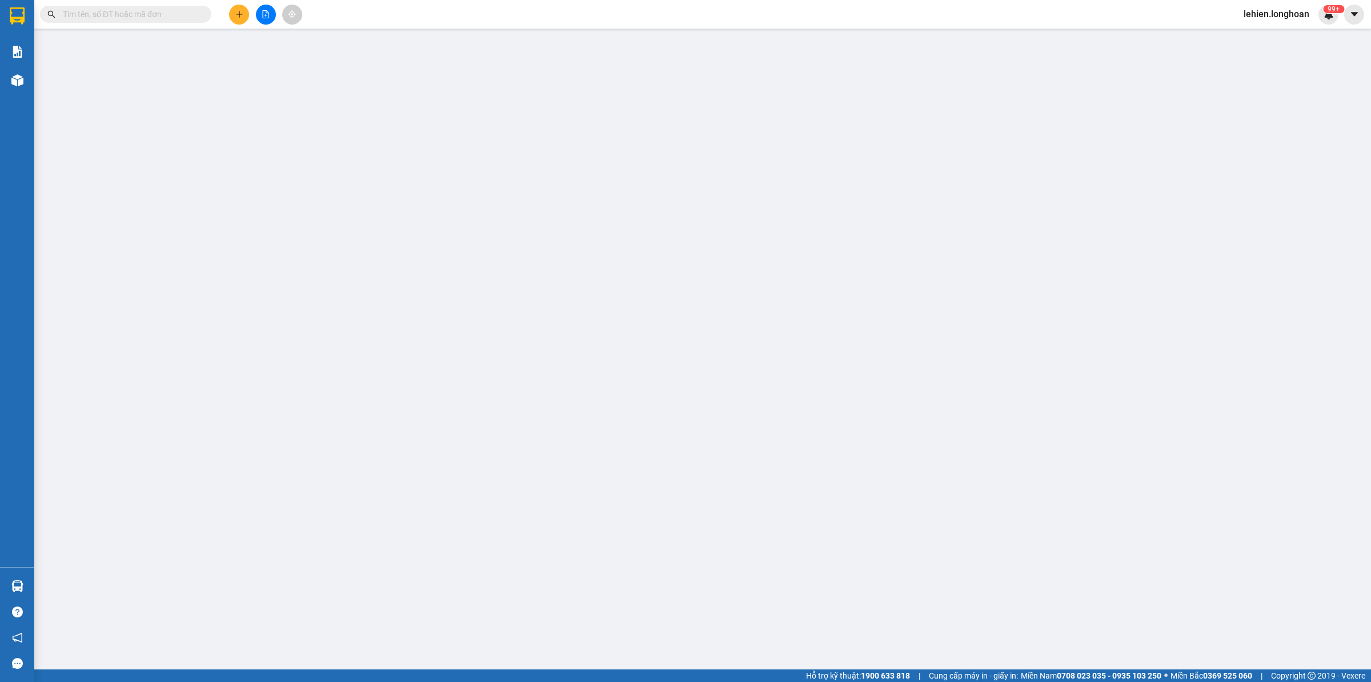
click at [419, 1] on div "Kết quả tìm kiếm ( 1 ) Bộ lọc Mã ĐH Trạng thái Món hàng Thu hộ Tổng cước Chưa c…" at bounding box center [685, 14] width 1371 height 29
click at [166, 14] on input "text" at bounding box center [130, 14] width 135 height 13
paste input "0984392678"
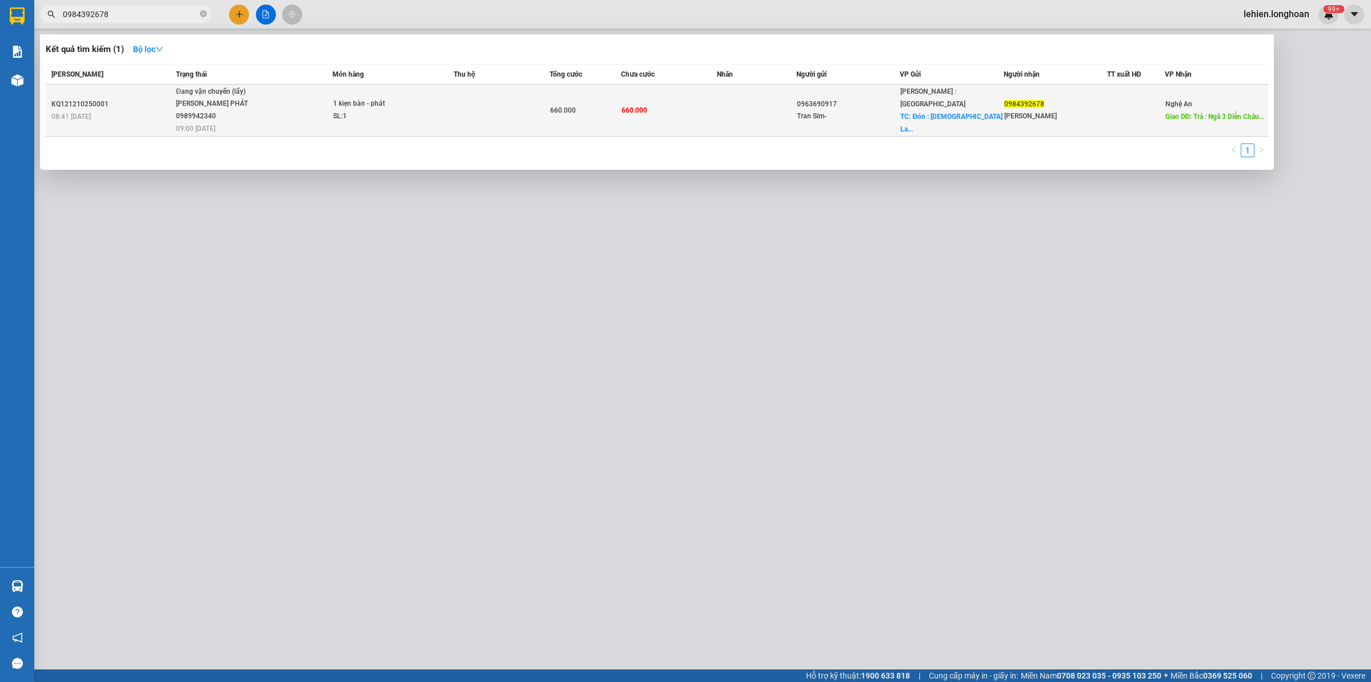
type input "0984392678"
click at [263, 98] on span "Đang vận chuyển (lấy) LÊ TẤN PHÁT 0989942340 09:00 - 12/10" at bounding box center [254, 109] width 156 height 47
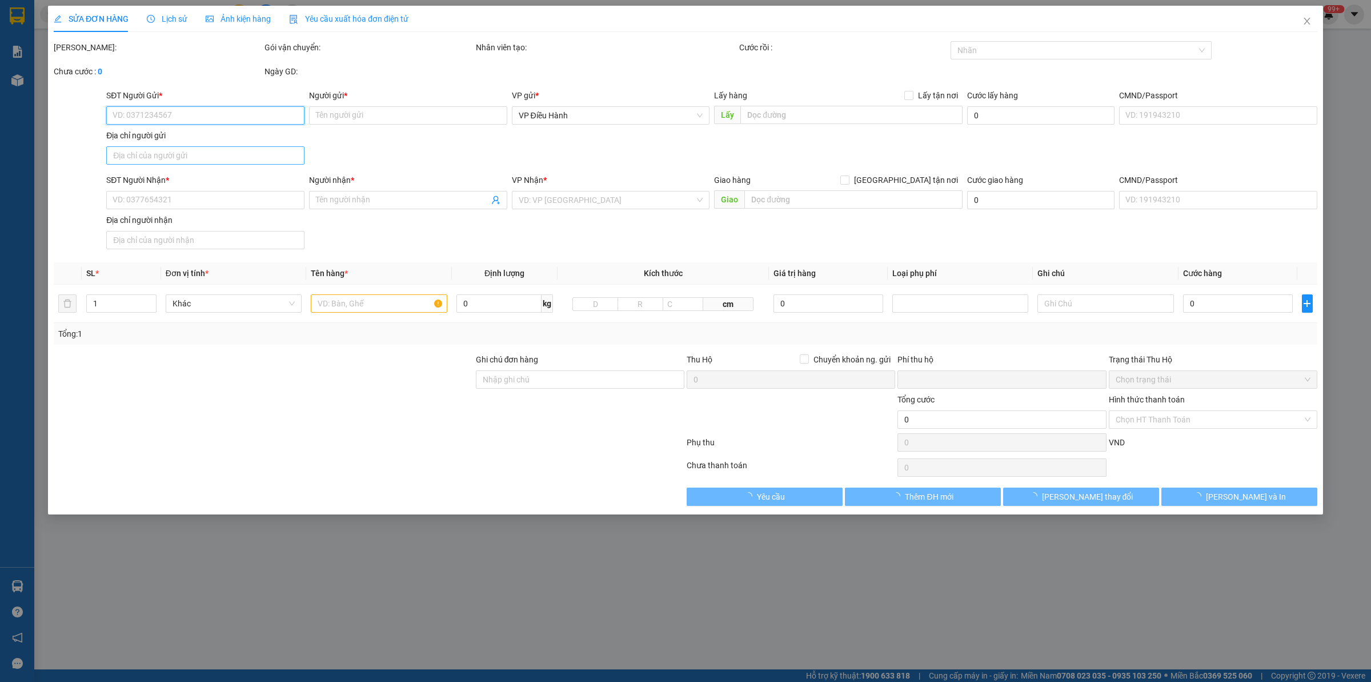
type input "0963690917"
type input "Tran Sim-"
checkbox input "true"
type input "Đón : Nhà thờ giáo xứ Lai Ổn Hố Nai 3 Đồng Nai"
type input "0984392678"
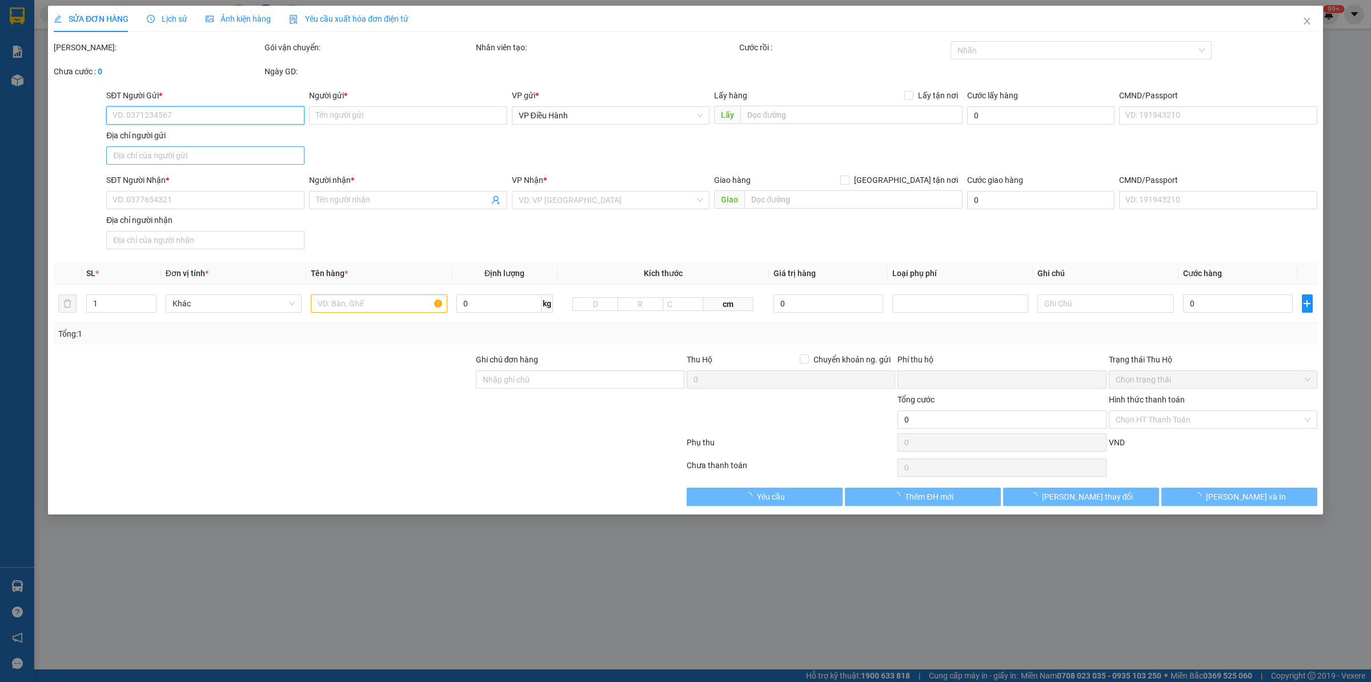
type input "Trần Khoa"
type input "Trả : Ngã 3 Diễn Châu QL1A Nghệ An"
type input "0"
type input "660.000"
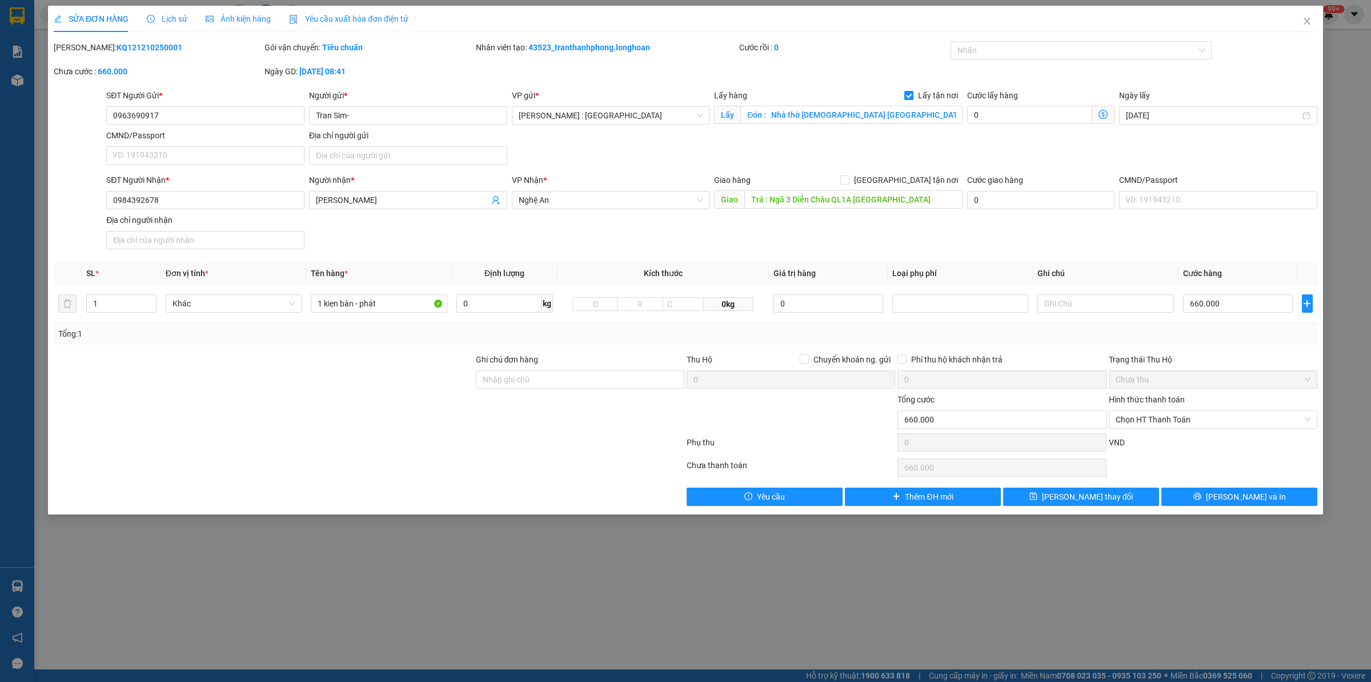
click at [160, 25] on div "Lịch sử" at bounding box center [167, 19] width 41 height 13
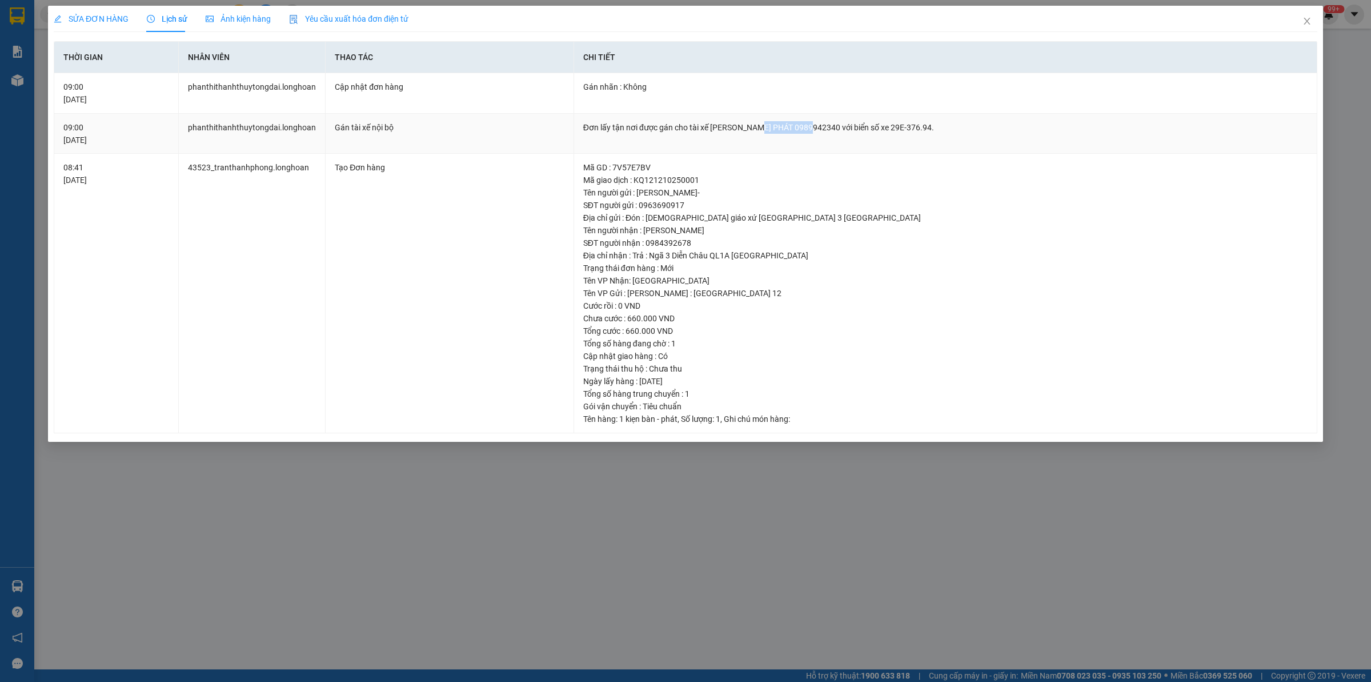
drag, startPoint x: 757, startPoint y: 130, endPoint x: 804, endPoint y: 121, distance: 48.3
click at [804, 121] on div "Đơn lấy tận nơi được gán cho tài xế LÊ TẤN PHÁT 0989942340 với biển số xe 29E-3…" at bounding box center [945, 127] width 724 height 13
copy div "0989942340"
click at [90, 15] on div "SỬA ĐƠN HÀNG Lịch sử Ảnh kiện hàng Yêu cầu xuất hóa đơn điện tử Total Paid Fee …" at bounding box center [685, 341] width 1371 height 682
click at [90, 15] on span "SỬA ĐƠN HÀNG" at bounding box center [91, 18] width 75 height 9
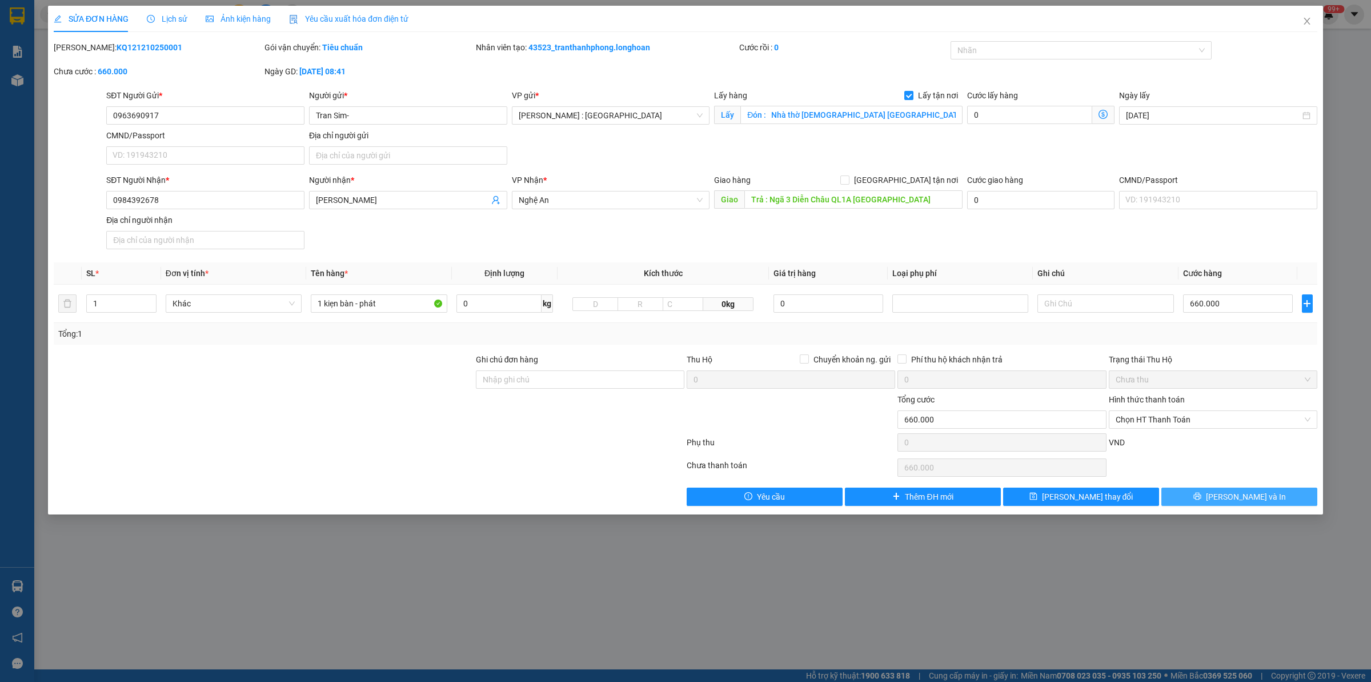
click at [1201, 495] on button "Lưu và In" at bounding box center [1239, 496] width 156 height 18
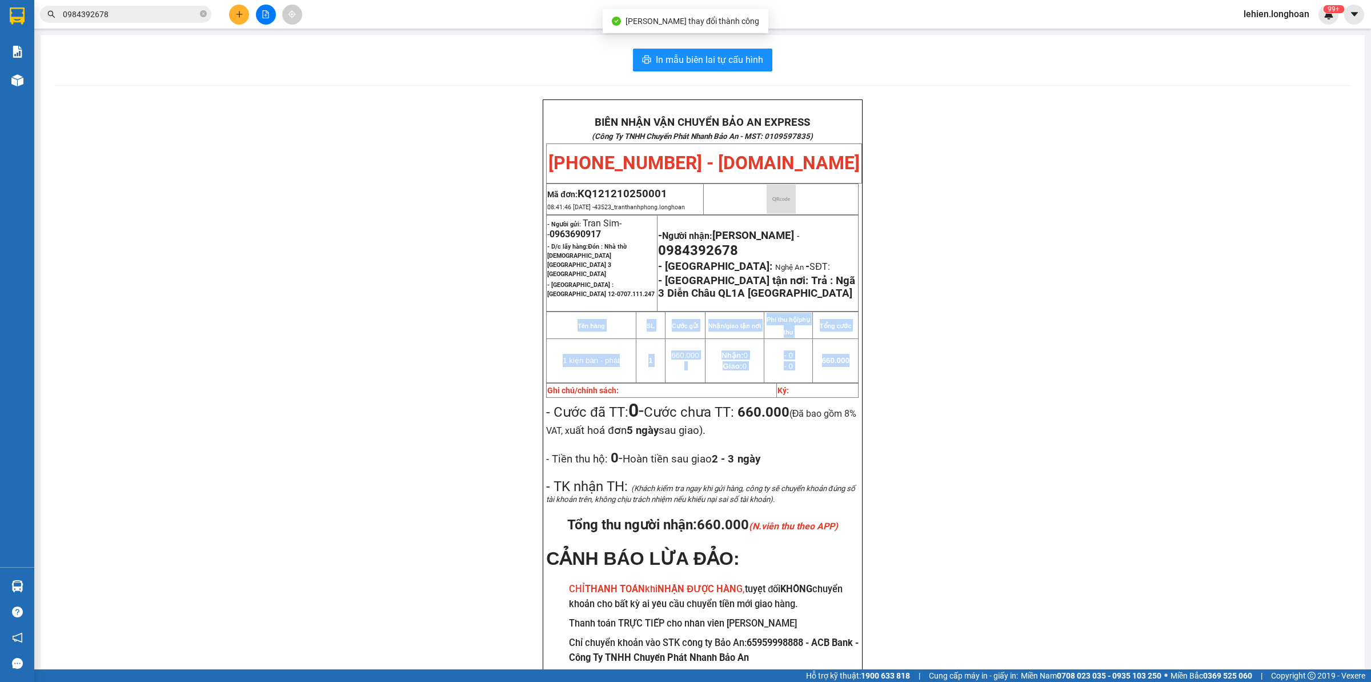
drag, startPoint x: 1361, startPoint y: 386, endPoint x: 1366, endPoint y: 395, distance: 10.3
click at [1364, 395] on main "In mẫu biên lai tự cấu hình BIÊN NHẬN VẬN CHUYỂN BẢO AN EXPRESS (Công Ty TNHH C…" at bounding box center [685, 334] width 1371 height 669
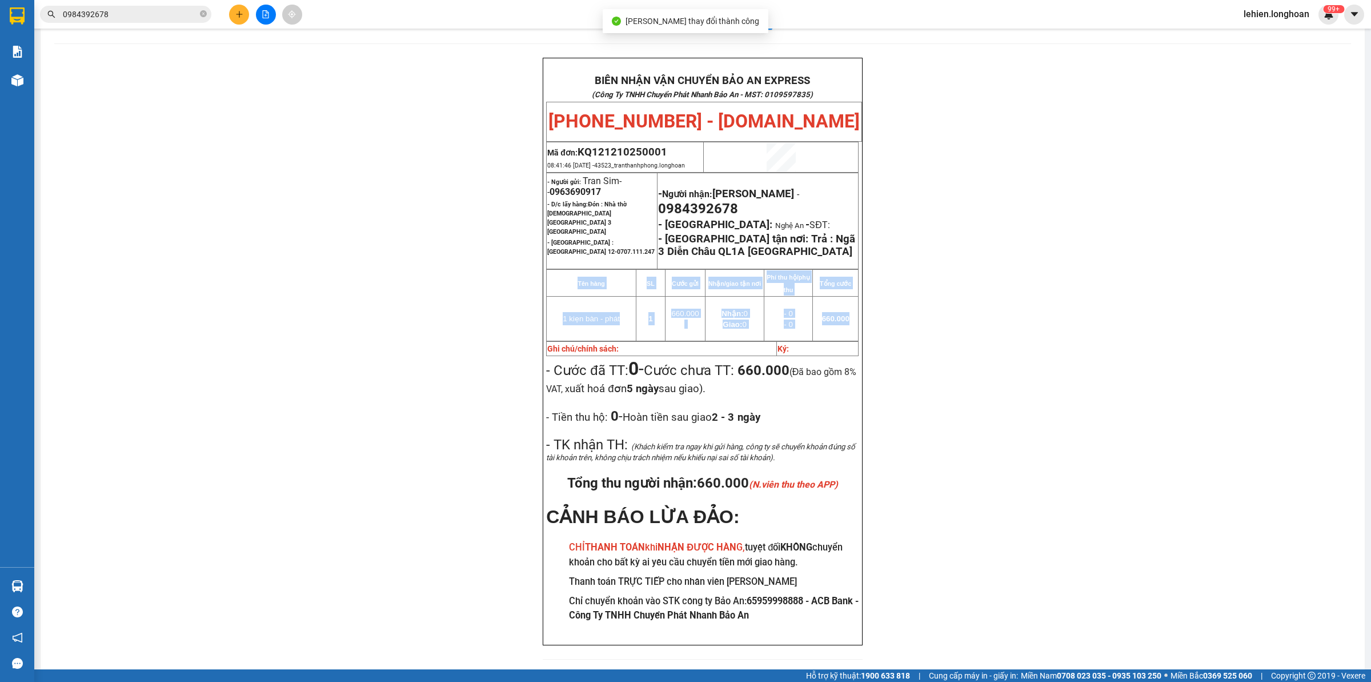
scroll to position [45, 0]
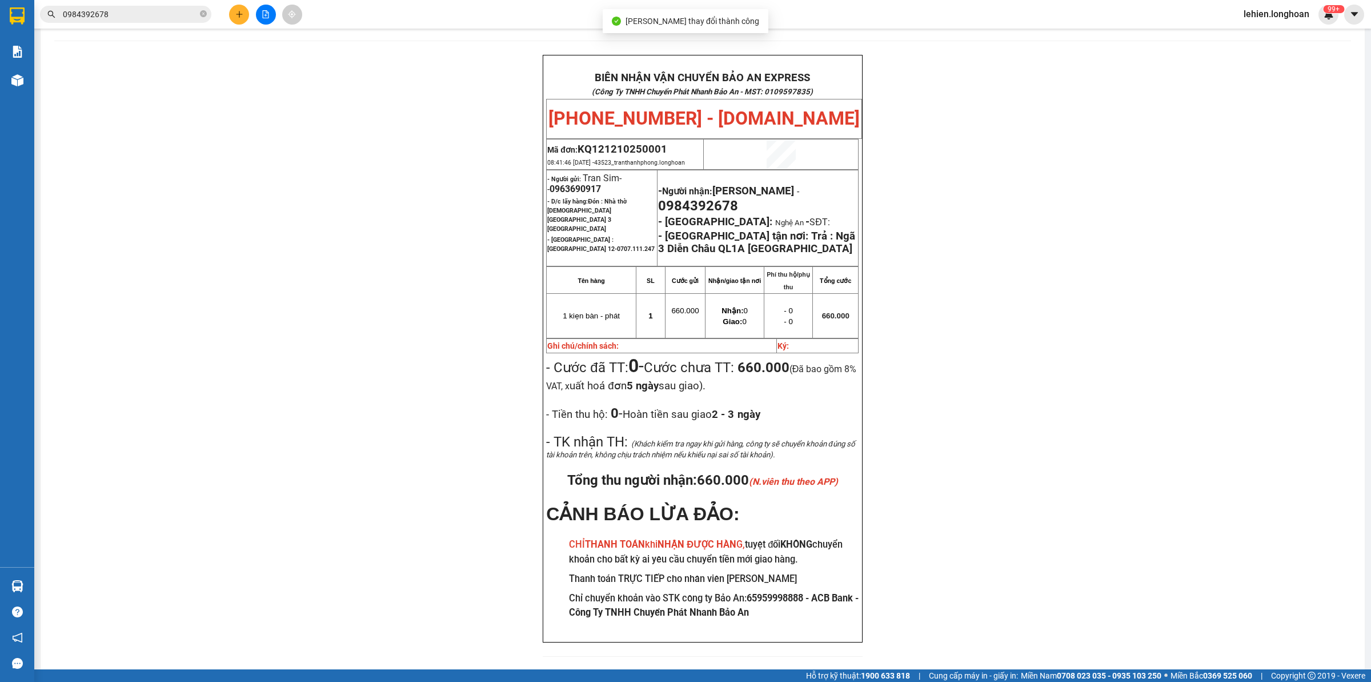
click at [1220, 357] on div "BIÊN NHẬN VẬN CHUYỂN BẢO AN EXPRESS (Công Ty TNHH Chuyển Phát Nhanh Bảo An - MS…" at bounding box center [702, 362] width 1297 height 615
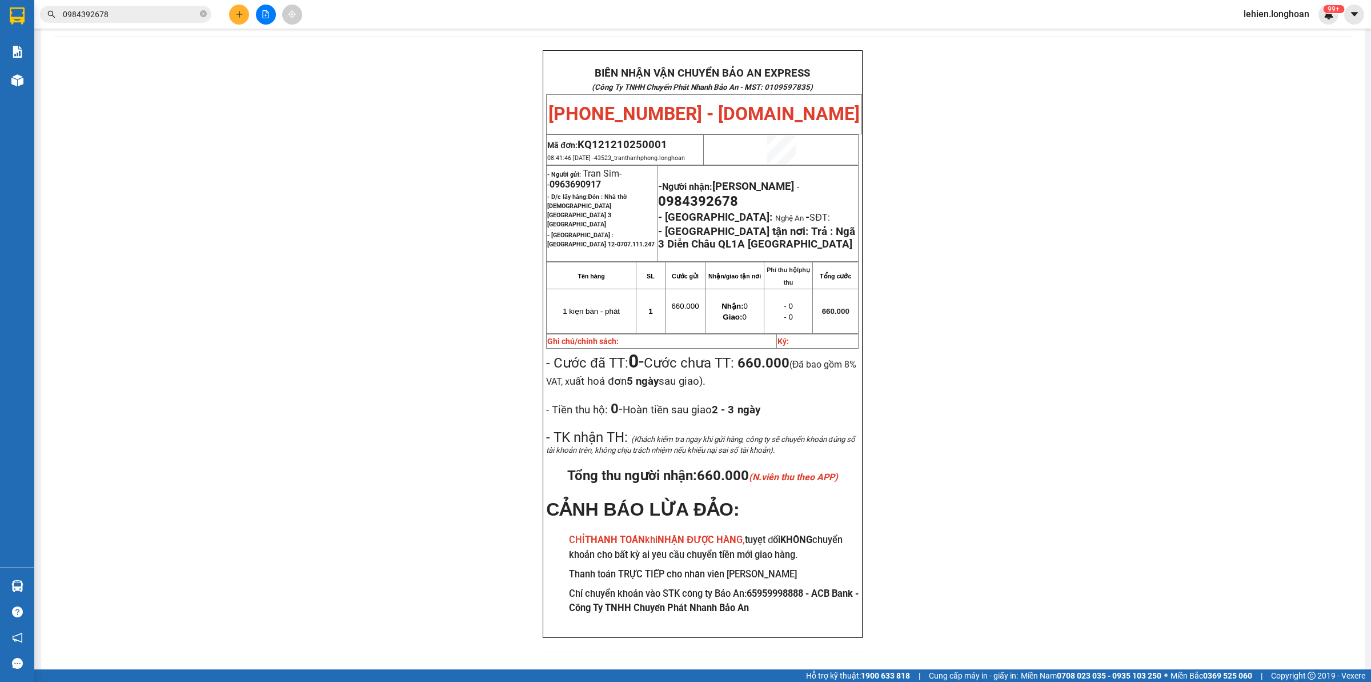
scroll to position [38, 0]
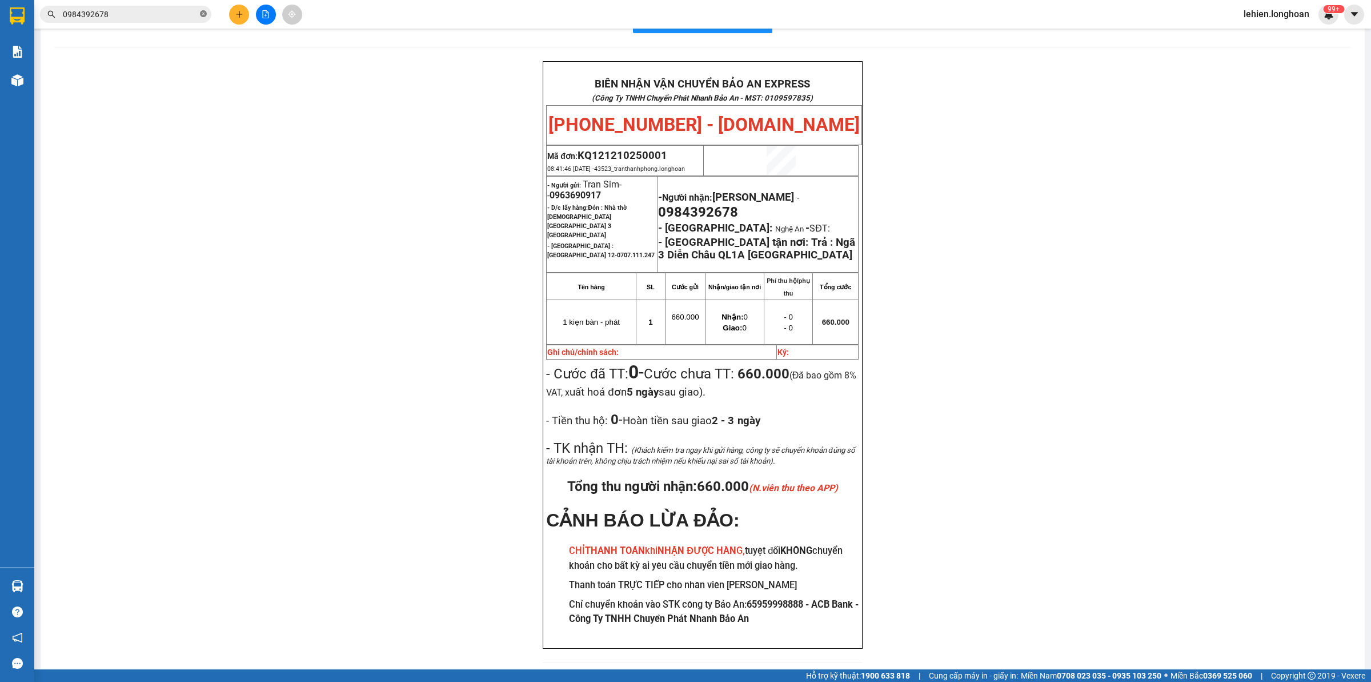
click at [202, 17] on icon "close-circle" at bounding box center [203, 13] width 7 height 7
paste input "0904 673 144"
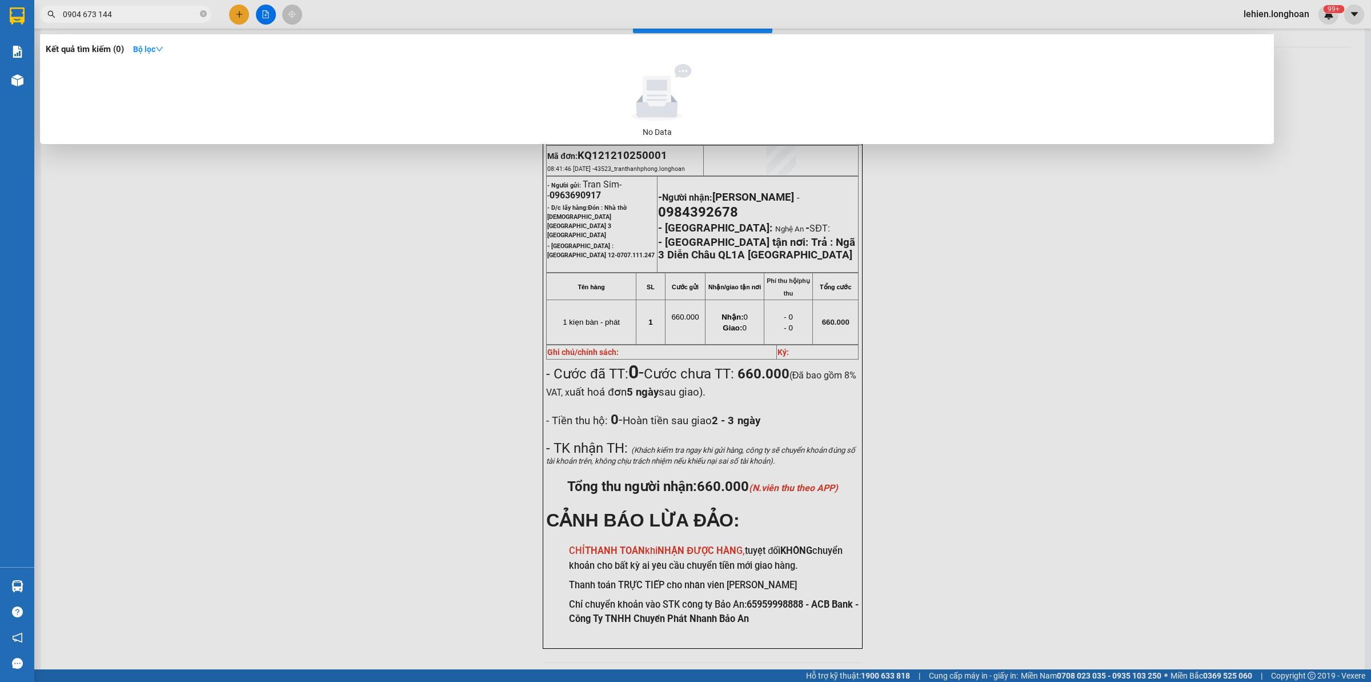
click at [83, 14] on input "0904 673 144" at bounding box center [130, 14] width 135 height 13
click at [96, 20] on input "0904673 144" at bounding box center [130, 14] width 135 height 13
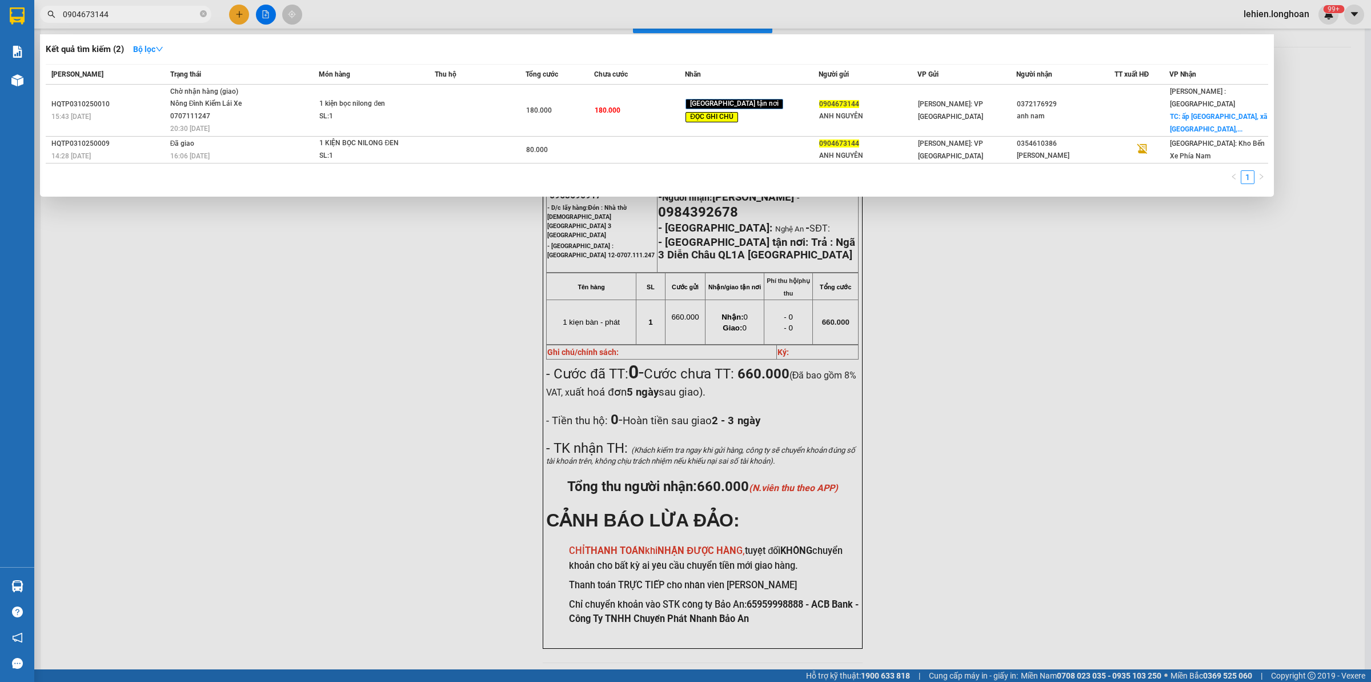
type input "0904673144"
click at [335, 79] on span "Món hàng" at bounding box center [334, 74] width 31 height 13
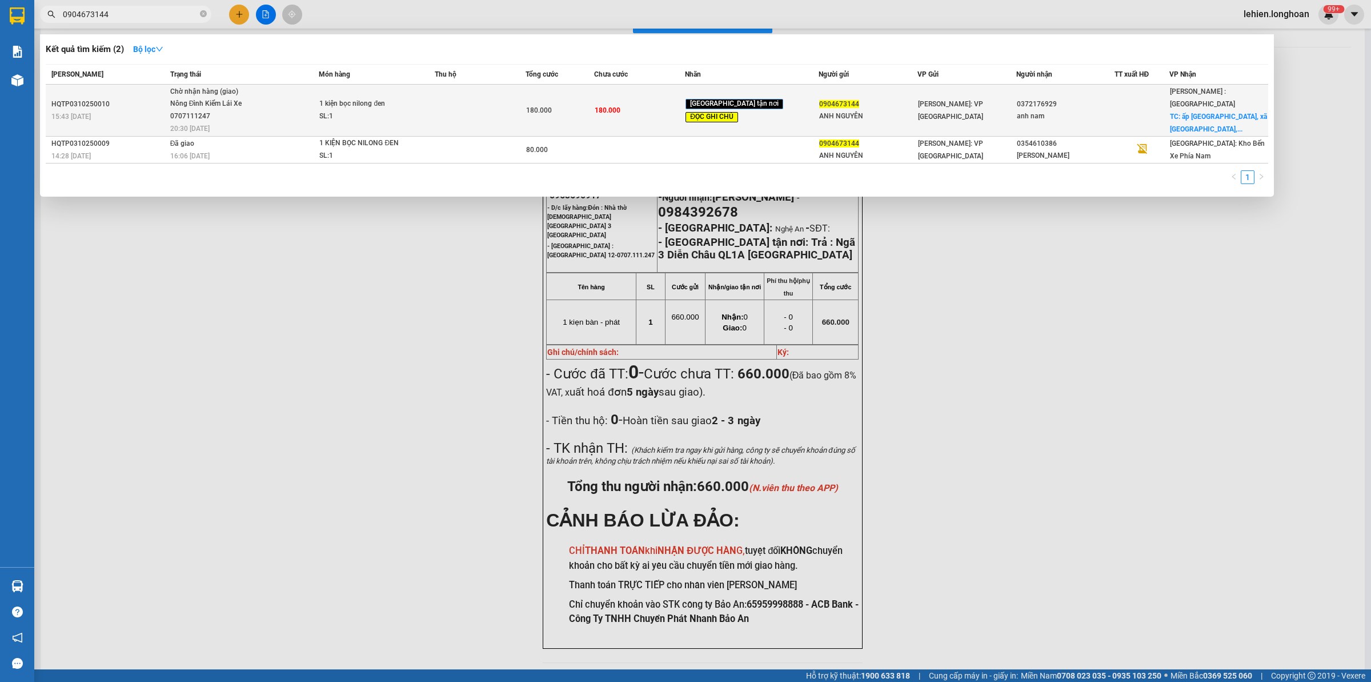
click at [340, 87] on td "1 kiện bọc nilong đen SL: 1" at bounding box center [376, 111] width 115 height 52
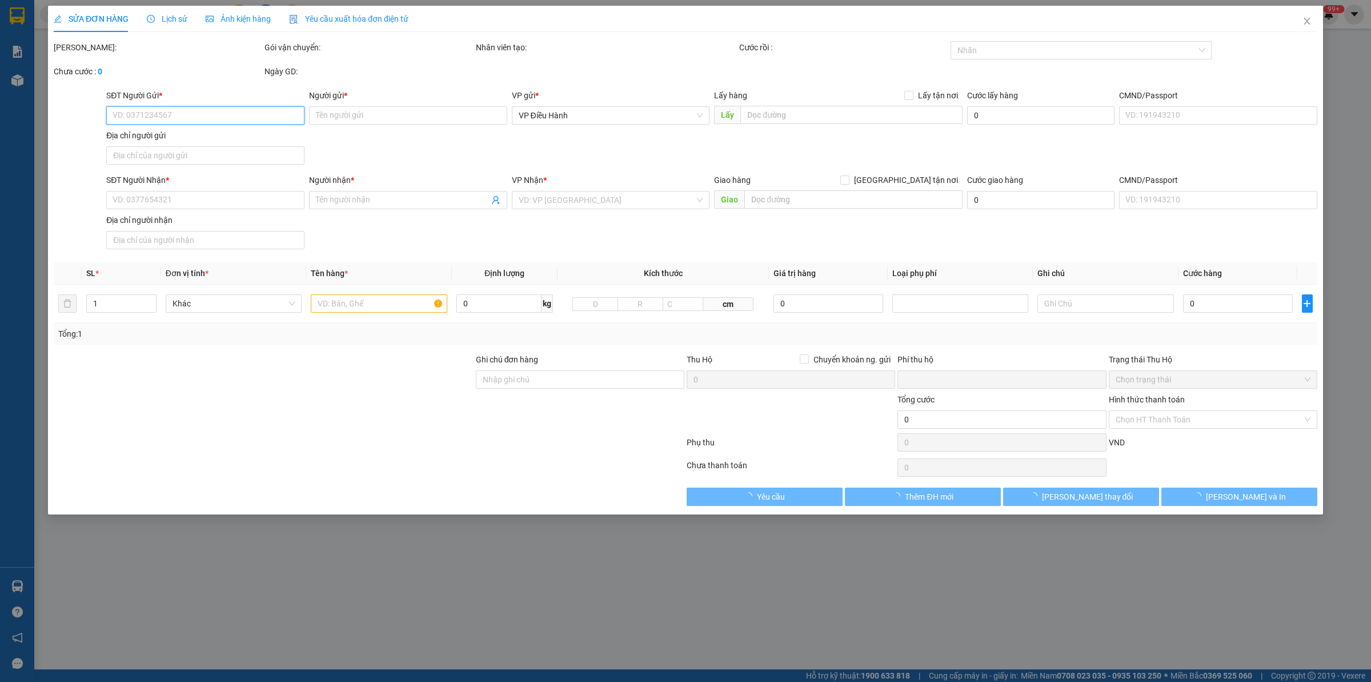
type input "0904673144"
type input "ANH NGUYÊN"
type input "0372176929"
type input "anh nam"
checkbox input "true"
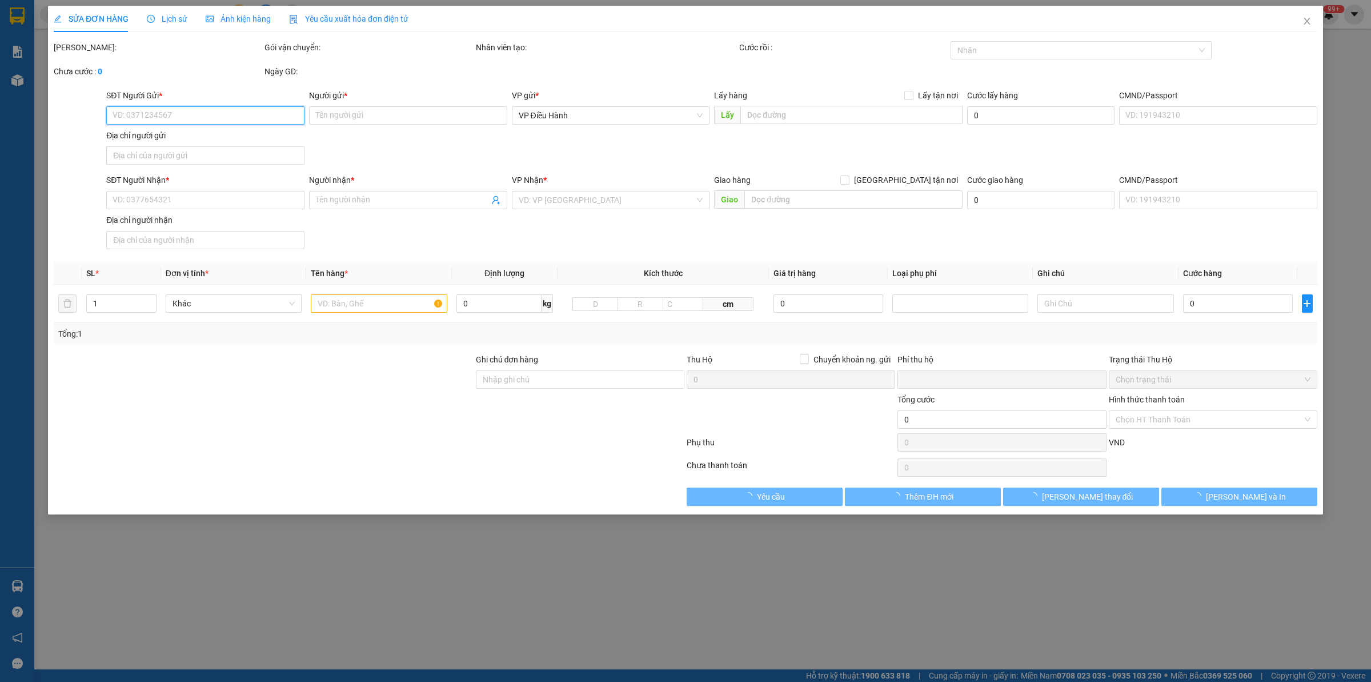
type input "ấp hố môn, xã long nguyên, huyện bàu bàng, bình dương"
type input "hàng lạc hà nội, về sg con xe 94- 10/10, về đến a giao luôn nhé"
type input "0"
type input "180.000"
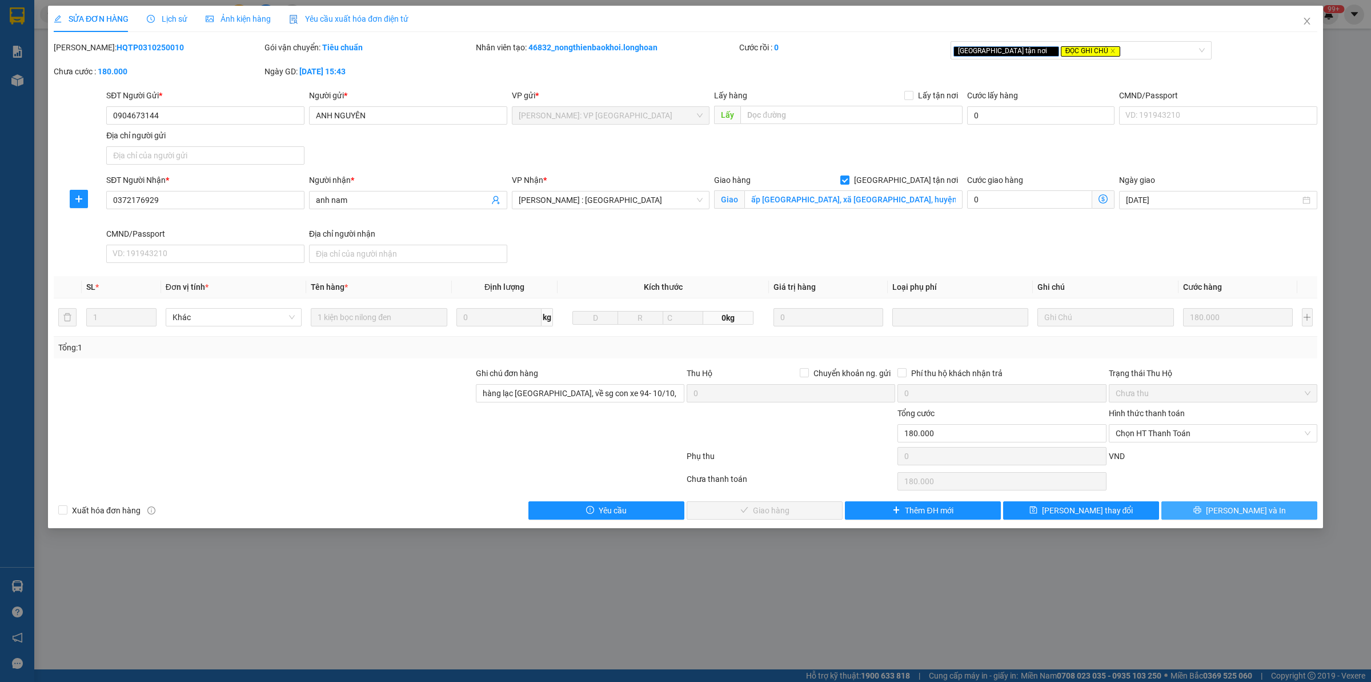
click at [1233, 518] on button "Lưu và In" at bounding box center [1239, 510] width 156 height 18
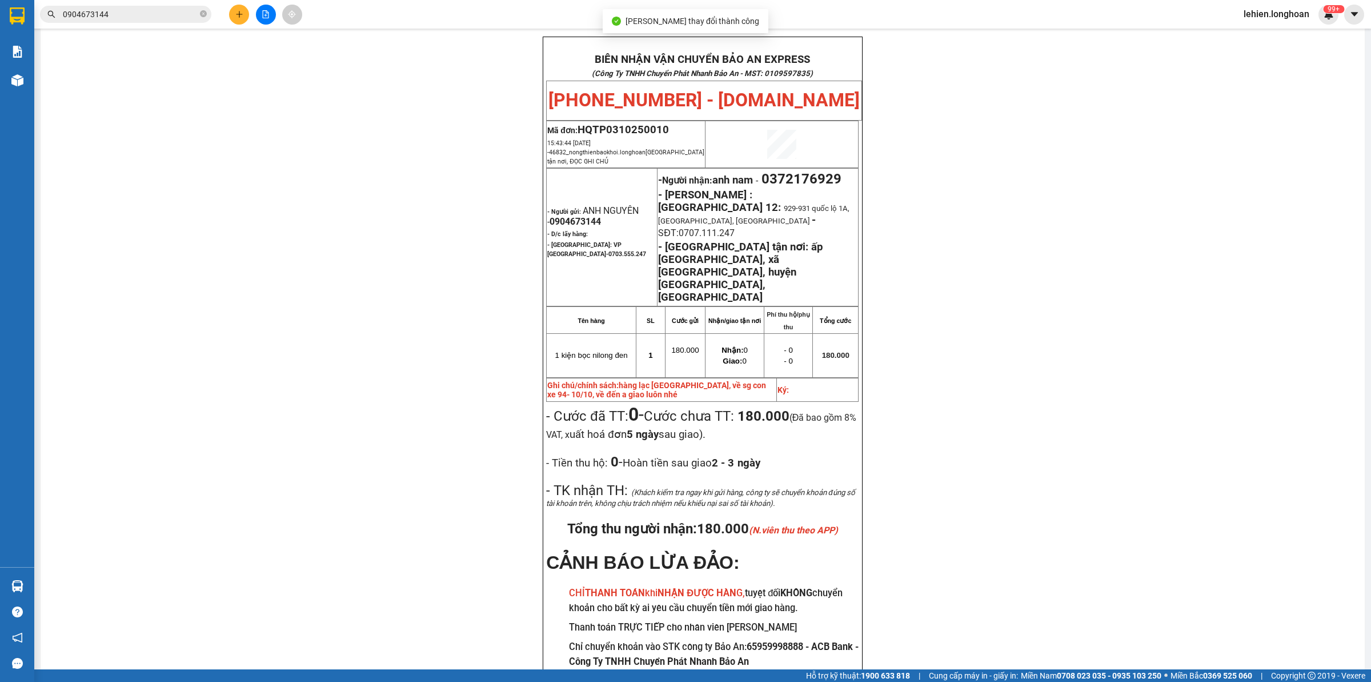
scroll to position [73, 0]
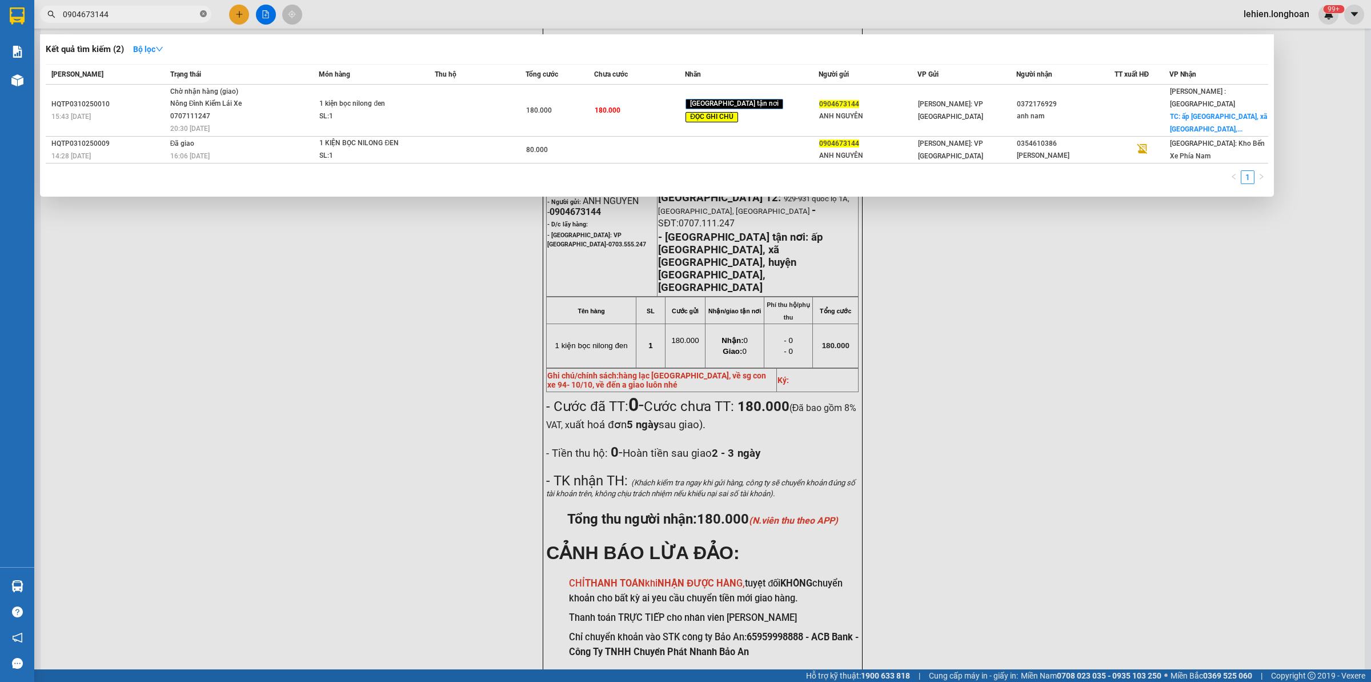
click at [203, 15] on icon "close-circle" at bounding box center [203, 13] width 7 height 7
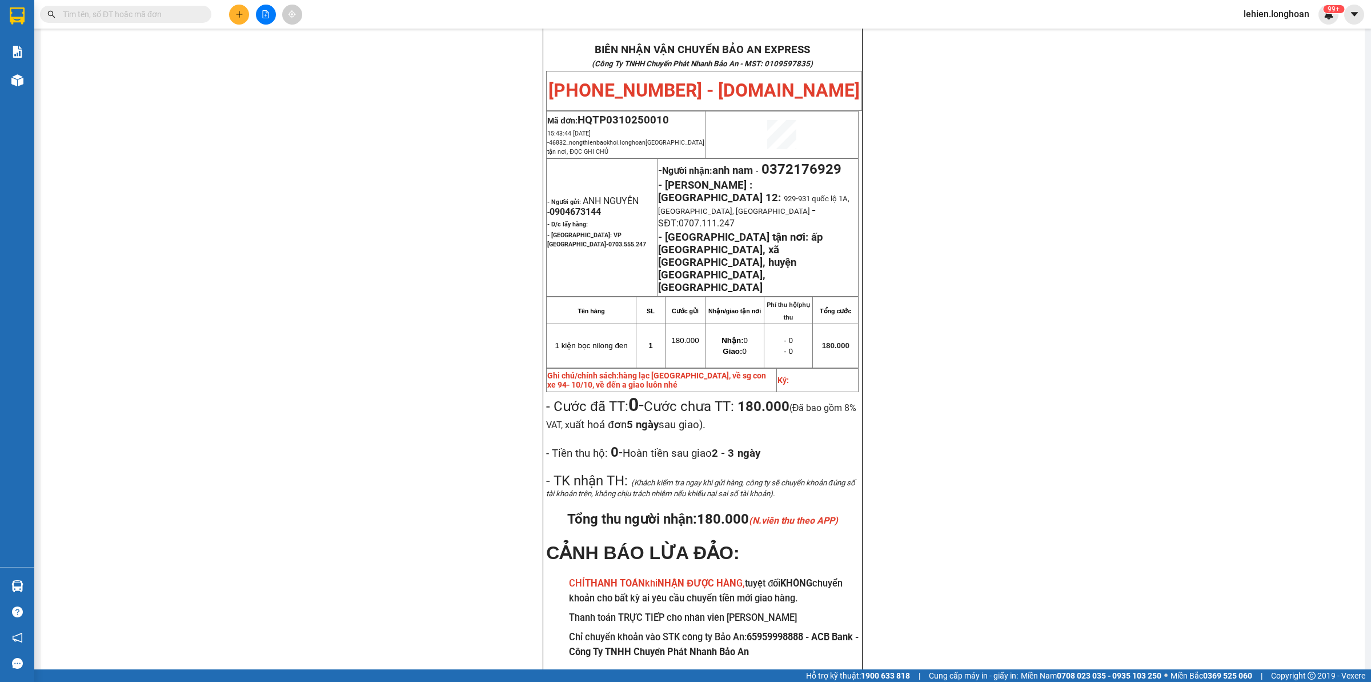
paste input "0985329998"
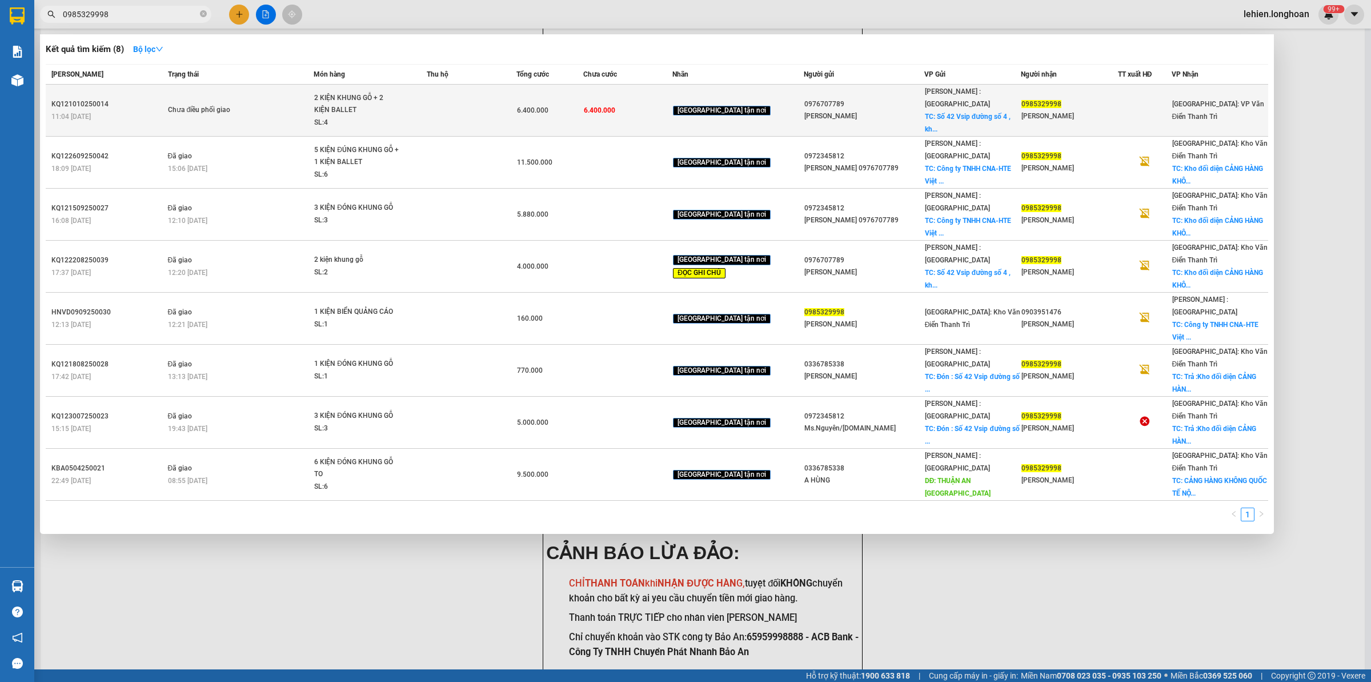
type input "0985329998"
click at [360, 117] on div "SL: 4" at bounding box center [357, 123] width 86 height 13
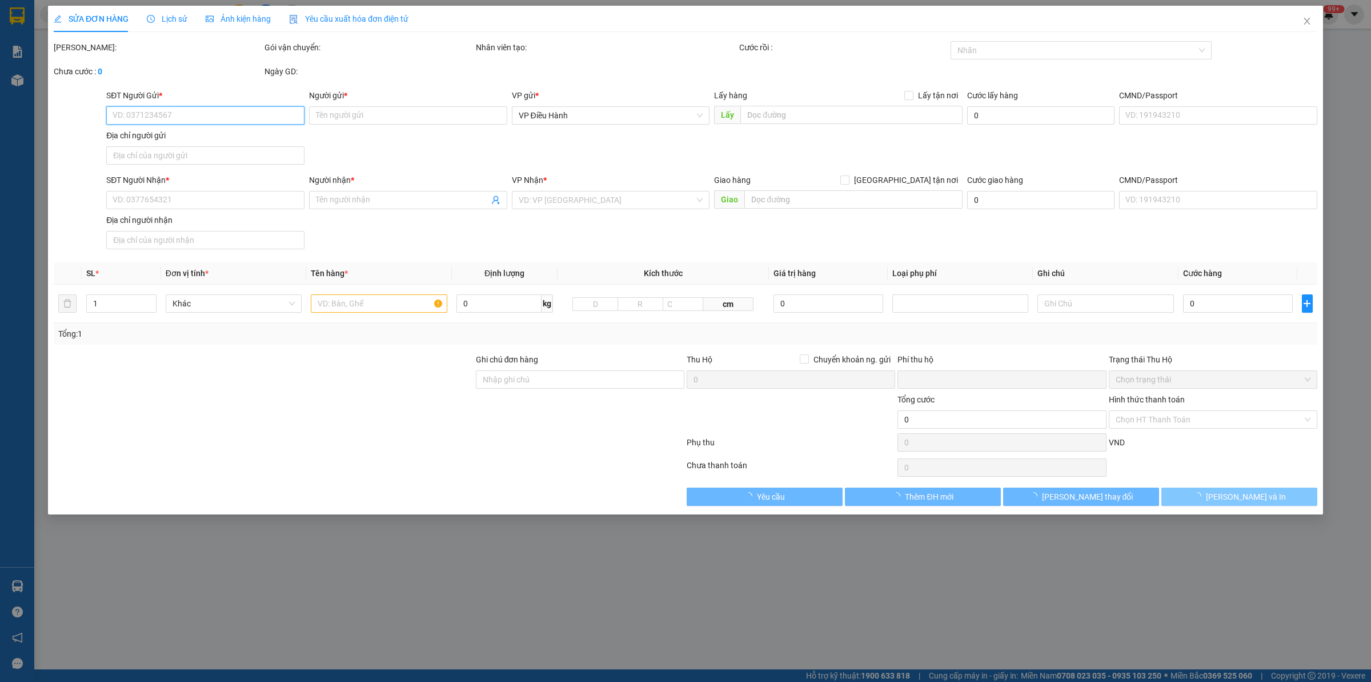
type input "0976707789"
type input "Minh Tuan"
checkbox input "true"
type input "Số 42 Vsip đường số 4 , khu côg nghiệp Việt Nam-Singapore, Bình Hoà , Bình Dương"
type input "0985329998"
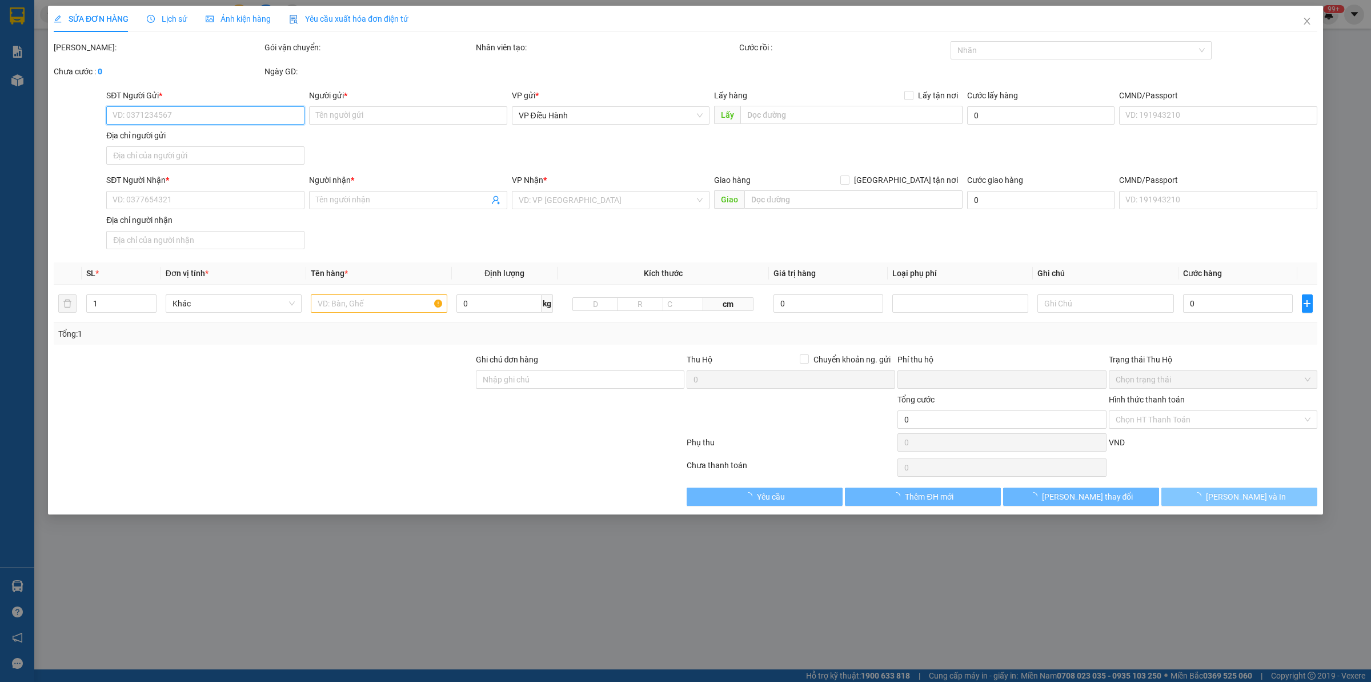
type input "Nguyễn Hoan"
type input "0"
type input "6.400.000"
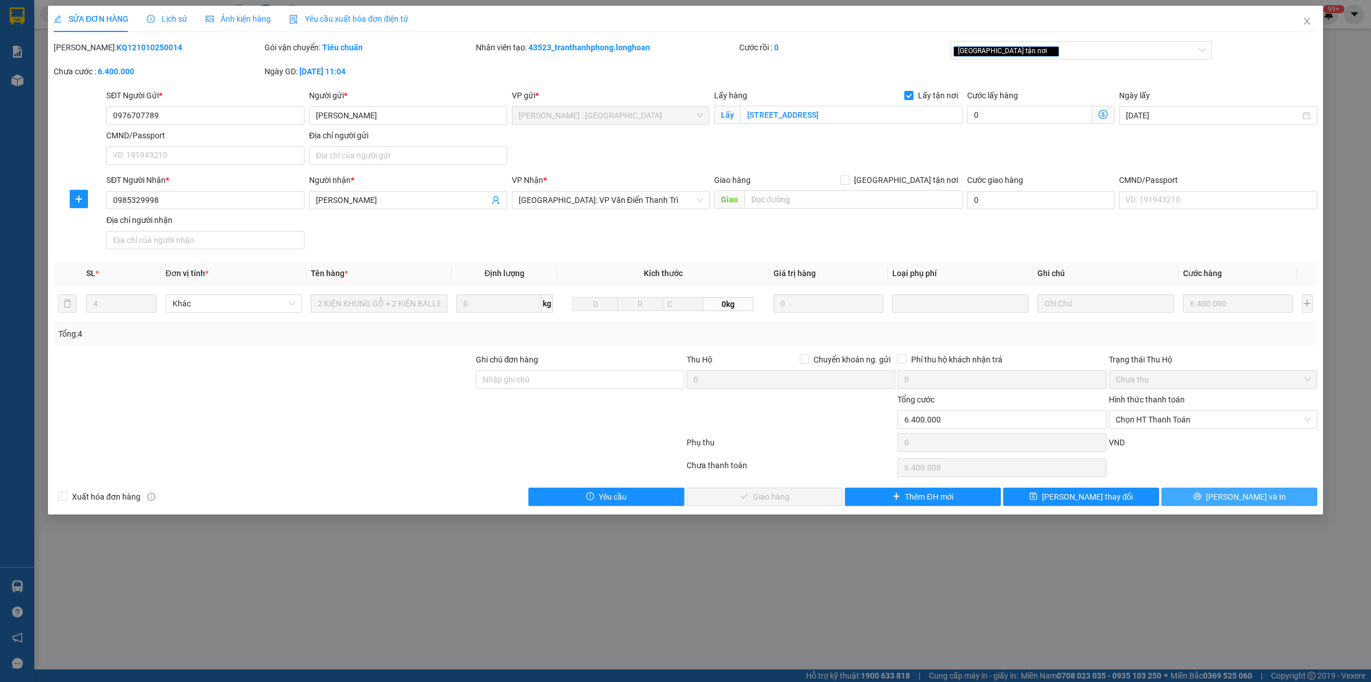
click at [1229, 501] on span "Lưu và In" at bounding box center [1246, 496] width 80 height 13
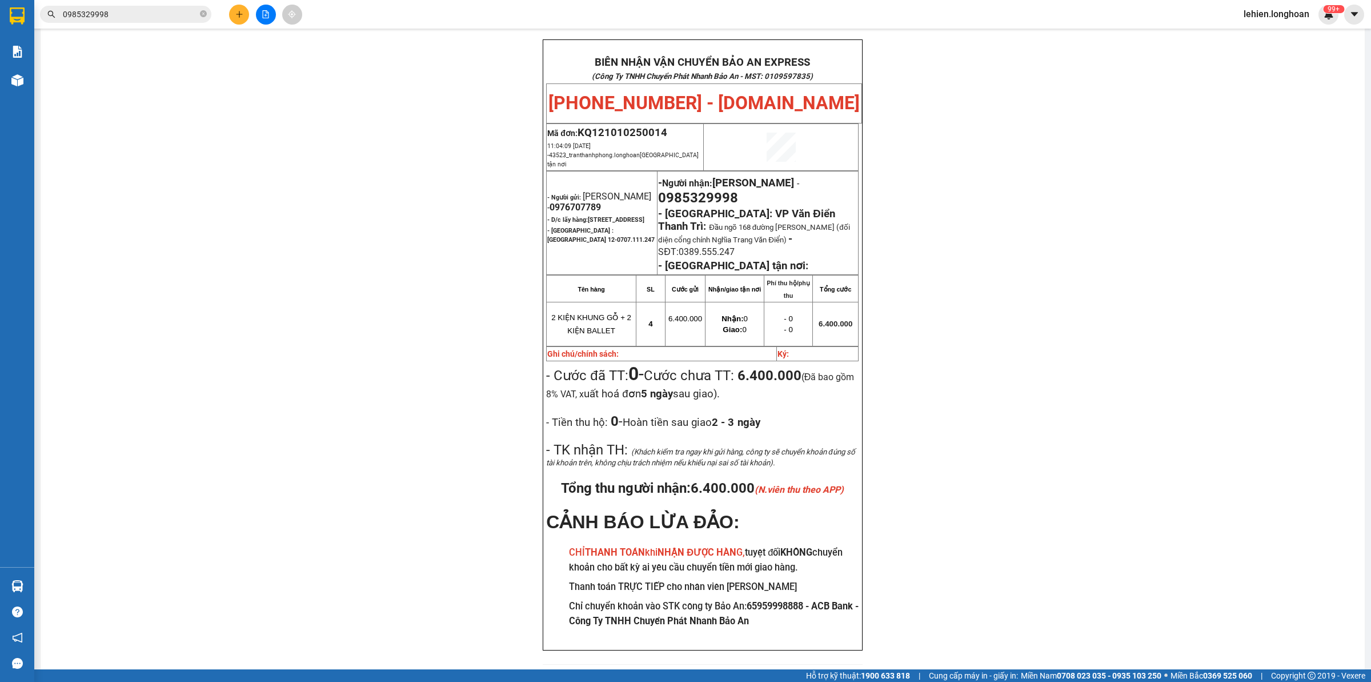
scroll to position [69, 0]
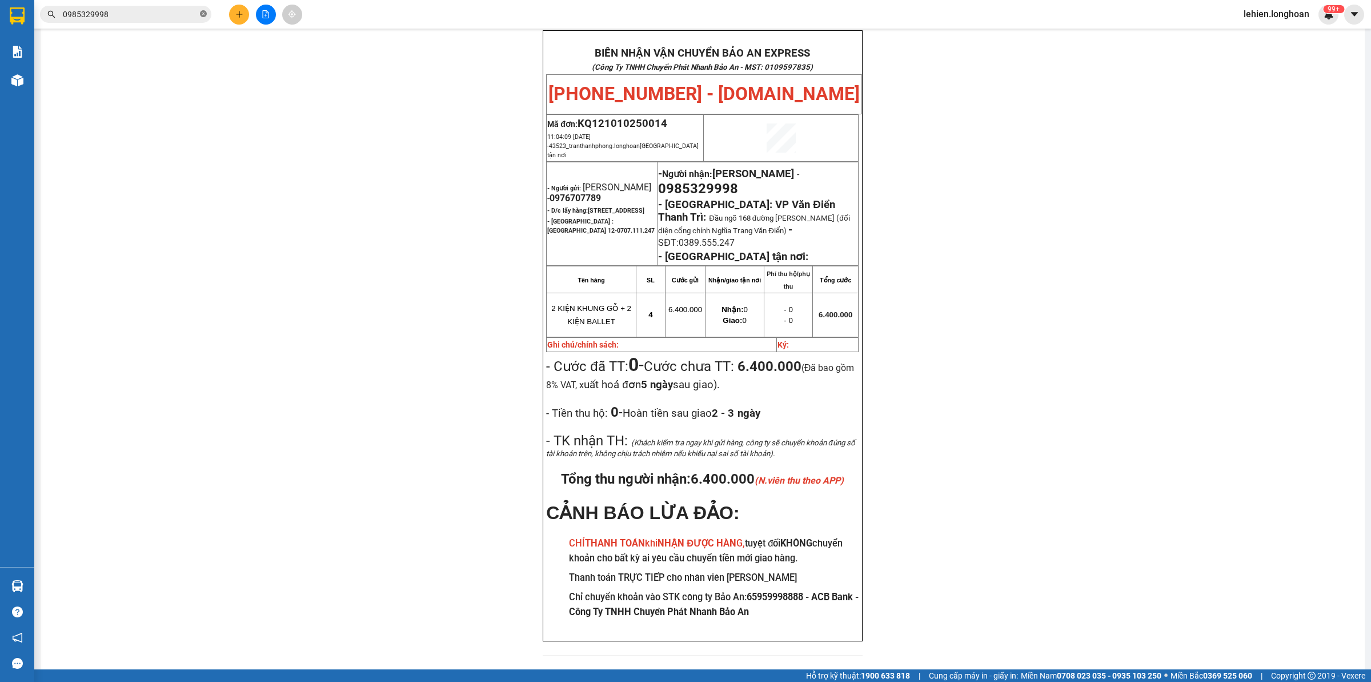
click at [200, 11] on icon "close-circle" at bounding box center [203, 13] width 7 height 7
paste input "0936866670"
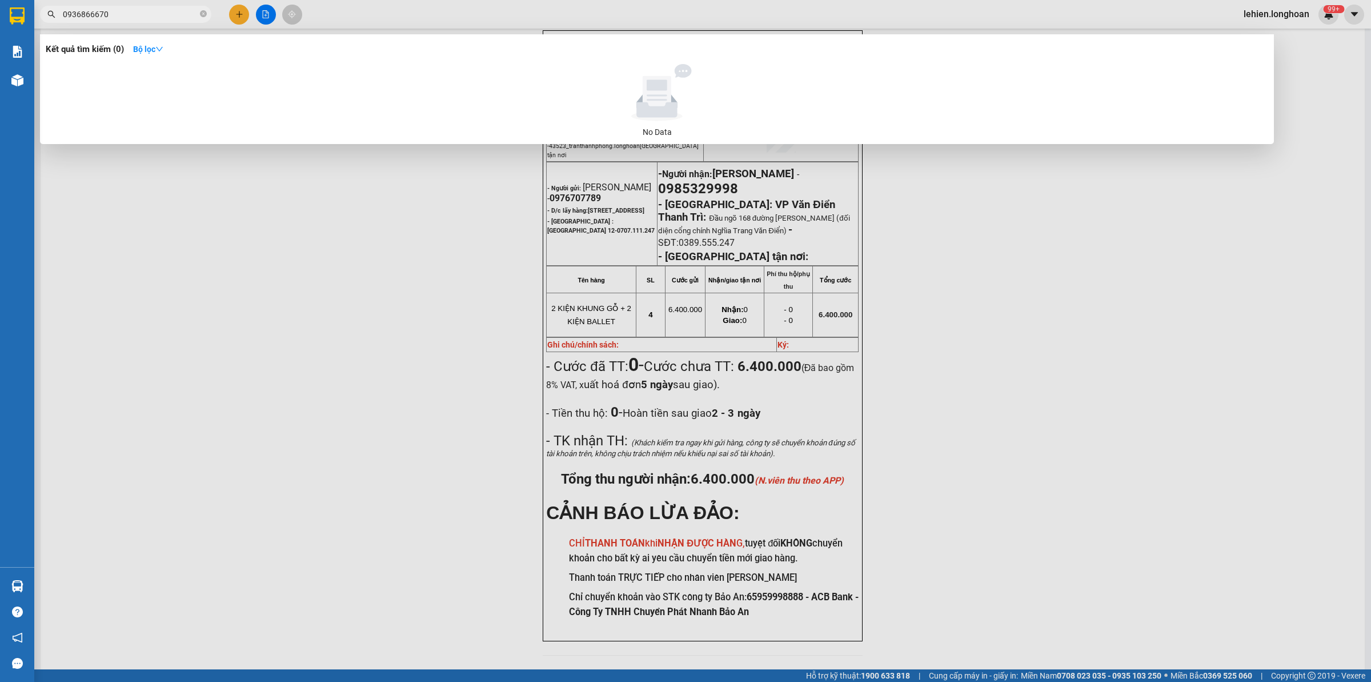
type input "0936866670"
click at [203, 15] on icon "close-circle" at bounding box center [203, 13] width 7 height 7
paste input "0814005333"
type input "0814005333"
click at [200, 15] on icon "close-circle" at bounding box center [203, 13] width 7 height 7
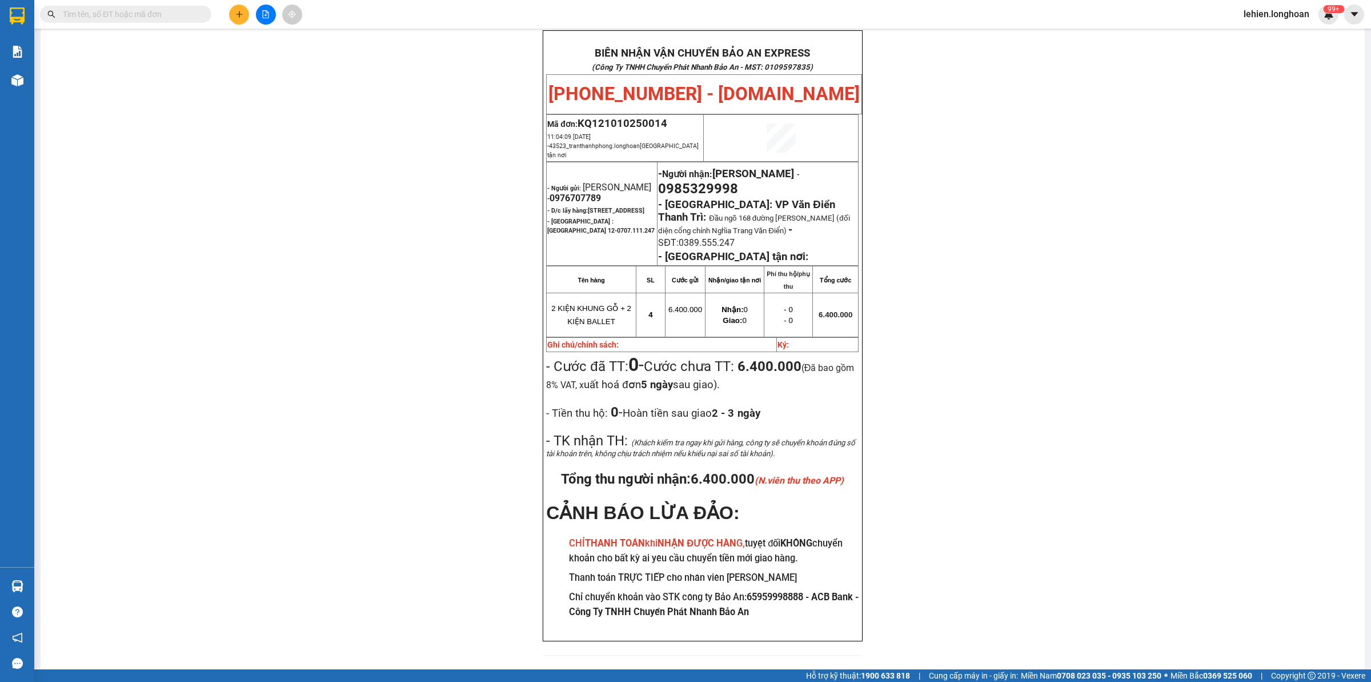
paste input "0914 456798"
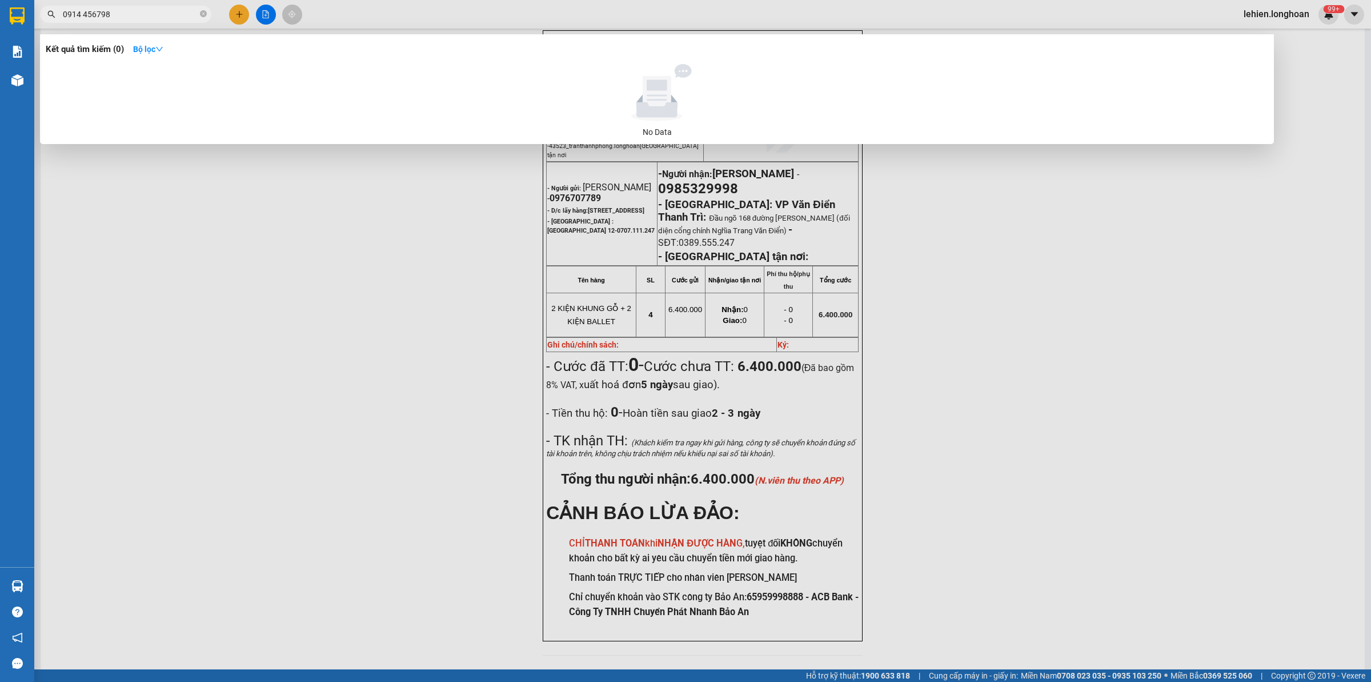
click at [83, 15] on input "0914 456798" at bounding box center [130, 14] width 135 height 13
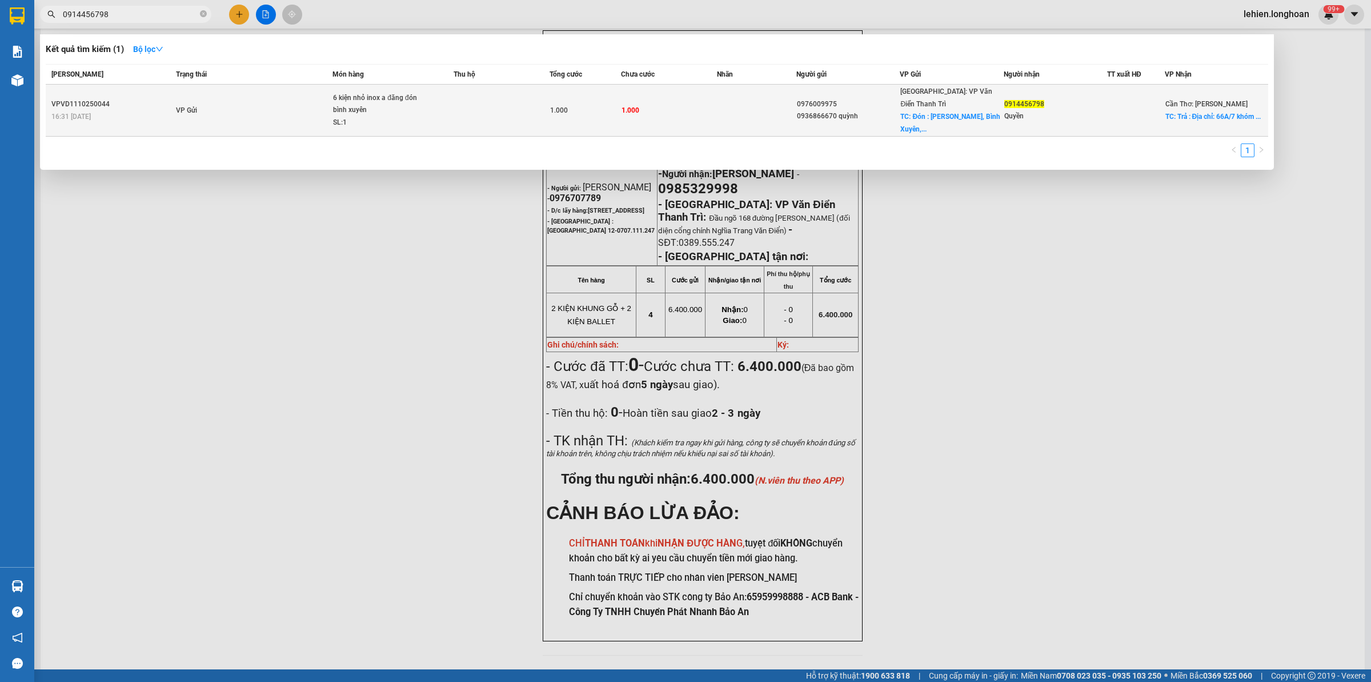
type input "0914456798"
click at [384, 105] on div "6 kiện nhỏ inox a đăng đón bình xuyên" at bounding box center [376, 104] width 86 height 25
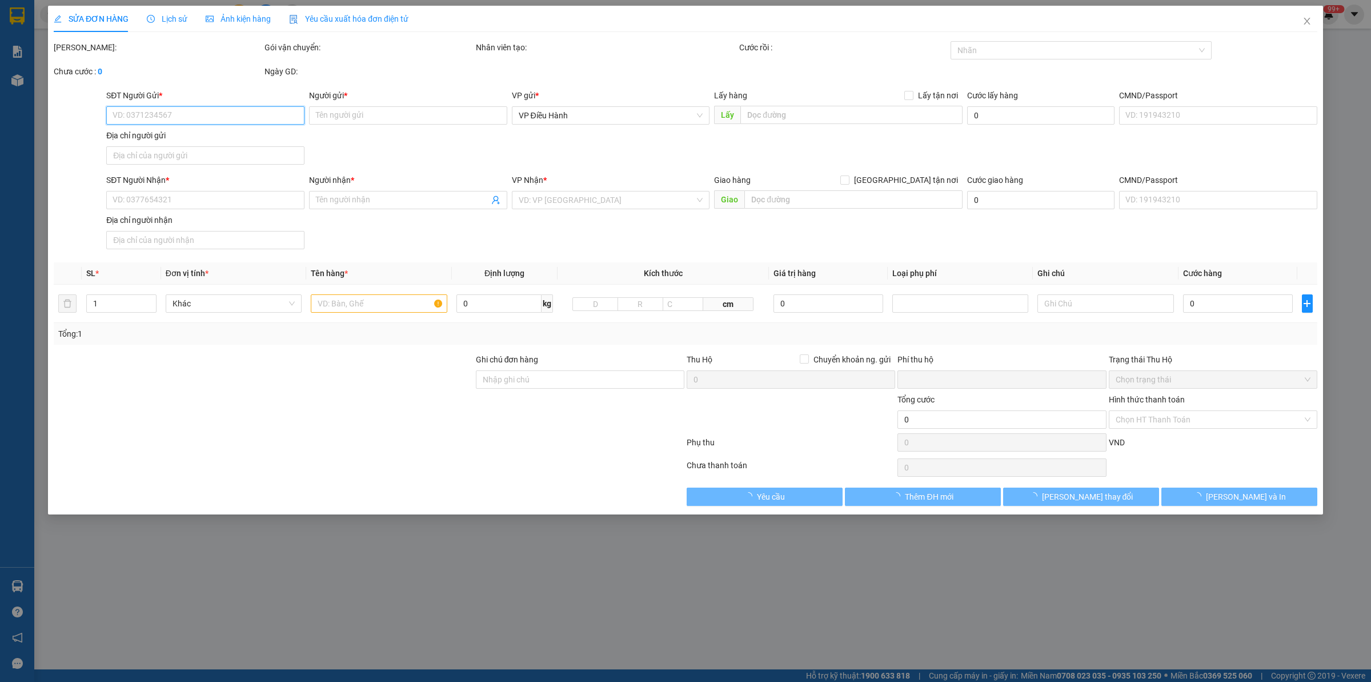
type input "0976009975"
type input "0936866670 quỳnh"
checkbox input "true"
type input "Đón : Sơn Lôi, Bình Xuyên, Vĩnh Phúc"
type input "0914456798"
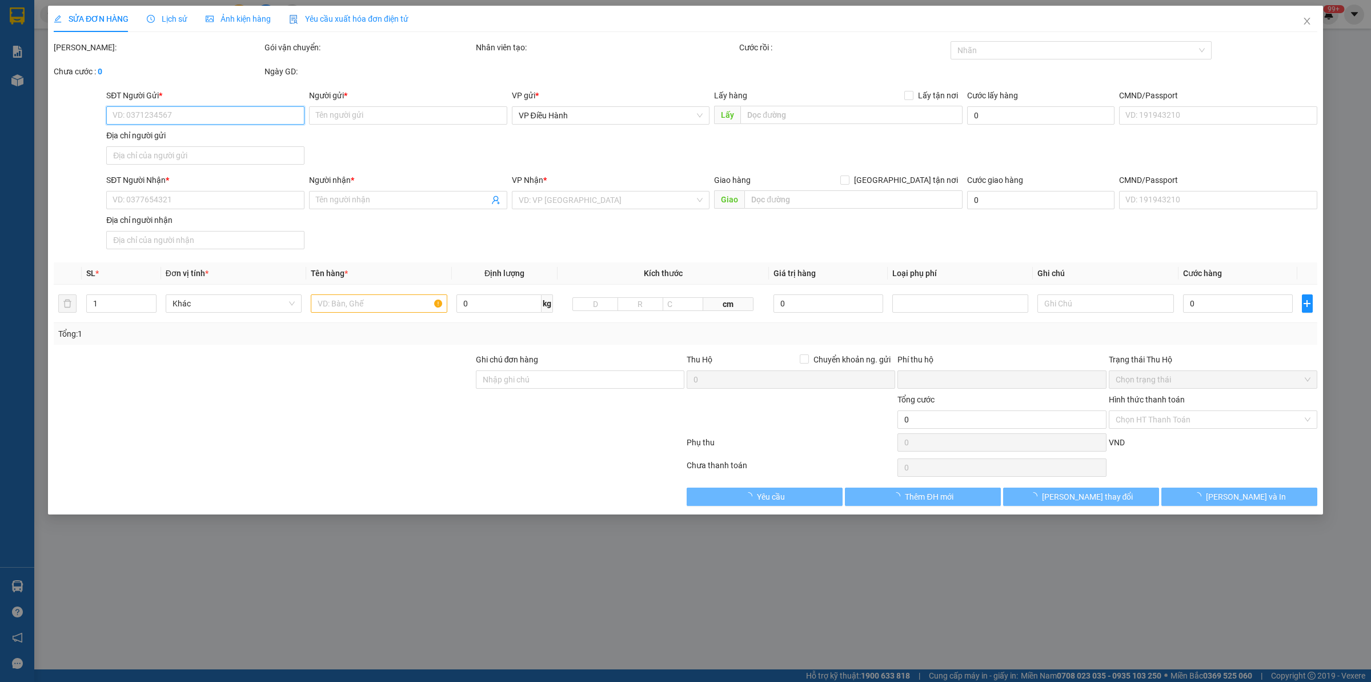
type input "Quyền"
checkbox input "true"
type input "Trả : Địa chỉ: 66A/7 khóm 5 thị trấn Long Hồ, huyện Long Hồ, tỉnh Vĩnh Long"
type input "Về gửi bill qua zalo 0814005333 Phương ziko"
type input "0"
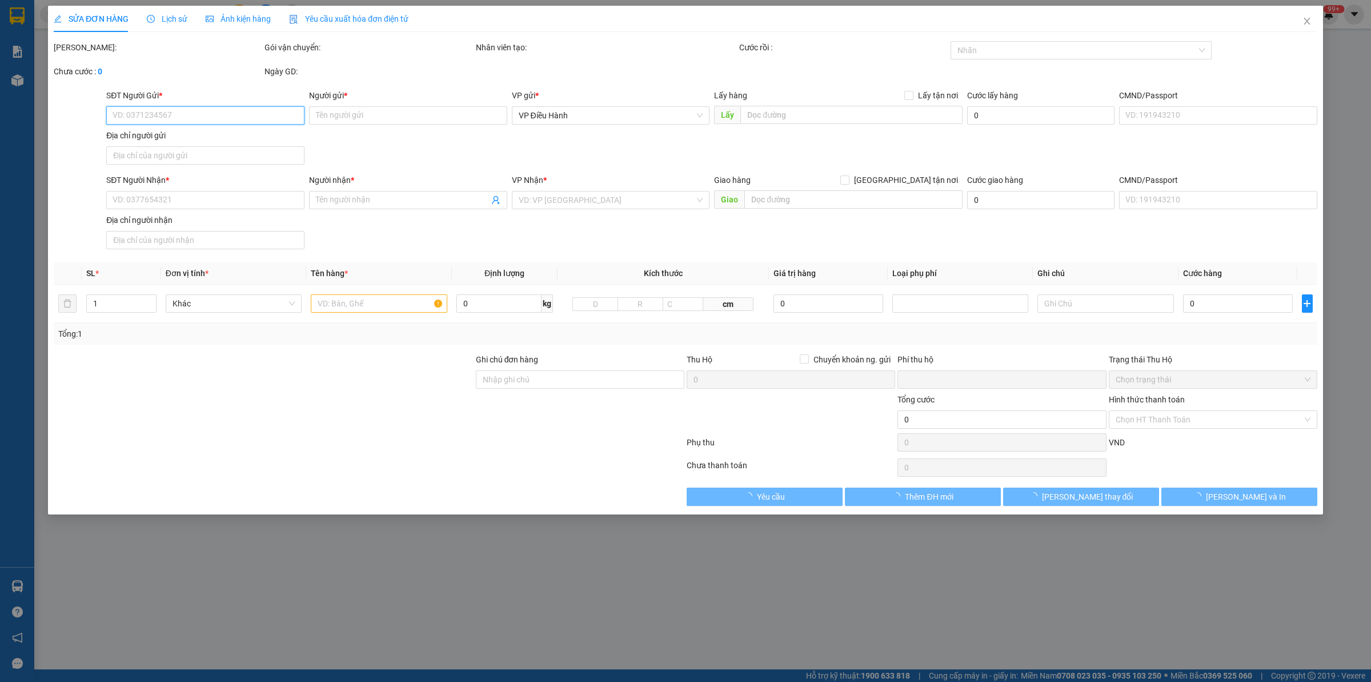
type input "1.000"
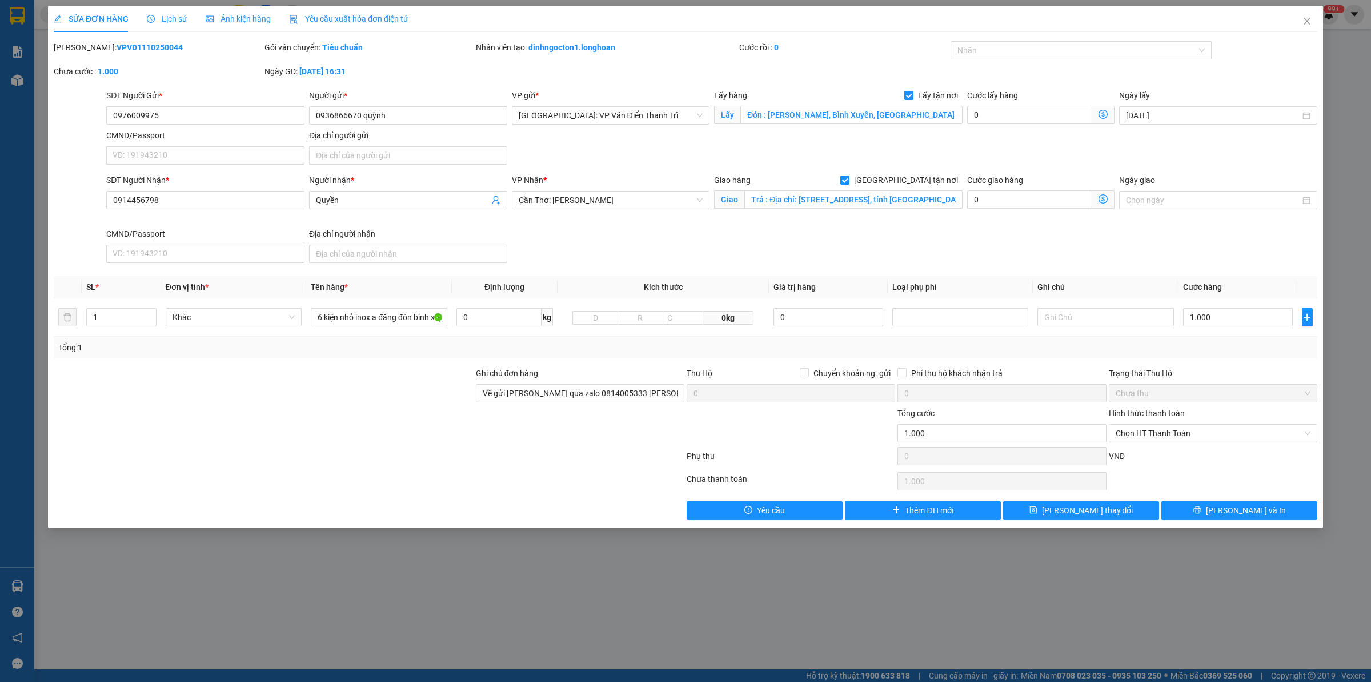
click at [158, 17] on span "Lịch sử" at bounding box center [167, 18] width 41 height 9
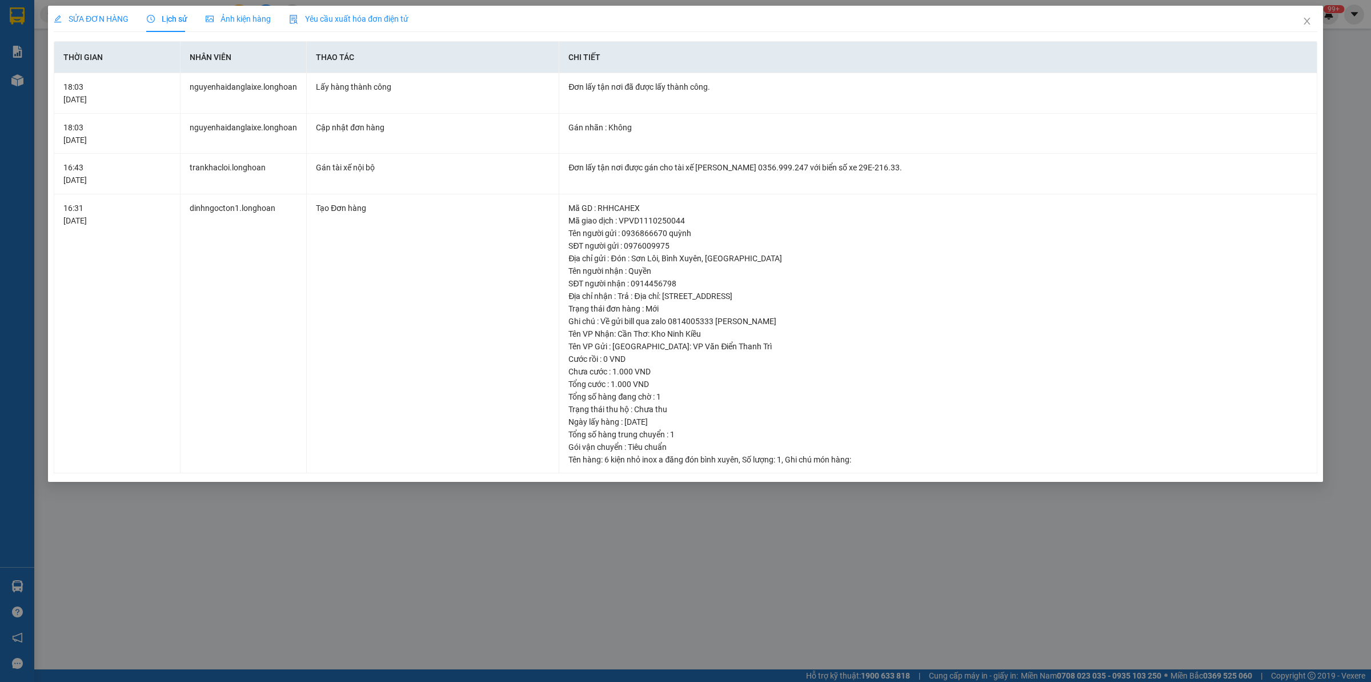
click at [163, 18] on span "Lịch sử" at bounding box center [167, 18] width 41 height 9
click at [87, 15] on span "SỬA ĐƠN HÀNG" at bounding box center [91, 18] width 75 height 9
